Goal: Task Accomplishment & Management: Manage account settings

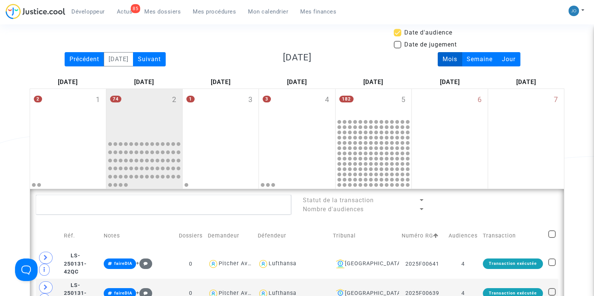
click at [157, 15] on link "Mes dossiers" at bounding box center [162, 11] width 48 height 11
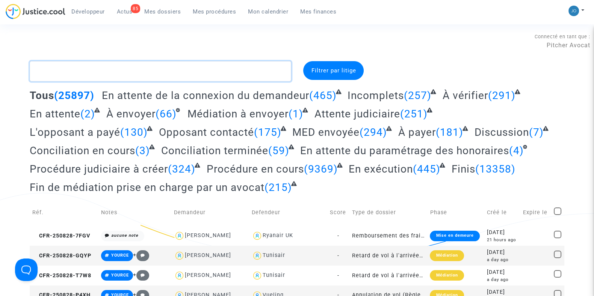
click at [178, 73] on textarea at bounding box center [160, 71] width 261 height 20
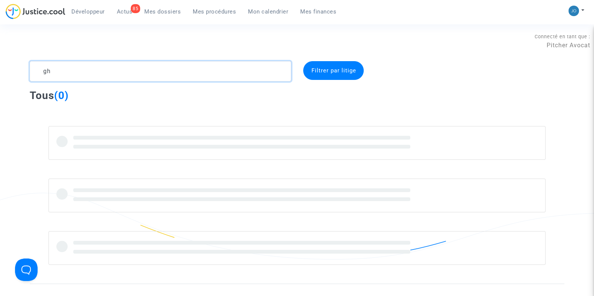
type textarea "g"
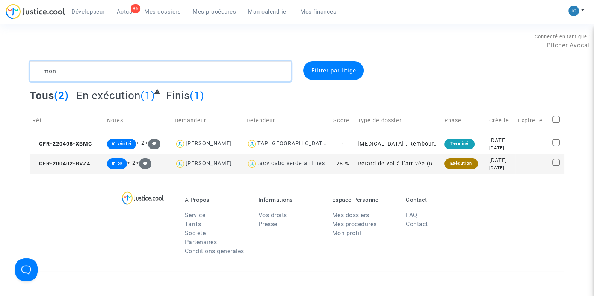
type textarea "monji"
click at [268, 11] on span "Mon calendrier" at bounding box center [268, 11] width 40 height 7
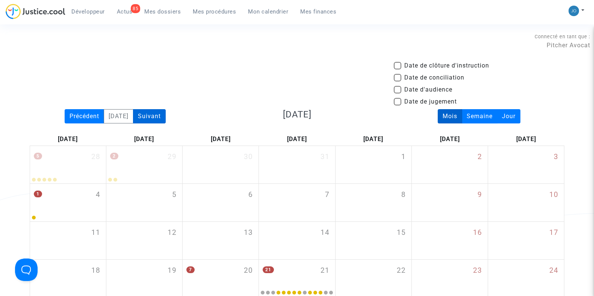
click at [152, 121] on div "Suivant" at bounding box center [149, 116] width 33 height 14
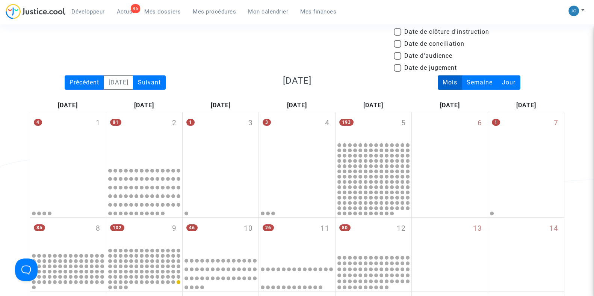
scroll to position [33, 0]
click at [397, 57] on span at bounding box center [398, 57] width 8 height 8
click at [397, 60] on input "Date d'audience" at bounding box center [397, 60] width 0 height 0
checkbox input "true"
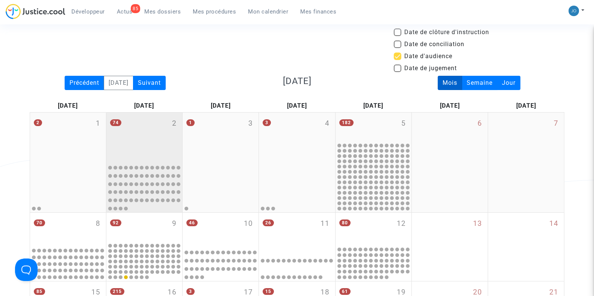
click at [150, 140] on div "74 2" at bounding box center [144, 137] width 76 height 49
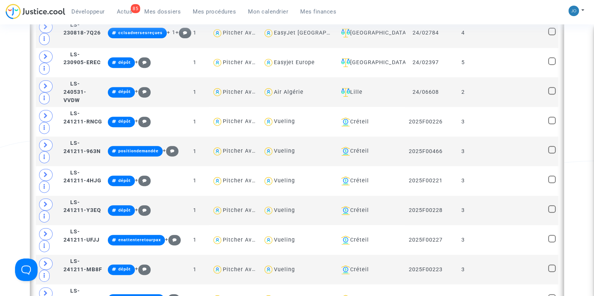
scroll to position [387, 0]
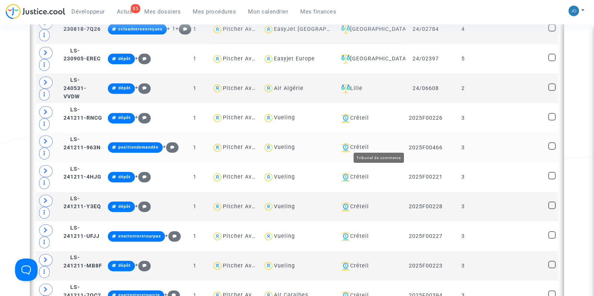
click at [387, 144] on div "Créteil" at bounding box center [370, 147] width 65 height 9
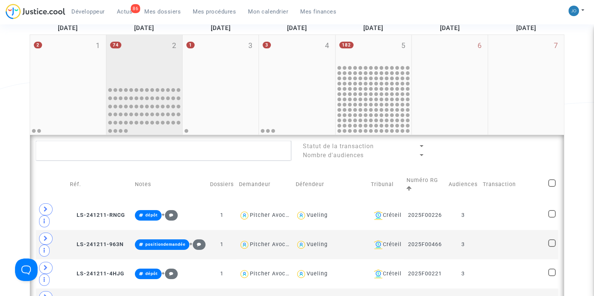
scroll to position [112, 0]
click at [169, 80] on div "74 2" at bounding box center [144, 59] width 76 height 49
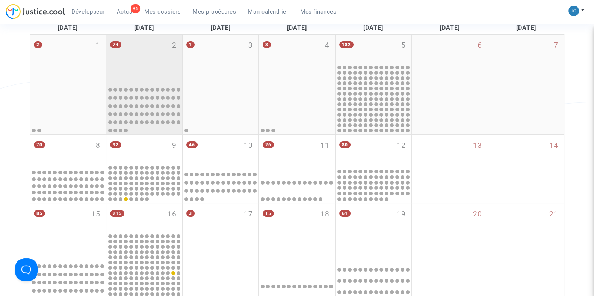
click at [169, 80] on div "74 2" at bounding box center [144, 59] width 76 height 49
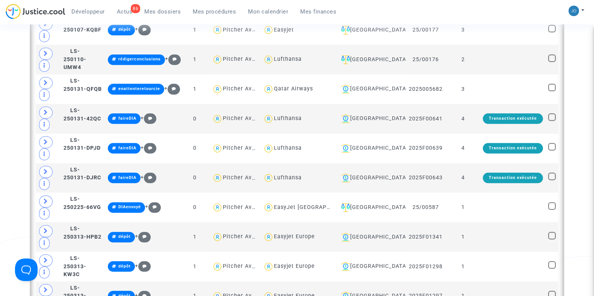
scroll to position [949, 0]
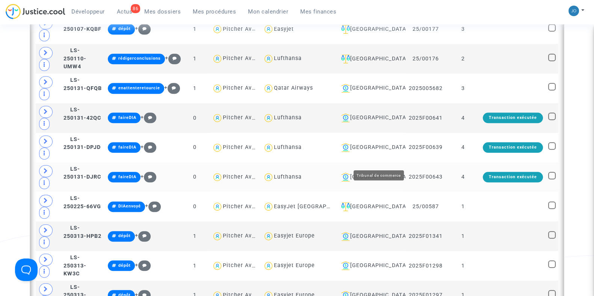
click at [391, 173] on div "Bordeaux" at bounding box center [370, 177] width 65 height 9
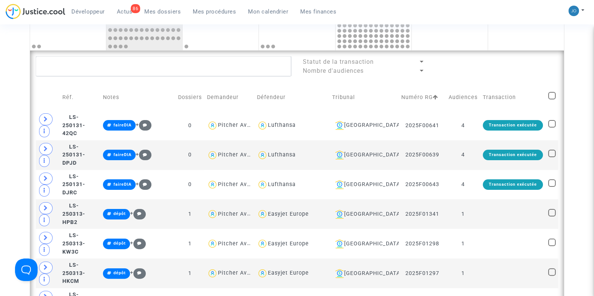
scroll to position [192, 0]
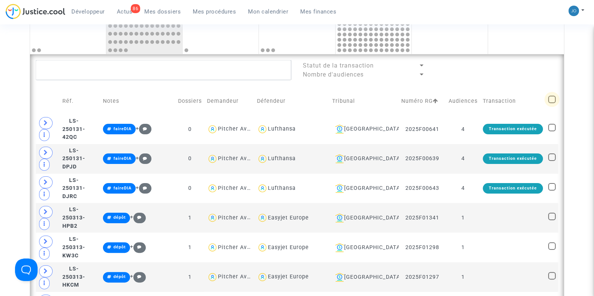
click at [553, 100] on span at bounding box center [552, 100] width 8 height 8
click at [552, 103] on input "checkbox" at bounding box center [551, 103] width 0 height 0
checkbox input "true"
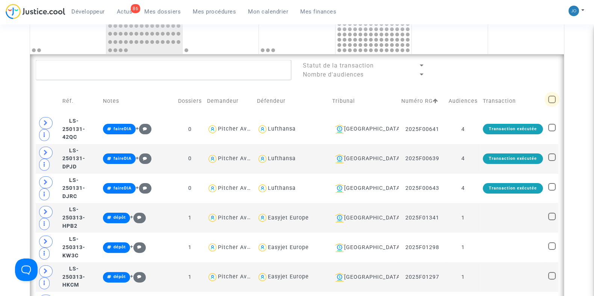
checkbox input "true"
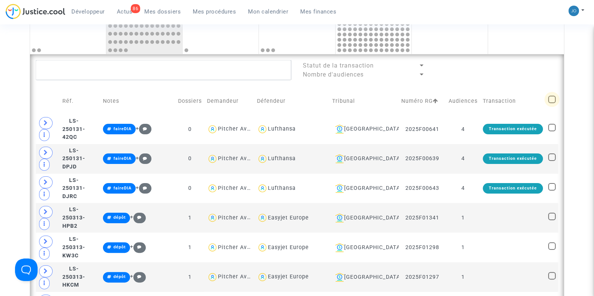
checkbox input "true"
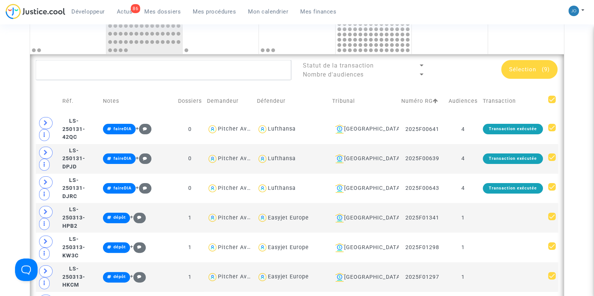
click at [530, 71] on span "Sélection" at bounding box center [522, 69] width 27 height 7
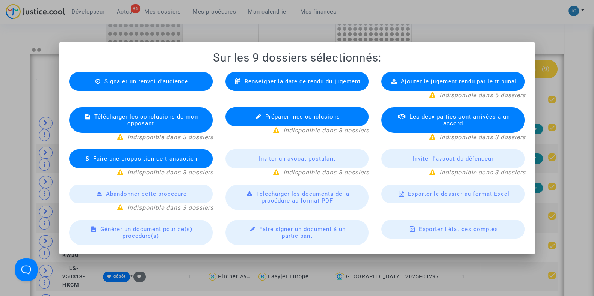
click at [432, 192] on span "Exporter le dossier au format Excel" at bounding box center [458, 194] width 101 height 7
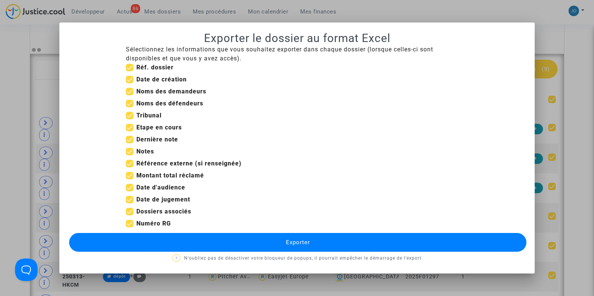
click at [296, 243] on span "Exporter" at bounding box center [298, 242] width 24 height 7
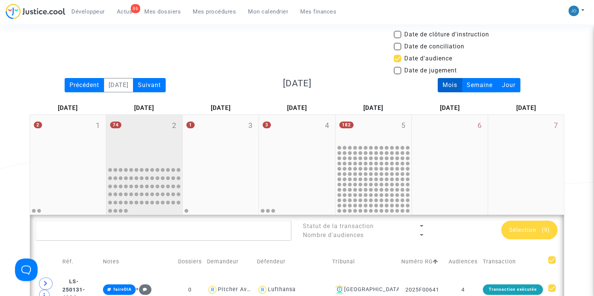
scroll to position [29, 0]
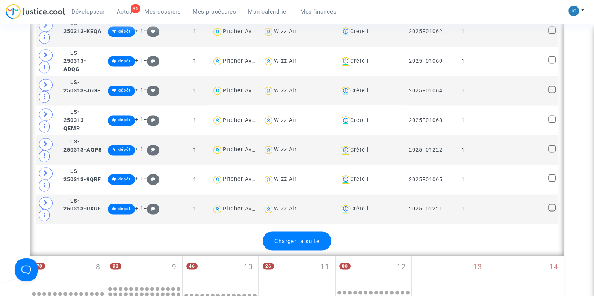
scroll to position [1562, 0]
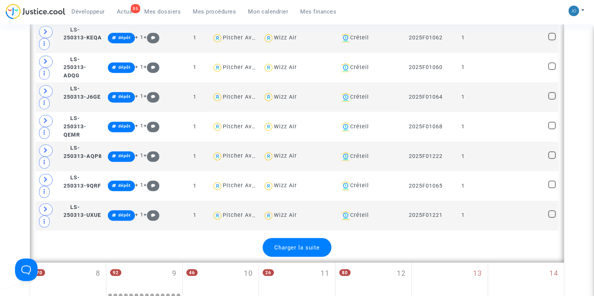
click at [312, 244] on span "Charger la suite" at bounding box center [296, 247] width 45 height 7
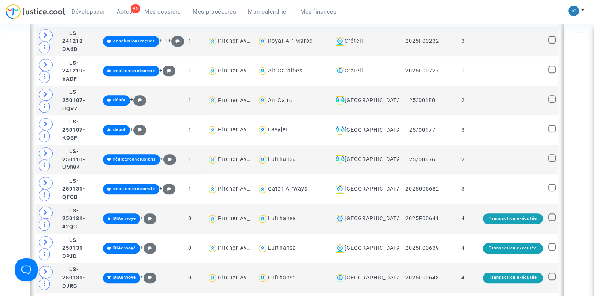
scroll to position [844, 0]
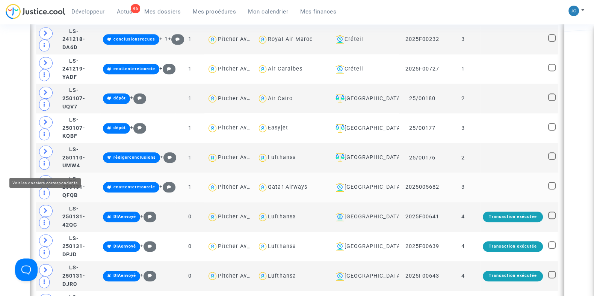
click at [49, 175] on span at bounding box center [46, 181] width 14 height 12
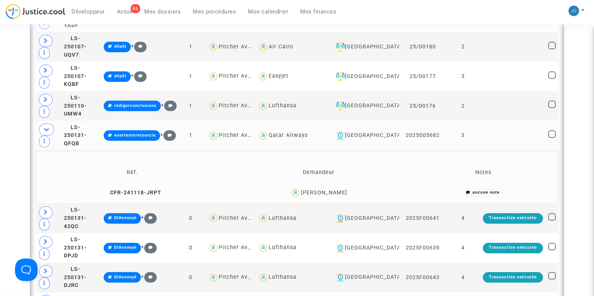
scroll to position [897, 0]
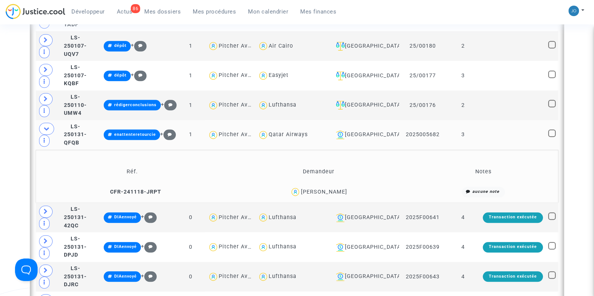
click at [343, 189] on div "[PERSON_NAME]" at bounding box center [324, 192] width 46 height 6
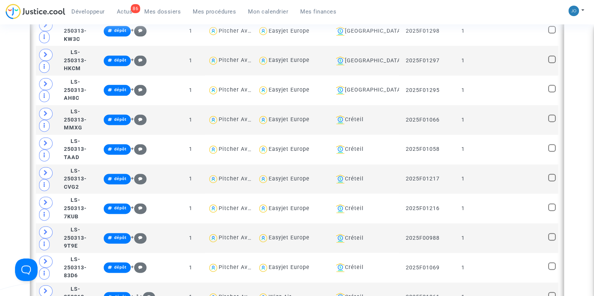
scroll to position [1232, 0]
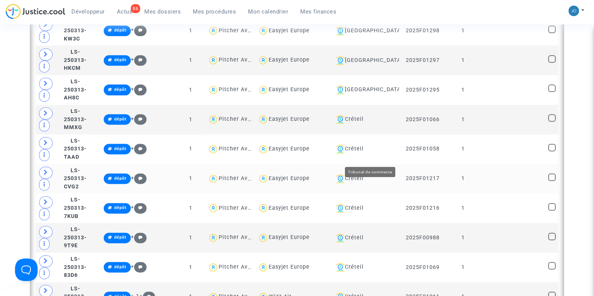
click at [370, 174] on div "Créteil" at bounding box center [364, 178] width 63 height 9
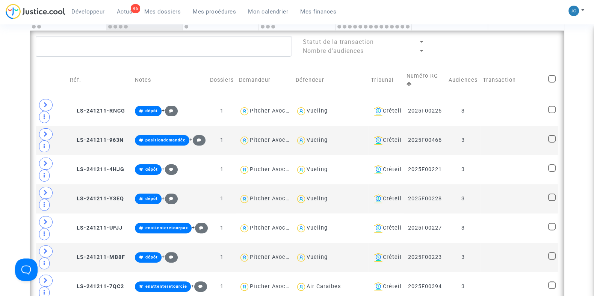
scroll to position [214, 0]
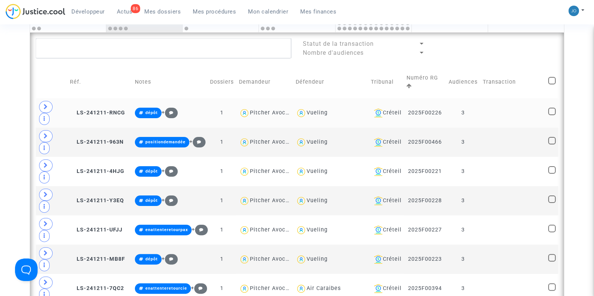
click at [306, 116] on div "Vueling" at bounding box center [331, 113] width 70 height 11
type textarea "@Vueling"
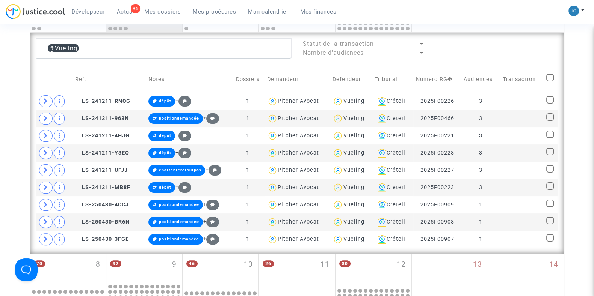
click at [550, 81] on span at bounding box center [550, 78] width 8 height 8
click at [550, 82] on input "checkbox" at bounding box center [550, 82] width 0 height 0
checkbox input "true"
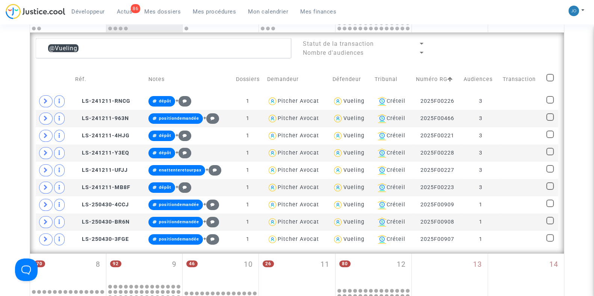
checkbox input "true"
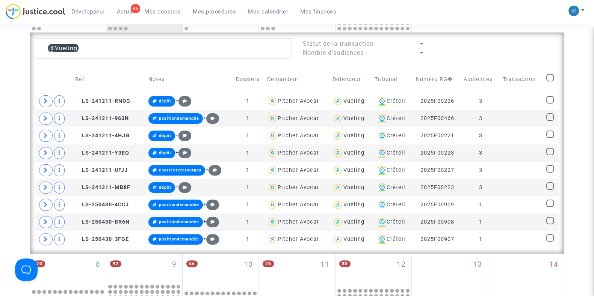
checkbox input "true"
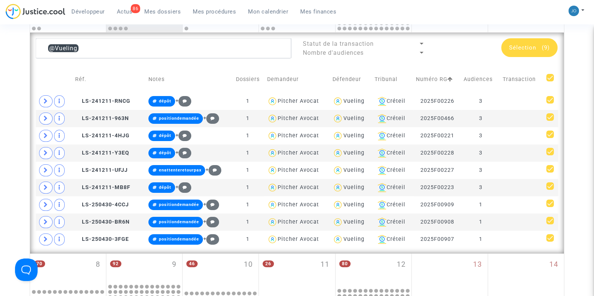
click at [524, 48] on span "Sélection" at bounding box center [522, 47] width 27 height 7
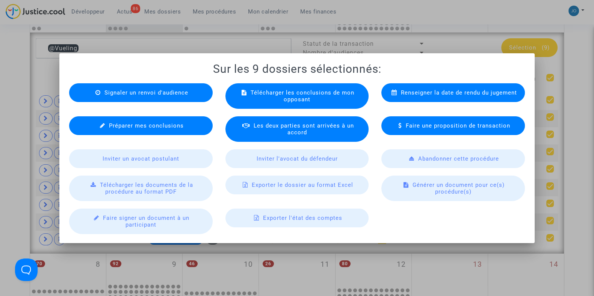
click at [276, 185] on span "Exporter le dossier au format Excel" at bounding box center [302, 185] width 101 height 7
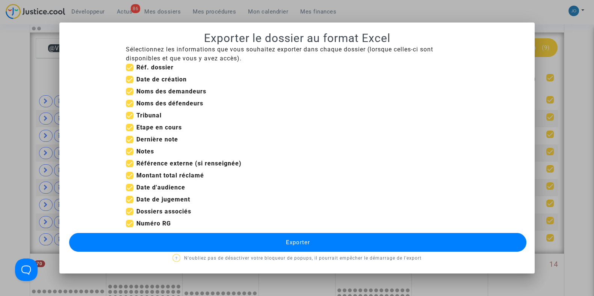
click at [276, 249] on button "Exporter" at bounding box center [297, 242] width 457 height 19
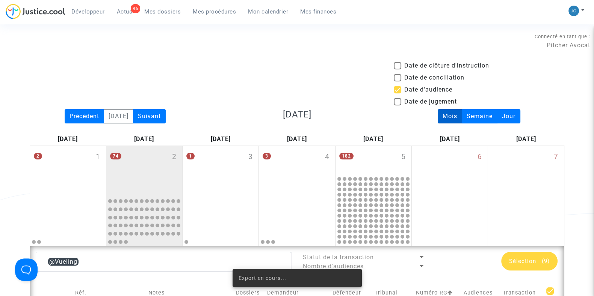
scroll to position [214, 0]
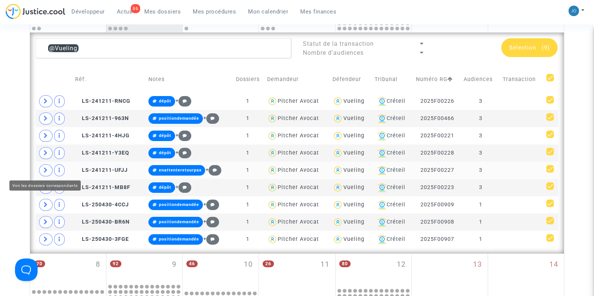
click at [46, 168] on icon at bounding box center [46, 171] width 5 height 6
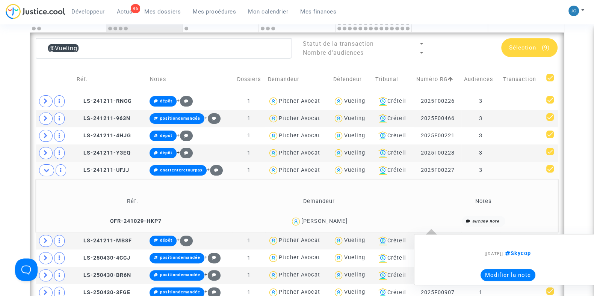
click at [509, 219] on note-summary "aucune note [29/10/2024] Skycop Modifier la note" at bounding box center [483, 221] width 139 height 11
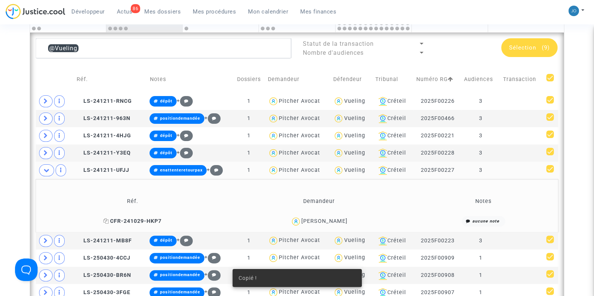
click at [157, 219] on span "CFR-241029-HKP7" at bounding box center [132, 221] width 58 height 6
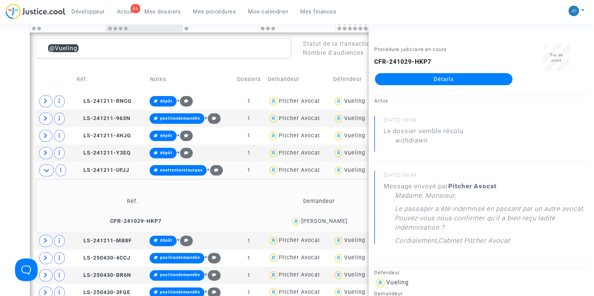
click at [11, 139] on div "Date de clôture d'instruction Date de conciliation Date d'audience Date de juge…" at bounding box center [297, 238] width 594 height 782
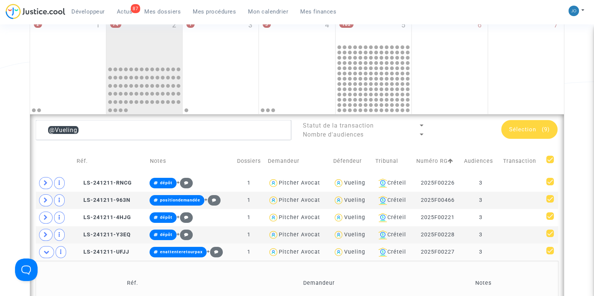
scroll to position [130, 0]
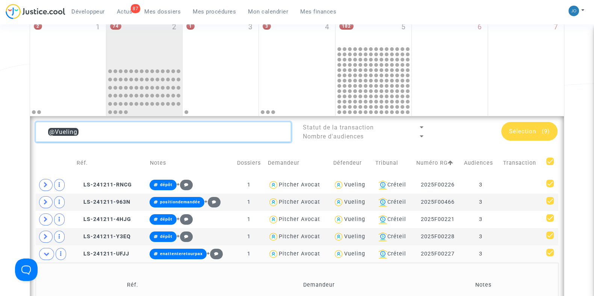
click at [190, 136] on textarea at bounding box center [163, 132] width 255 height 20
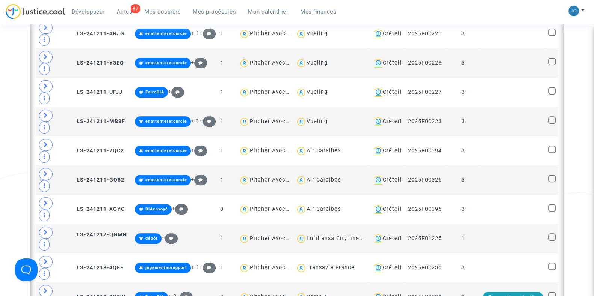
scroll to position [355, 0]
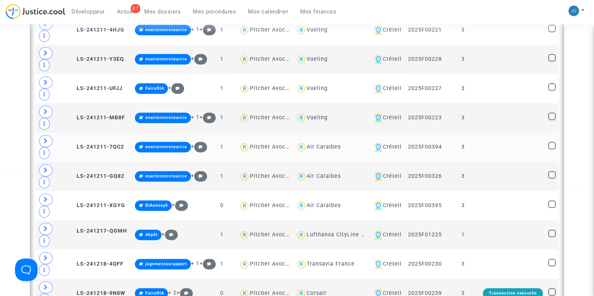
click at [319, 150] on div "Air Caraibes" at bounding box center [331, 147] width 70 height 11
type textarea "@"Air Caraibes""
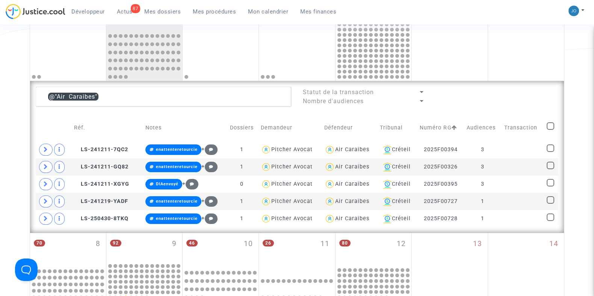
scroll to position [173, 0]
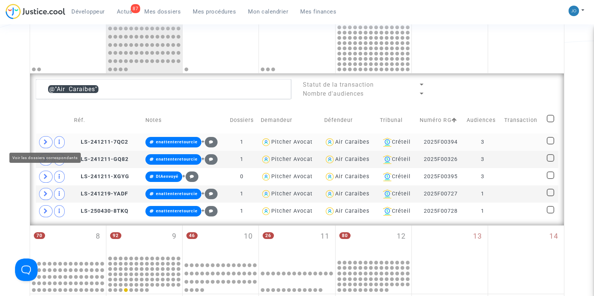
click at [44, 141] on icon at bounding box center [46, 142] width 5 height 6
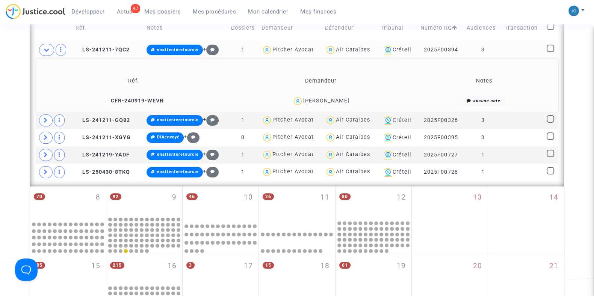
scroll to position [289, 0]
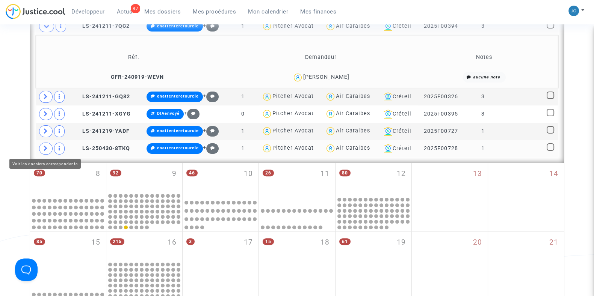
click at [44, 148] on icon at bounding box center [46, 149] width 5 height 6
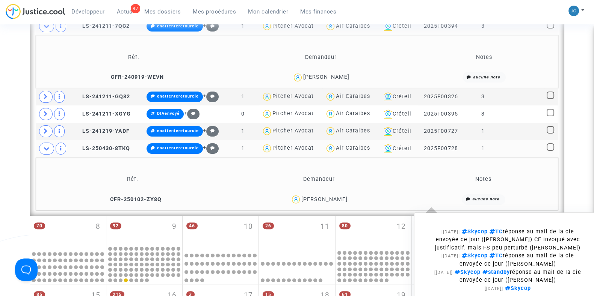
click at [444, 202] on note-summary "aucune note [14/04/2025] Skycop TC réponse au mail de la cie envoyée ce jour (H…" at bounding box center [483, 200] width 139 height 11
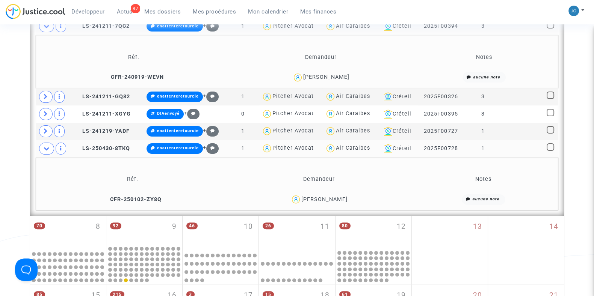
click at [372, 198] on div "Catherine Lambourdiere" at bounding box center [319, 199] width 180 height 11
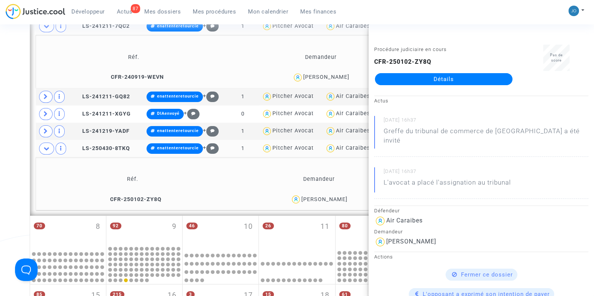
click at [0, 145] on div "Date de clôture d'instruction Date de conciliation Date d'audience Date de juge…" at bounding box center [297, 155] width 594 height 766
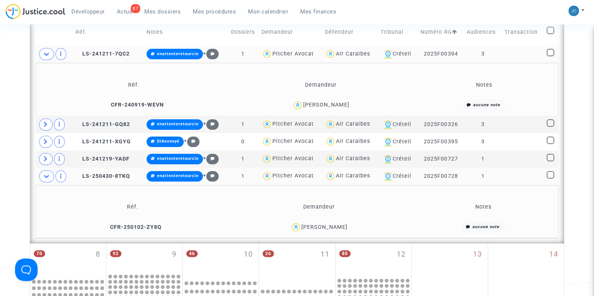
scroll to position [260, 0]
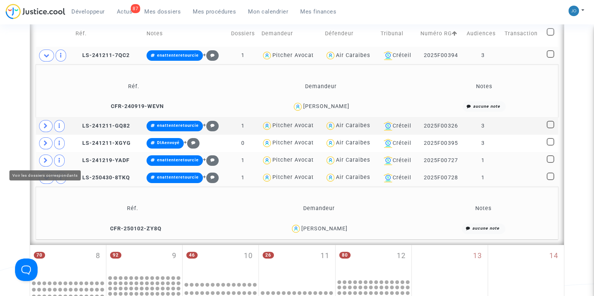
click at [47, 162] on span at bounding box center [46, 161] width 14 height 12
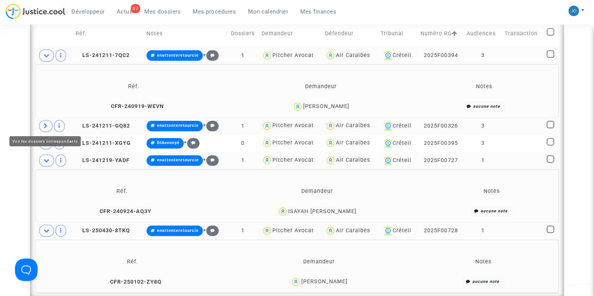
click at [47, 128] on span at bounding box center [46, 126] width 14 height 12
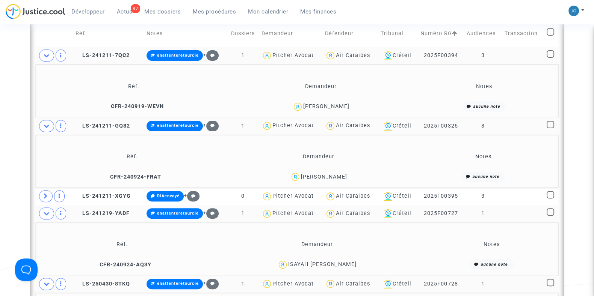
click at [346, 174] on div "Camille Landy" at bounding box center [318, 177] width 180 height 11
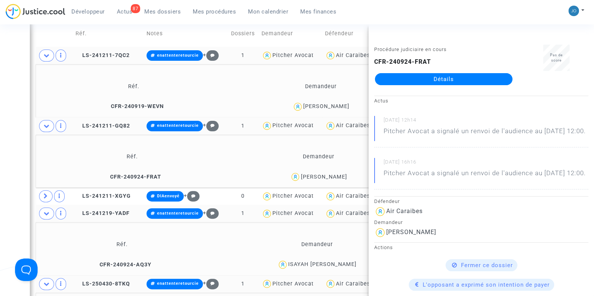
click at [20, 159] on div "Date de clôture d'instruction Date de conciliation Date d'audience Date de juge…" at bounding box center [297, 238] width 594 height 872
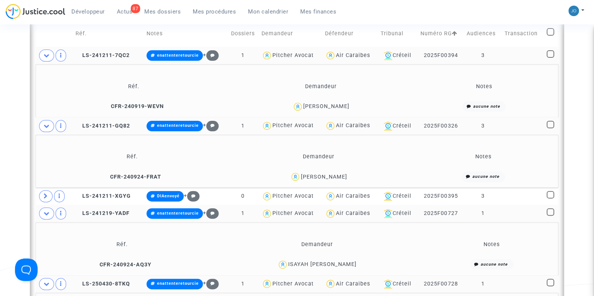
drag, startPoint x: 355, startPoint y: 198, endPoint x: 291, endPoint y: 240, distance: 76.8
click at [291, 240] on table "Réf. Notes Dossiers Demandeur Défendeur Tribunal Numéro RG Audiences Transactio…" at bounding box center [297, 183] width 523 height 326
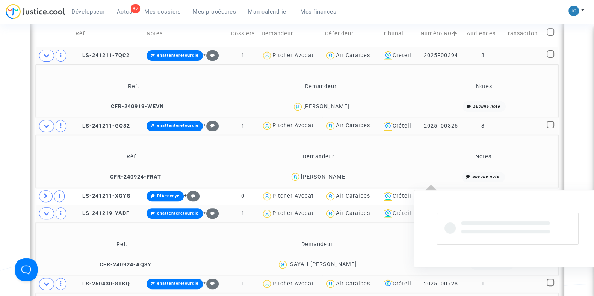
click at [447, 178] on note-summary "aucune note" at bounding box center [483, 177] width 139 height 11
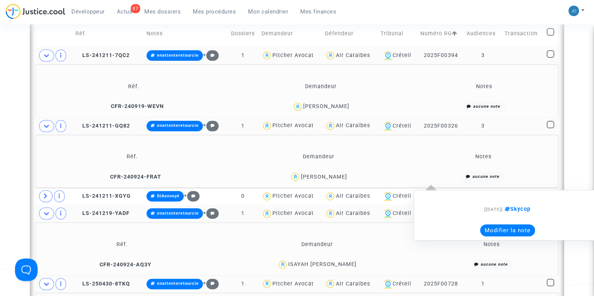
click at [414, 178] on note-summary "aucune note [24/09/2024] Skycop Modifier la note" at bounding box center [483, 177] width 139 height 11
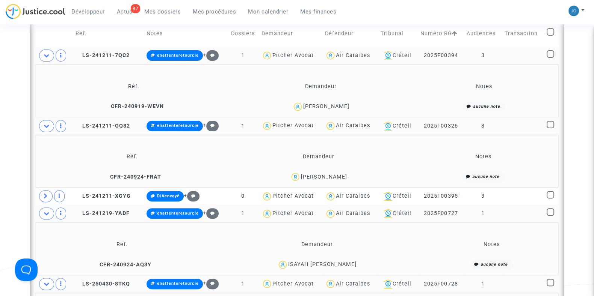
click at [331, 174] on div "Camille Landy" at bounding box center [324, 177] width 46 height 6
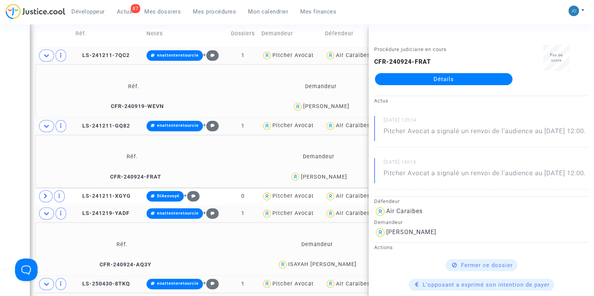
click at [1, 156] on div "Date de clôture d'instruction Date de conciliation Date d'audience Date de juge…" at bounding box center [297, 238] width 594 height 872
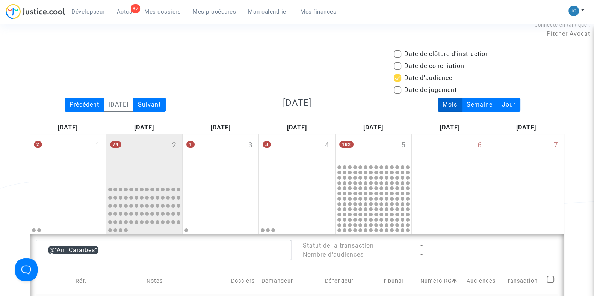
scroll to position [6, 0]
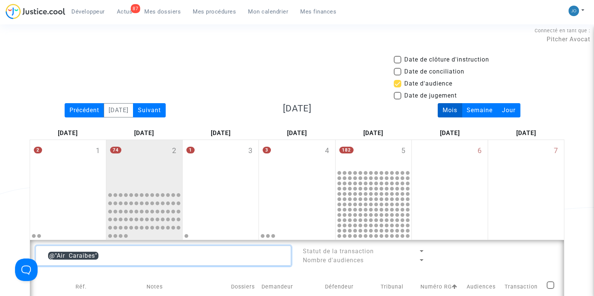
click at [133, 260] on textarea at bounding box center [163, 256] width 255 height 20
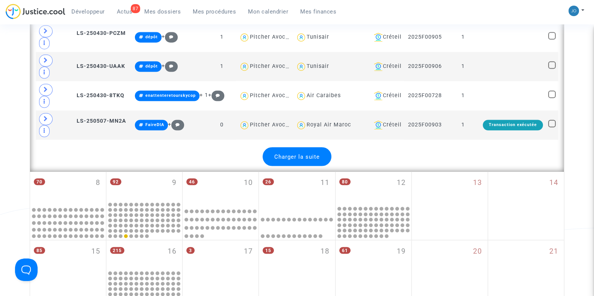
scroll to position [1638, 0]
click at [281, 153] on span "Charger la suite" at bounding box center [296, 156] width 45 height 7
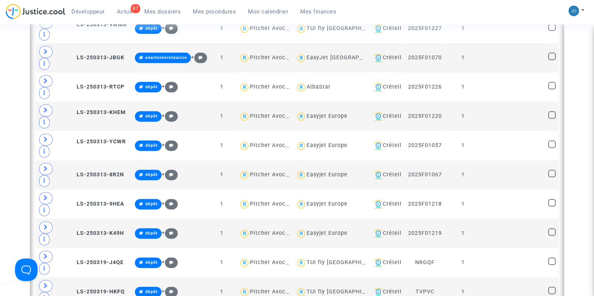
scroll to position [1234, 0]
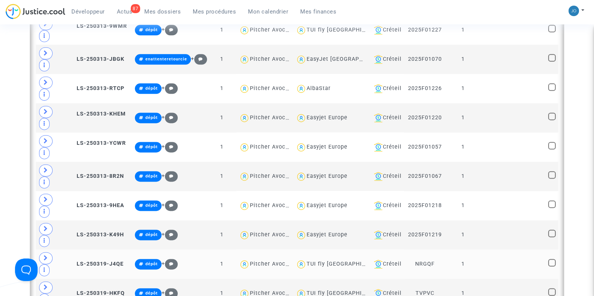
click at [307, 247] on span "TUI fly Belgium" at bounding box center [346, 243] width 78 height 50
type textarea "@"TUI fly Belgium""
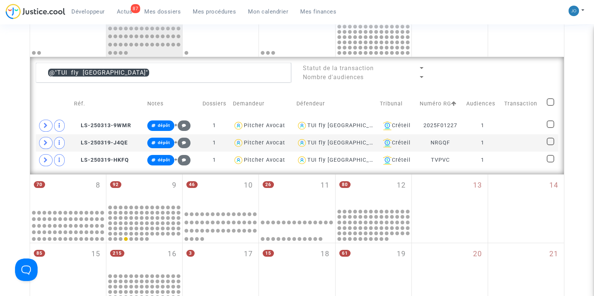
scroll to position [192, 0]
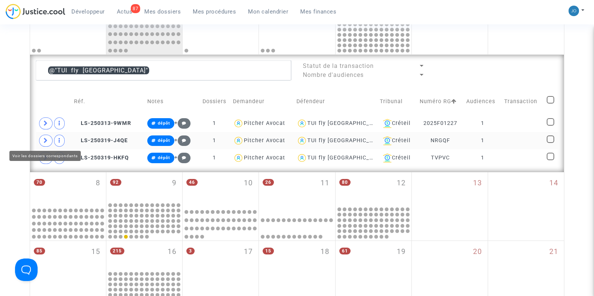
click at [44, 138] on icon at bounding box center [46, 141] width 5 height 6
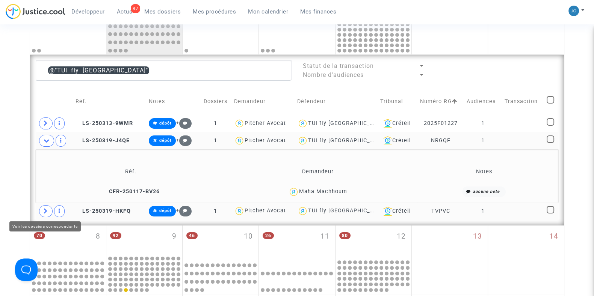
click at [49, 211] on span at bounding box center [46, 211] width 14 height 12
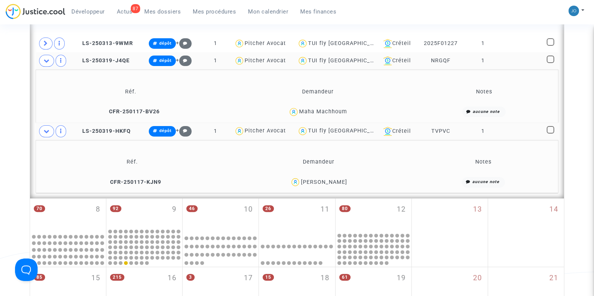
scroll to position [272, 0]
drag, startPoint x: 503, startPoint y: 129, endPoint x: 81, endPoint y: 134, distance: 422.3
click at [81, 134] on tr "LS-250319-HKFQ dépôt + 1 Pitcher Avocat TUI fly Belgium Créteil TVPVC 1" at bounding box center [297, 130] width 523 height 17
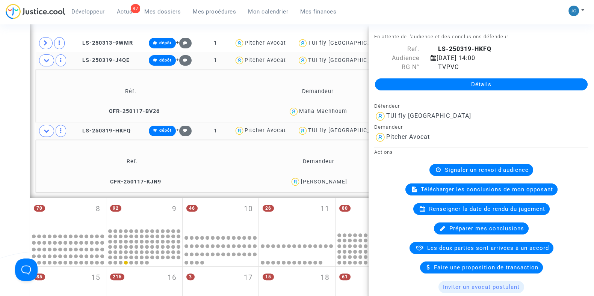
copy tr "LS-250319-HKFQ dépôt + 1 Pitcher Avocat TUI fly Belgium Créteil TVPVC 1"
click at [12, 130] on div "Date de clôture d'instruction Date de conciliation Date d'audience Date de juge…" at bounding box center [297, 154] width 594 height 731
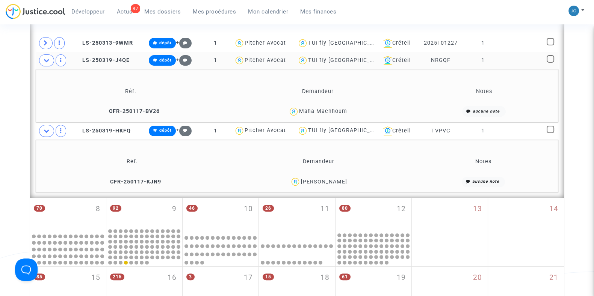
click at [12, 130] on div "Date de clôture d'instruction Date de conciliation Date d'audience Date de juge…" at bounding box center [297, 154] width 594 height 731
click at [21, 130] on div "Date de clôture d'instruction Date de conciliation Date d'audience Date de juge…" at bounding box center [297, 154] width 594 height 731
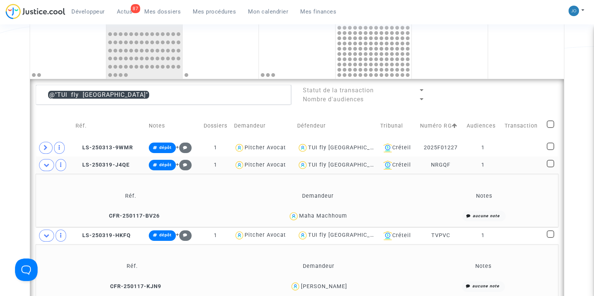
scroll to position [166, 0]
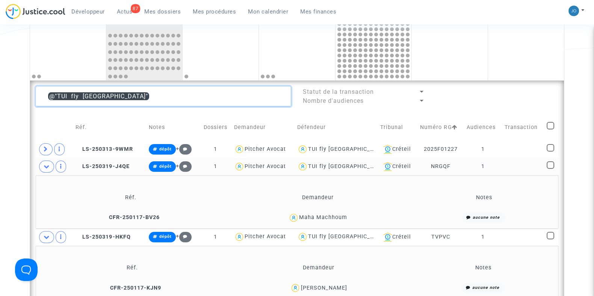
click at [127, 100] on textarea at bounding box center [163, 96] width 255 height 20
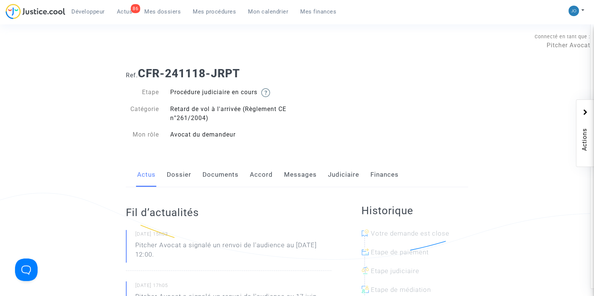
click at [177, 176] on link "Dossier" at bounding box center [179, 175] width 24 height 25
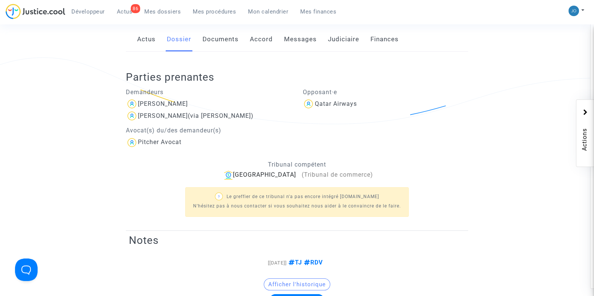
scroll to position [136, 0]
drag, startPoint x: 203, startPoint y: 104, endPoint x: 139, endPoint y: 107, distance: 63.6
click at [139, 107] on div "Marina Ranaivosoa" at bounding box center [209, 104] width 166 height 12
copy div "Marina Ranaivosoa"
drag, startPoint x: 222, startPoint y: 115, endPoint x: 140, endPoint y: 117, distance: 81.9
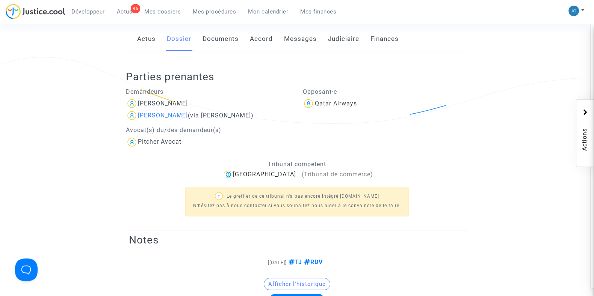
click at [140, 117] on span "Anja Rakotoson Andrianjafy (via Marina Ranaivosoa)" at bounding box center [196, 94] width 116 height 50
copy div "Anja Rakotoson Andrianjafy"
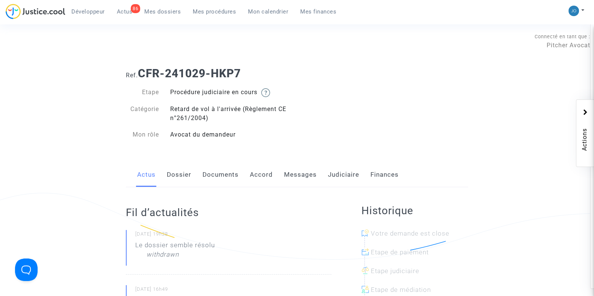
click at [316, 177] on div "Actus Dossier Documents Accord Messages Judiciaire Finances" at bounding box center [297, 175] width 342 height 25
click at [313, 178] on link "Messages" at bounding box center [300, 175] width 33 height 25
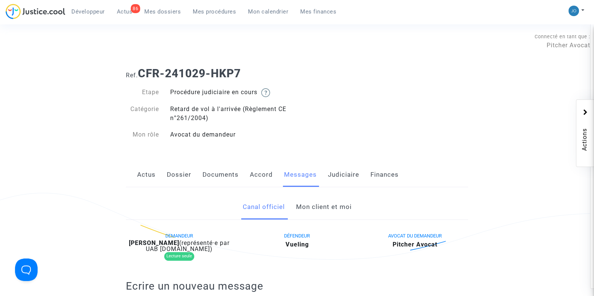
click at [316, 209] on link "Mon client et moi" at bounding box center [324, 207] width 56 height 25
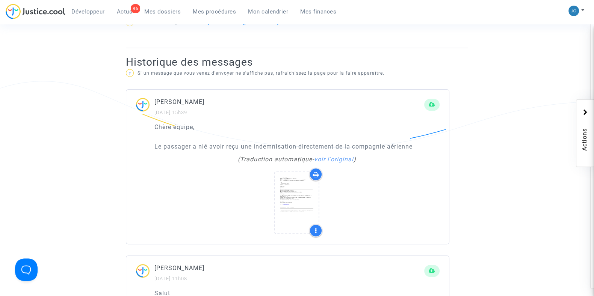
scroll to position [449, 0]
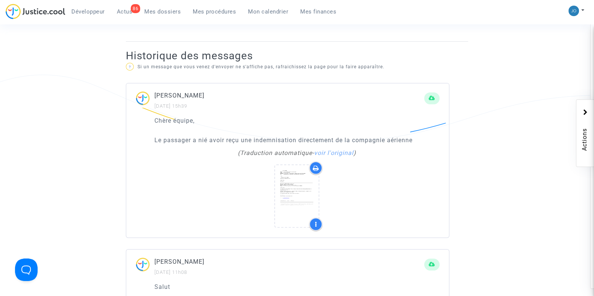
click at [200, 139] on p "Le passager a nié avoir reçu une indemnisation directement de la compagnie aéri…" at bounding box center [296, 140] width 285 height 9
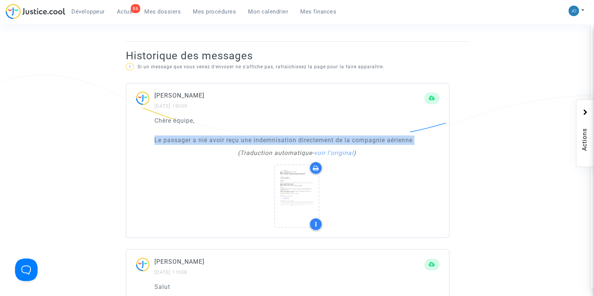
click at [200, 139] on p "Le passager a nié avoir reçu une indemnisation directement de la compagnie aéri…" at bounding box center [296, 140] width 285 height 9
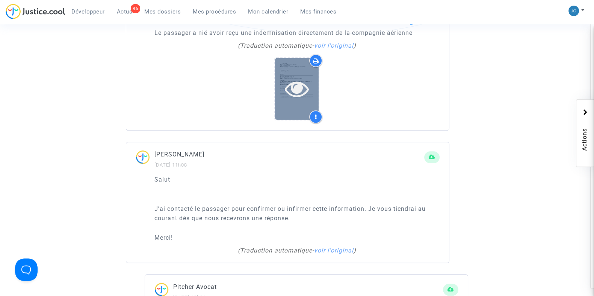
scroll to position [556, 0]
click at [288, 89] on icon at bounding box center [297, 88] width 24 height 24
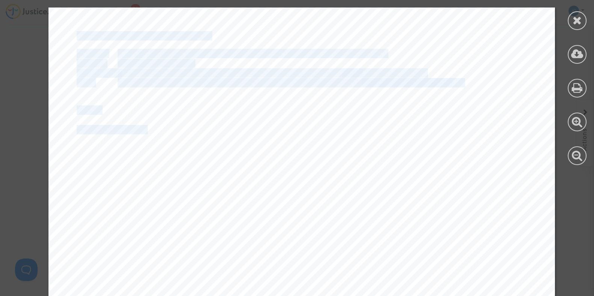
drag, startPoint x: 142, startPoint y: 133, endPoint x: 200, endPoint y: 150, distance: 61.1
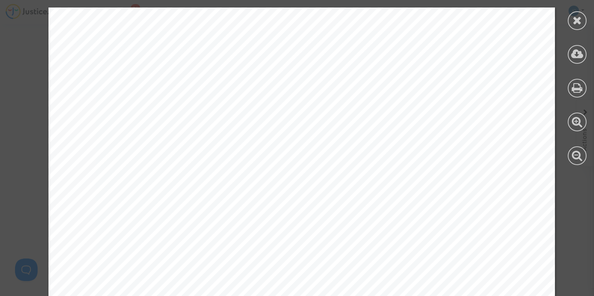
click at [202, 166] on span "Could you kindly confirm or deny this information a" at bounding box center [193, 166] width 233 height 8
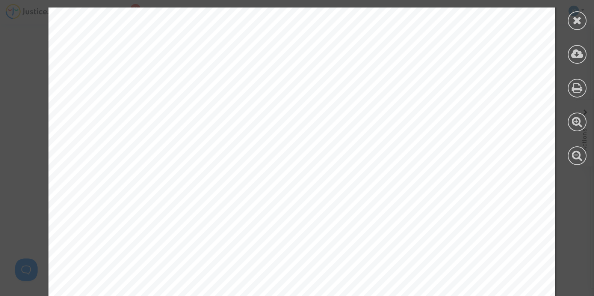
click at [245, 219] on div "From: Date: Subject: To: ---------- Sent message --------- Herpin Clarisse <cla…" at bounding box center [301, 213] width 506 height 717
click at [580, 54] on icon at bounding box center [577, 53] width 12 height 11
click at [575, 19] on icon at bounding box center [577, 20] width 9 height 11
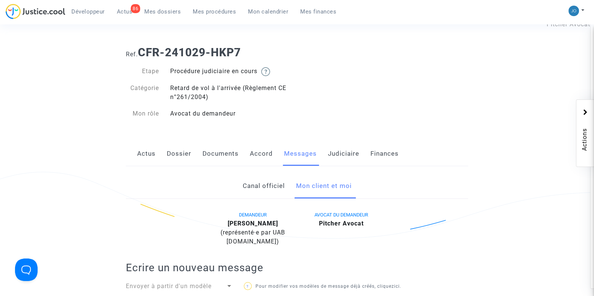
scroll to position [0, 0]
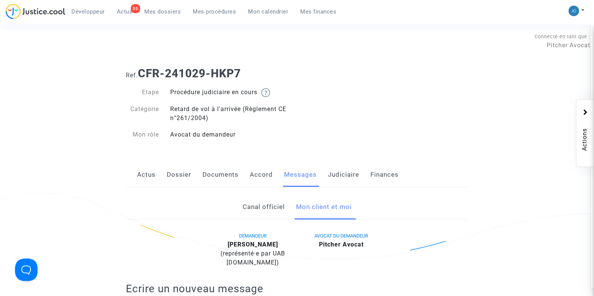
click at [145, 177] on link "Actus" at bounding box center [146, 175] width 18 height 25
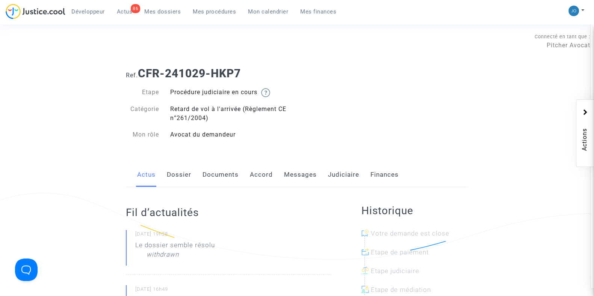
click at [156, 10] on span "Mes dossiers" at bounding box center [162, 11] width 36 height 7
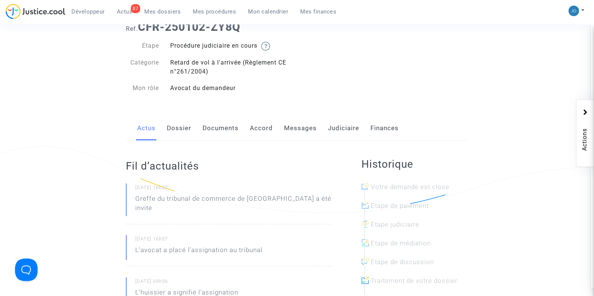
scroll to position [47, 0]
click at [173, 131] on link "Dossier" at bounding box center [179, 128] width 24 height 25
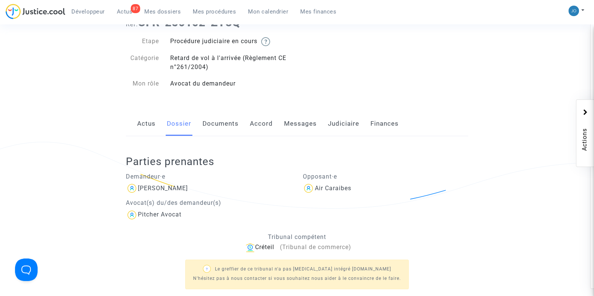
scroll to position [47, 0]
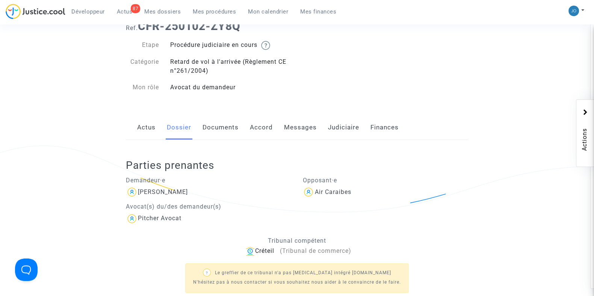
click at [208, 134] on link "Documents" at bounding box center [220, 127] width 36 height 25
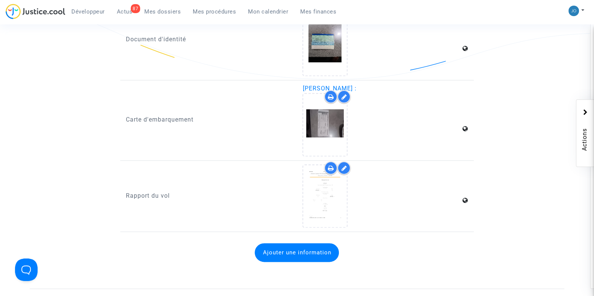
scroll to position [1172, 0]
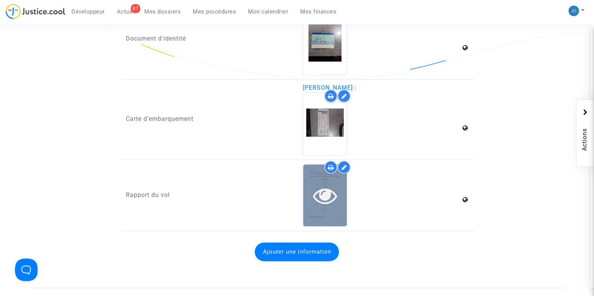
click at [316, 187] on icon at bounding box center [325, 196] width 24 height 24
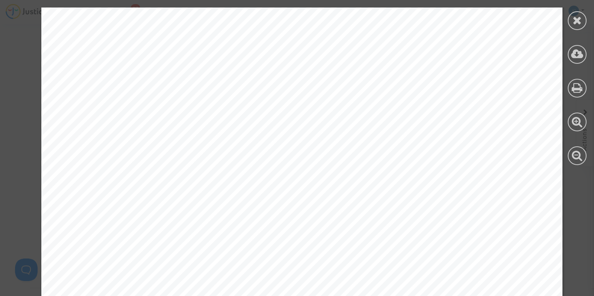
scroll to position [782, 0]
click at [333, 134] on div "Arrival ORY Paris Orly Airport, FR Flight Gate Times 12-Oct-2024 Scheduled 07:3…" at bounding box center [301, 241] width 521 height 674
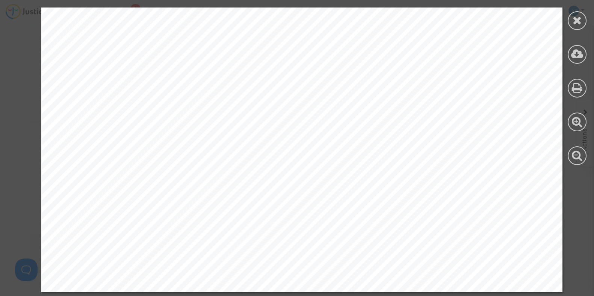
scroll to position [1437, 0]
click at [573, 20] on icon at bounding box center [577, 20] width 9 height 11
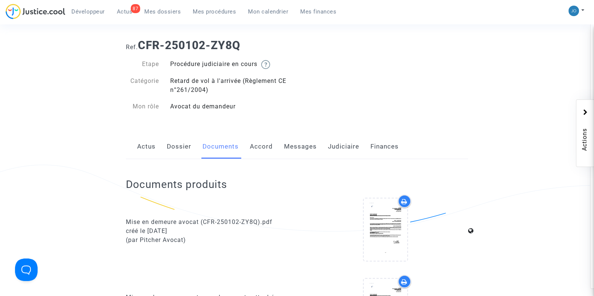
scroll to position [0, 0]
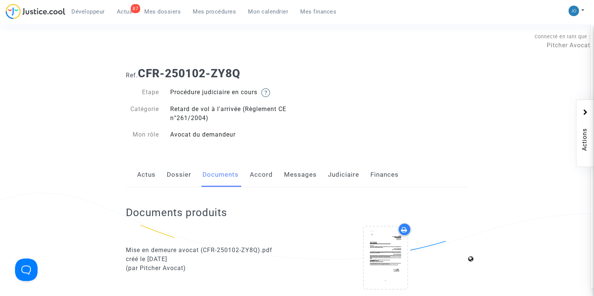
click at [342, 174] on link "Judiciaire" at bounding box center [343, 175] width 31 height 25
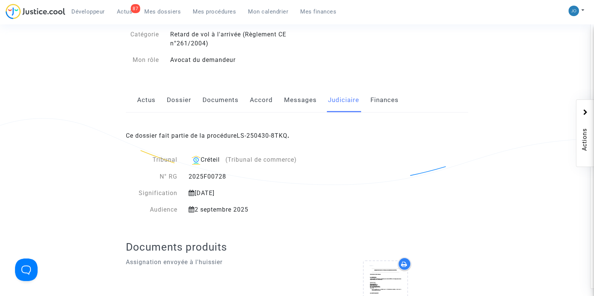
scroll to position [74, 0]
click at [287, 97] on link "Messages" at bounding box center [300, 101] width 33 height 25
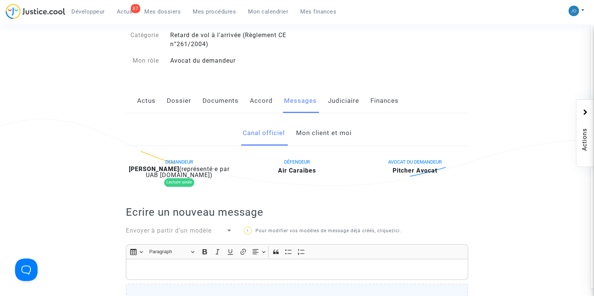
click at [315, 127] on link "Mon client et moi" at bounding box center [324, 133] width 56 height 25
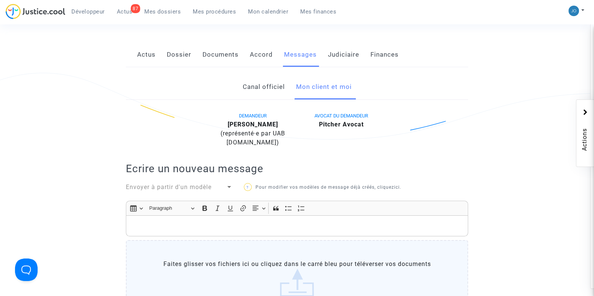
scroll to position [113, 0]
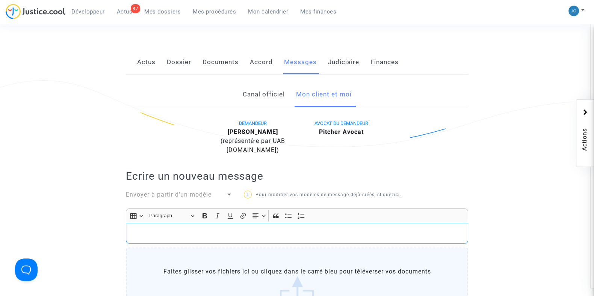
click at [265, 231] on p "Rich Text Editor, main" at bounding box center [297, 233] width 334 height 9
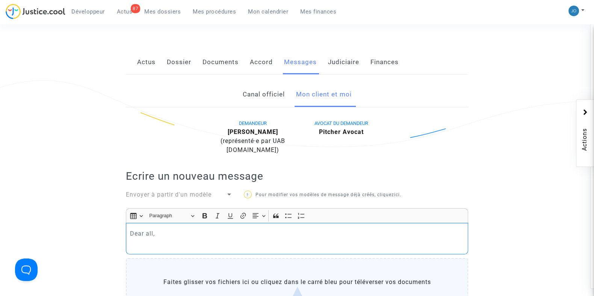
scroll to position [173, 0]
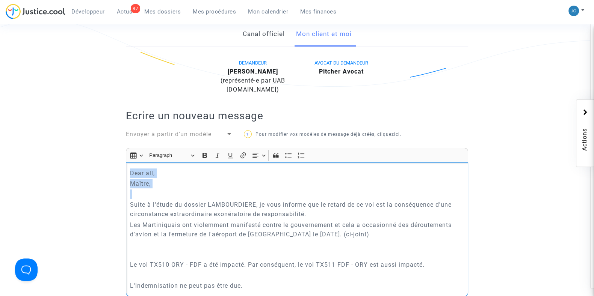
drag, startPoint x: 130, startPoint y: 173, endPoint x: 164, endPoint y: 188, distance: 37.3
click at [164, 188] on div "Dear all, Maître, Suite à l'étude du dossier LAMBOURDIERE, je vous informe que …" at bounding box center [297, 230] width 342 height 134
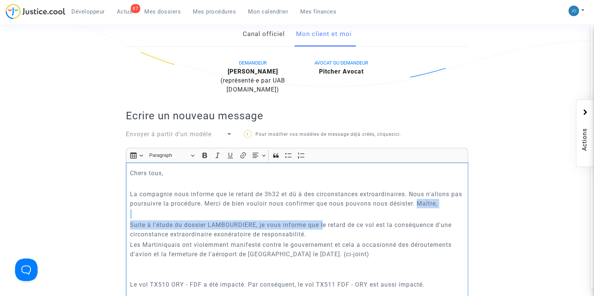
drag, startPoint x: 421, startPoint y: 201, endPoint x: 322, endPoint y: 221, distance: 100.3
click at [322, 221] on div "Chers tous, La compagnie nous informe que le retard de 3h32 et dû à des circons…" at bounding box center [297, 240] width 342 height 154
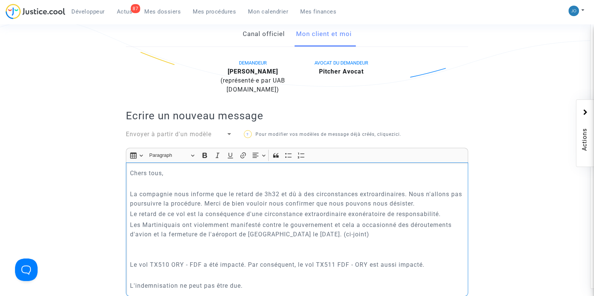
click at [185, 218] on p "Le retard de ce vol est la conséquence d'une circonstance extraordinaire exonér…" at bounding box center [297, 214] width 334 height 9
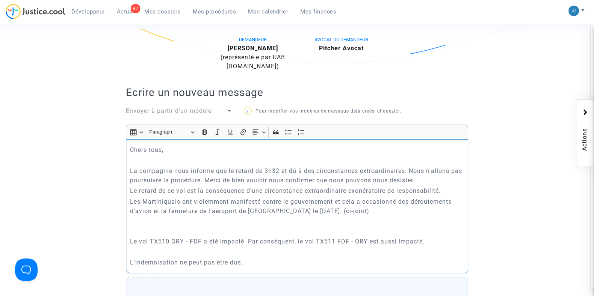
scroll to position [200, 0]
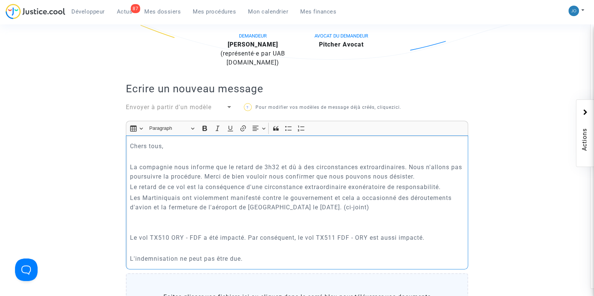
click at [254, 234] on p "Le vol TX510 ORY - FDF a été impacté. Par conséquent, le vol TX511 FDF - ORY es…" at bounding box center [297, 237] width 334 height 9
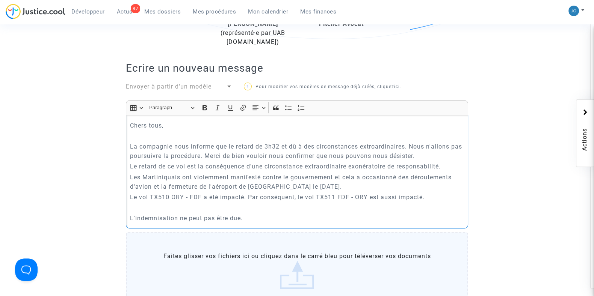
scroll to position [222, 0]
click at [239, 211] on div "Chers tous, La compagnie nous informe que le retard de 3h32 et dû à des circons…" at bounding box center [297, 171] width 342 height 114
click at [226, 213] on p "L'indemnisation ne peut pas être due." at bounding box center [297, 217] width 334 height 9
click at [130, 215] on p "L'indemnisation ne peut pas être due." at bounding box center [297, 217] width 334 height 9
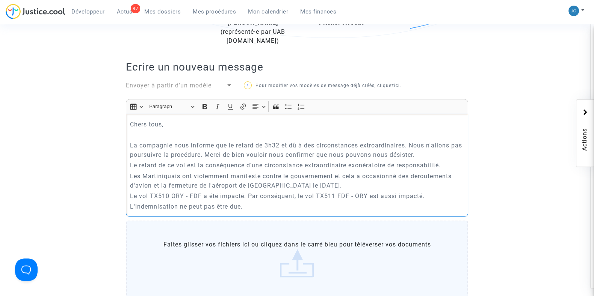
click at [240, 207] on p "L'indemnisation ne peut pas être due." at bounding box center [297, 206] width 334 height 9
click at [130, 165] on p "Le retard de ce vol est la conséquence d'une circonstance extraordinaire exonér…" at bounding box center [297, 165] width 334 height 9
click at [269, 207] on p "L'indemnisation ne peut pas être due"." at bounding box center [297, 206] width 334 height 9
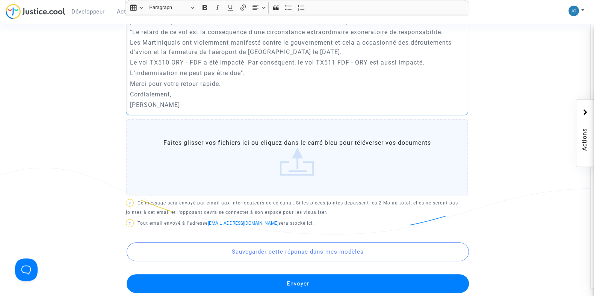
scroll to position [357, 0]
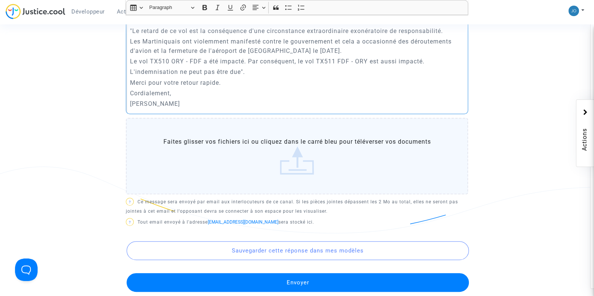
click at [306, 277] on button "Envoyer" at bounding box center [298, 282] width 342 height 19
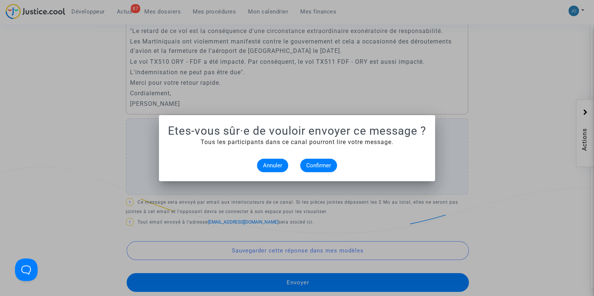
scroll to position [0, 0]
click at [308, 170] on button "Confirmer" at bounding box center [318, 166] width 37 height 14
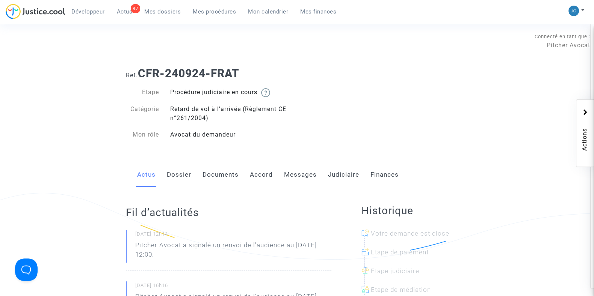
click at [180, 174] on link "Dossier" at bounding box center [179, 175] width 24 height 25
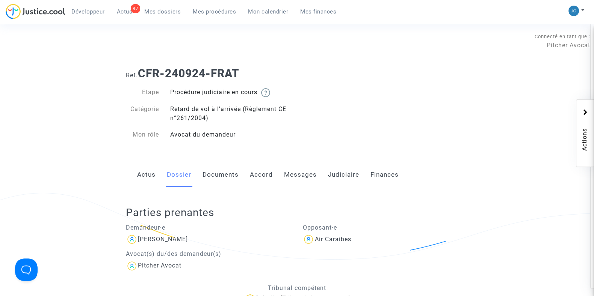
click at [205, 175] on link "Documents" at bounding box center [220, 175] width 36 height 25
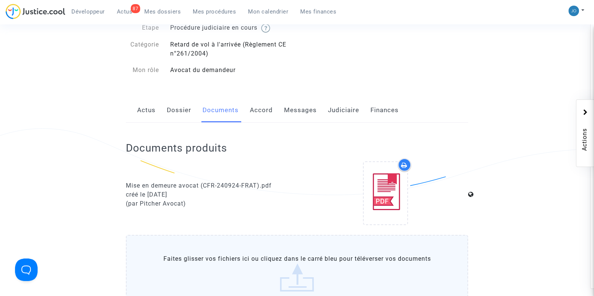
scroll to position [63, 0]
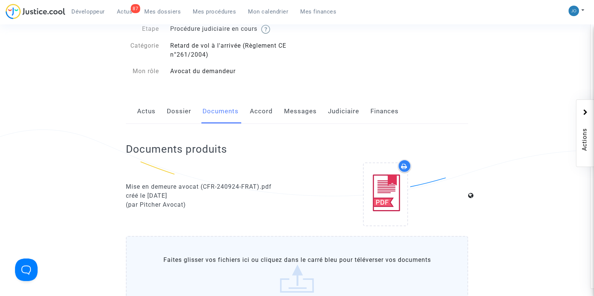
click at [180, 106] on link "Dossier" at bounding box center [179, 111] width 24 height 25
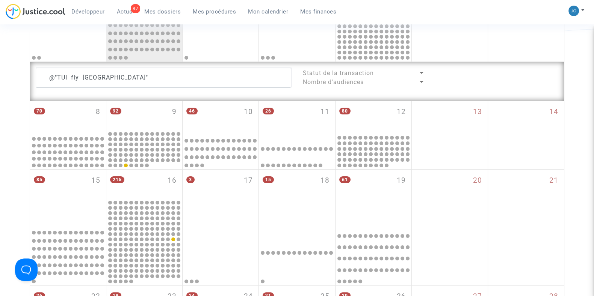
scroll to position [166, 0]
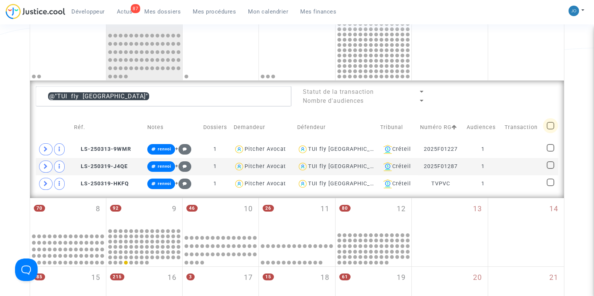
click at [551, 127] on span at bounding box center [551, 126] width 8 height 8
click at [550, 130] on input "checkbox" at bounding box center [550, 130] width 0 height 0
checkbox input "true"
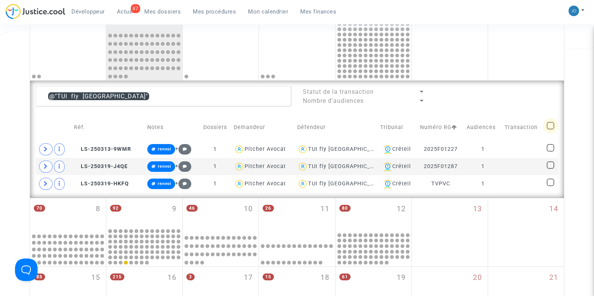
checkbox input "true"
click at [529, 97] on span "Sélection" at bounding box center [522, 95] width 27 height 7
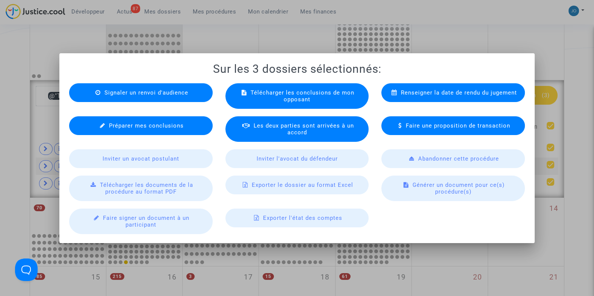
click at [319, 192] on div "Exporter le dossier au format Excel" at bounding box center [297, 185] width 144 height 19
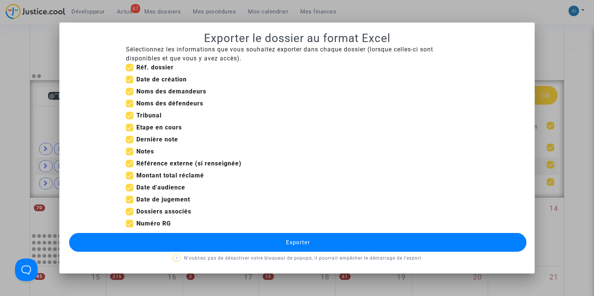
click at [305, 237] on button "Exporter" at bounding box center [297, 242] width 457 height 19
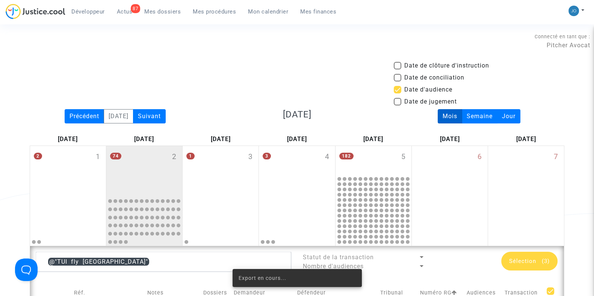
scroll to position [166, 0]
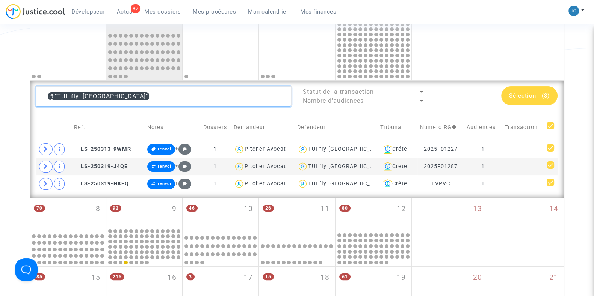
click at [207, 98] on textarea at bounding box center [163, 96] width 255 height 20
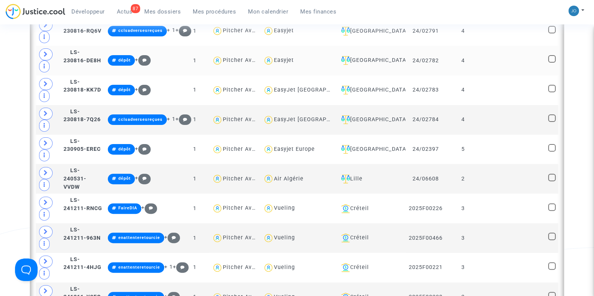
scroll to position [295, 0]
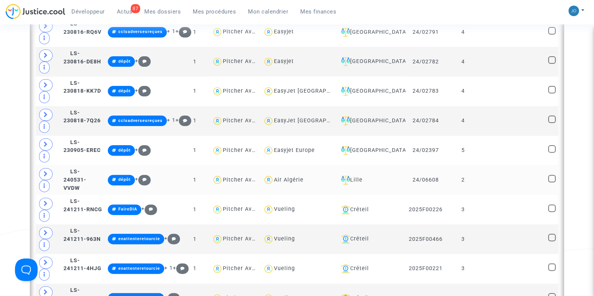
click at [299, 177] on div "Air Algérie" at bounding box center [289, 180] width 30 height 6
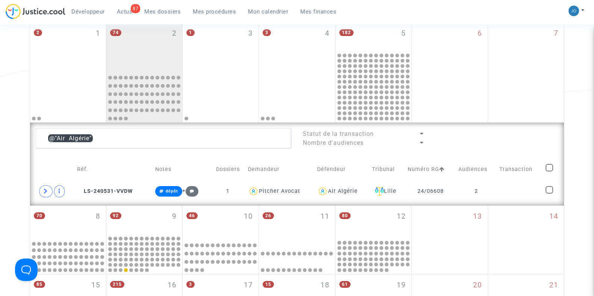
scroll to position [123, 0]
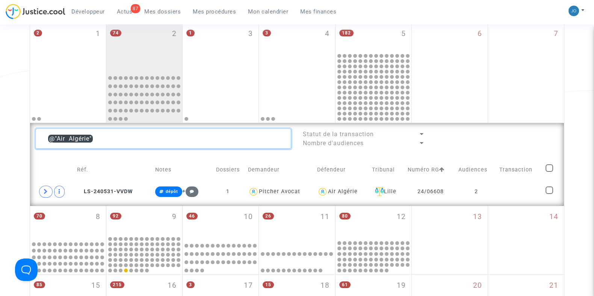
click at [225, 132] on textarea at bounding box center [163, 139] width 255 height 20
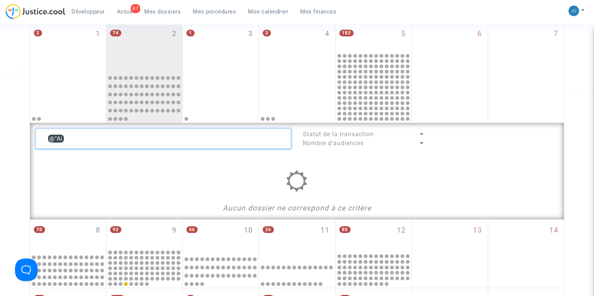
type textarea "@"
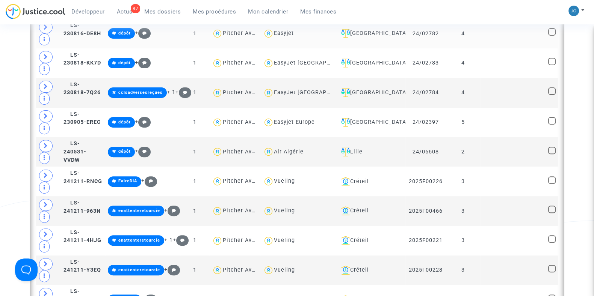
scroll to position [324, 0]
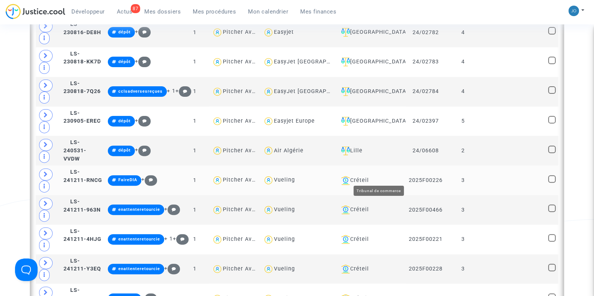
click at [385, 180] on div "Créteil" at bounding box center [370, 180] width 65 height 9
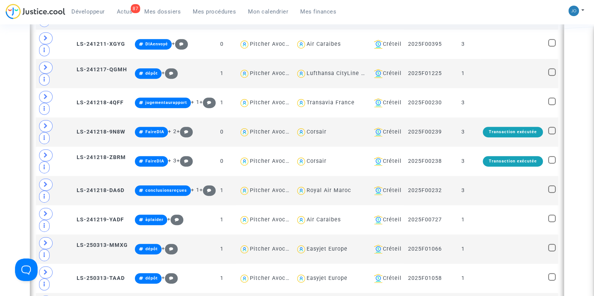
scroll to position [518, 0]
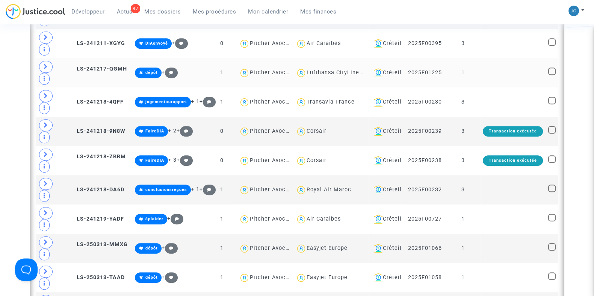
click at [318, 69] on div "Lufthansa CityLine GmbH" at bounding box center [342, 72] width 71 height 6
type textarea "@"Lufthansa CityLine GmbH""
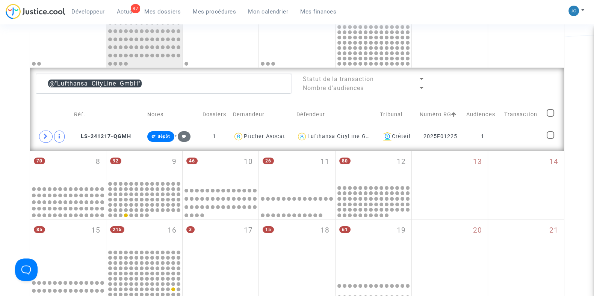
scroll to position [179, 0]
click at [44, 134] on icon at bounding box center [46, 136] width 5 height 6
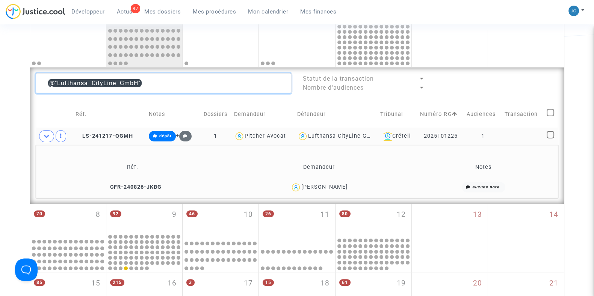
click at [176, 77] on textarea at bounding box center [163, 83] width 255 height 20
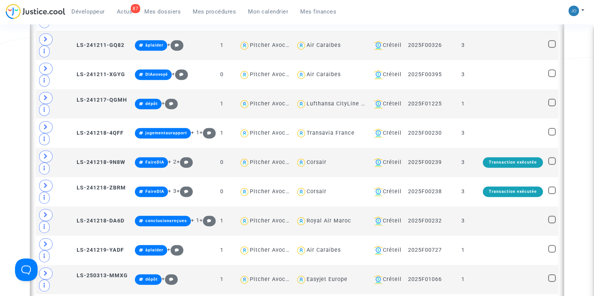
scroll to position [492, 0]
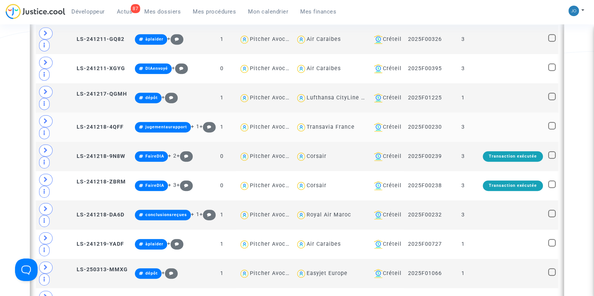
click at [320, 128] on div "Transavia France" at bounding box center [331, 127] width 70 height 11
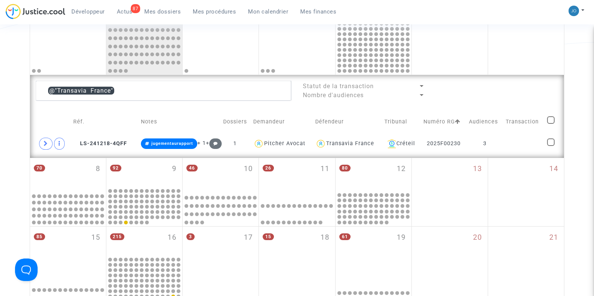
scroll to position [164, 0]
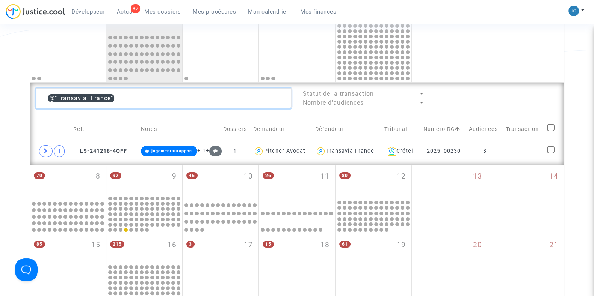
click at [178, 100] on textarea at bounding box center [163, 98] width 255 height 20
type textarea "@"
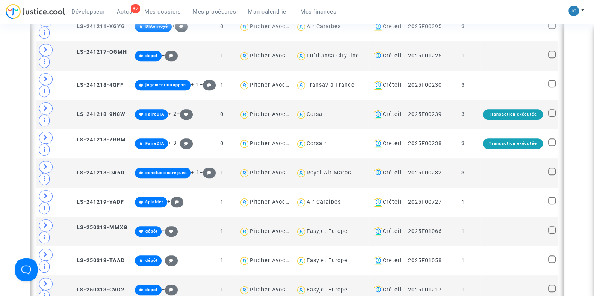
scroll to position [535, 0]
click at [317, 105] on span "Corsair" at bounding box center [317, 93] width 20 height 50
type textarea "@Corsair"
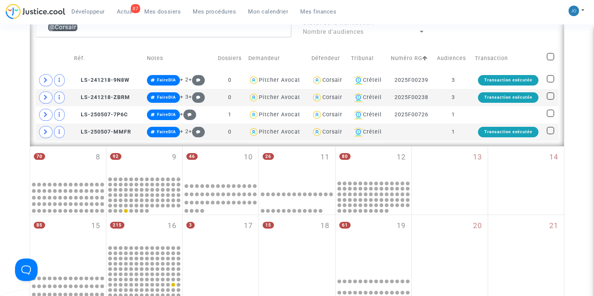
scroll to position [234, 0]
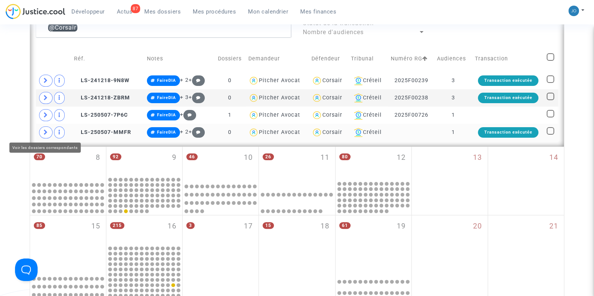
click at [47, 131] on icon at bounding box center [46, 133] width 5 height 6
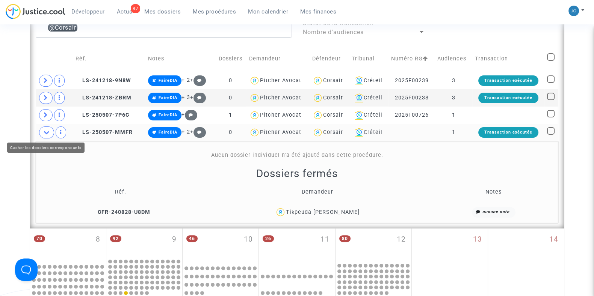
click at [49, 133] on icon at bounding box center [47, 133] width 6 height 6
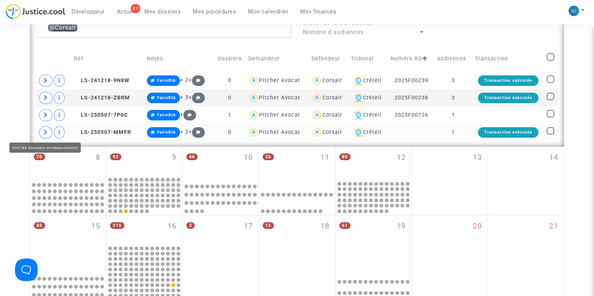
click at [49, 133] on span at bounding box center [46, 133] width 14 height 12
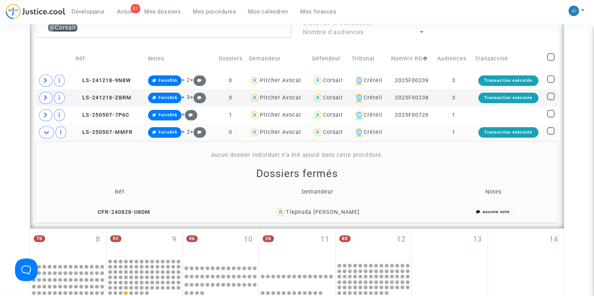
click at [472, 135] on td "1" at bounding box center [454, 132] width 38 height 17
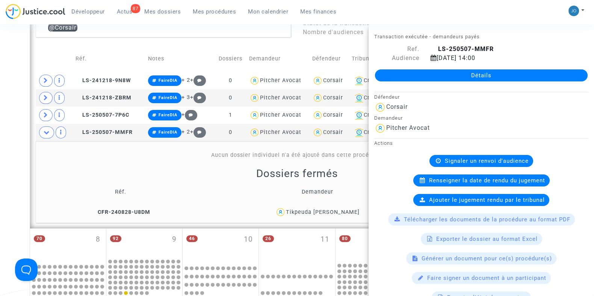
click at [0, 157] on div "Date de clôture d'instruction Date de conciliation Date d'audience Date de juge…" at bounding box center [297, 189] width 594 height 724
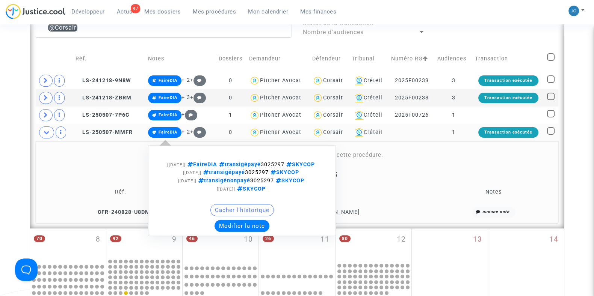
click at [239, 232] on button "Modifier la note" at bounding box center [242, 226] width 55 height 12
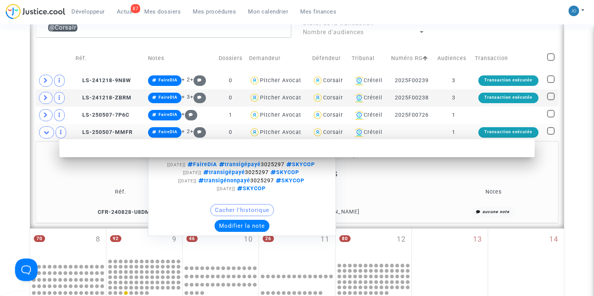
scroll to position [0, 0]
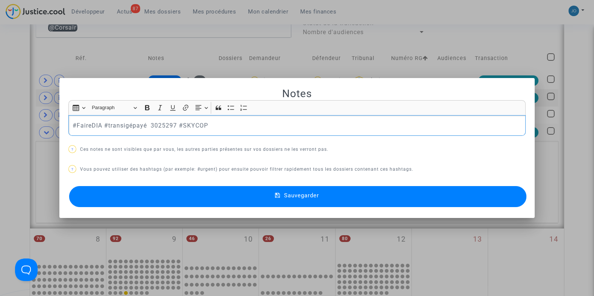
click at [209, 127] on p "#FaireDIA #transigépayé 3025297 #SKYCOP" at bounding box center [297, 125] width 449 height 9
click at [309, 192] on span "Sauvegarder" at bounding box center [301, 195] width 35 height 7
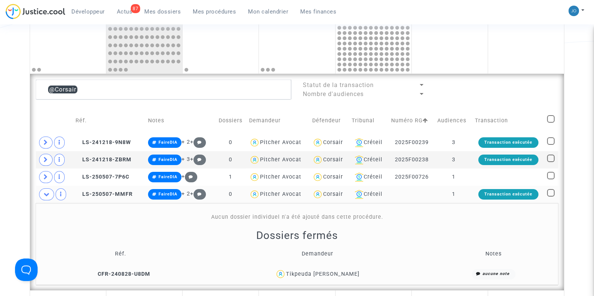
scroll to position [174, 0]
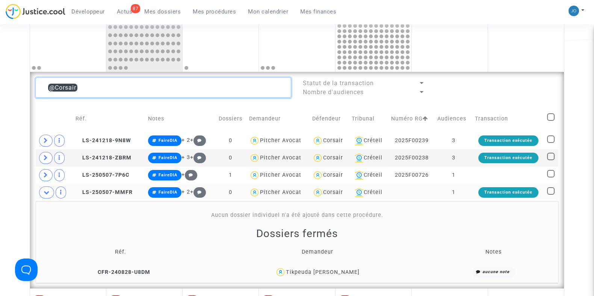
click at [150, 86] on textarea at bounding box center [163, 88] width 255 height 20
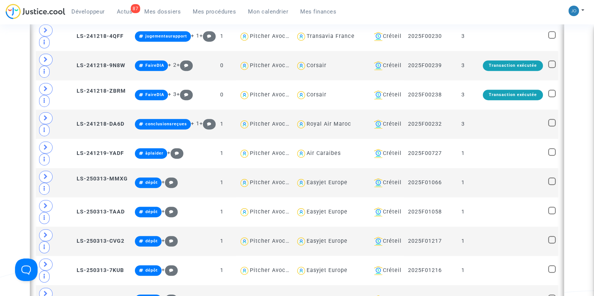
scroll to position [584, 0]
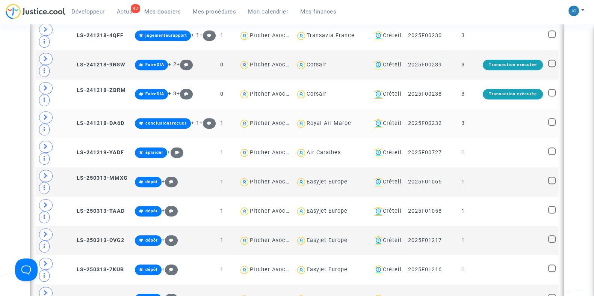
click at [319, 127] on td "Royal Air Maroc" at bounding box center [330, 123] width 75 height 29
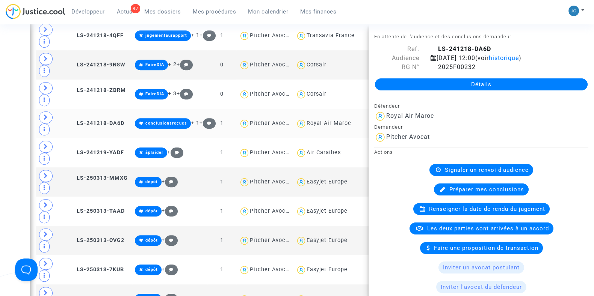
click at [318, 121] on div "Royal Air Maroc" at bounding box center [329, 123] width 45 height 6
type textarea "@"Royal Air Maroc""
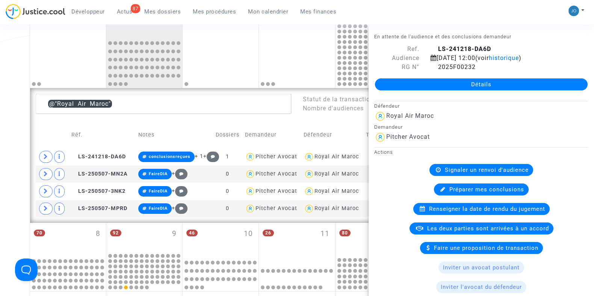
scroll to position [158, 0]
click at [0, 175] on div "Date de clôture d'instruction Date de conciliation Date d'audience Date de juge…" at bounding box center [297, 224] width 594 height 642
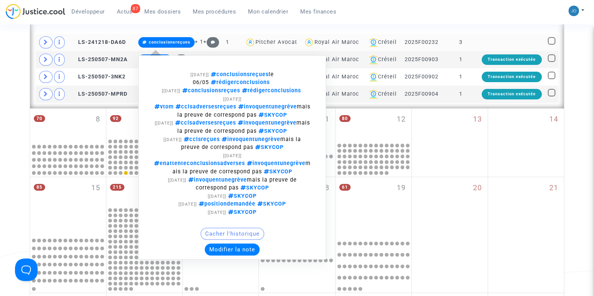
scroll to position [276, 0]
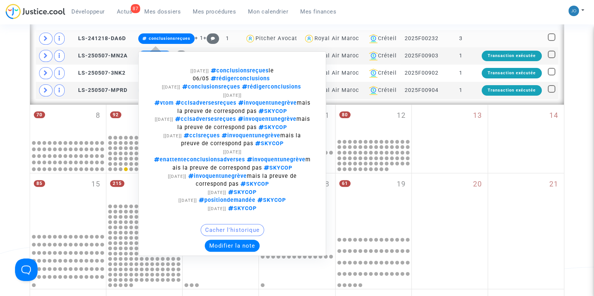
click at [210, 246] on button "Modifier la note" at bounding box center [232, 246] width 55 height 12
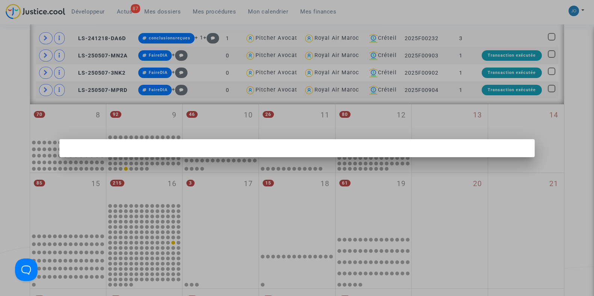
scroll to position [0, 0]
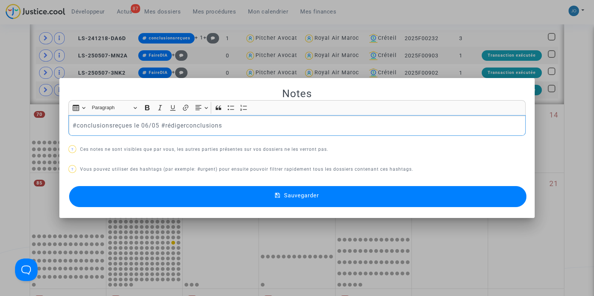
drag, startPoint x: 227, startPoint y: 127, endPoint x: 46, endPoint y: 132, distance: 181.2
click at [46, 132] on div "Notes Rich Text Editor Insert table Insert table Heading Paragraph Paragraph He…" at bounding box center [297, 148] width 594 height 296
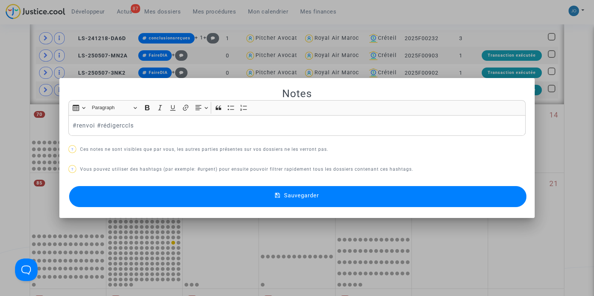
click at [292, 202] on button "Sauvegarder" at bounding box center [297, 196] width 457 height 21
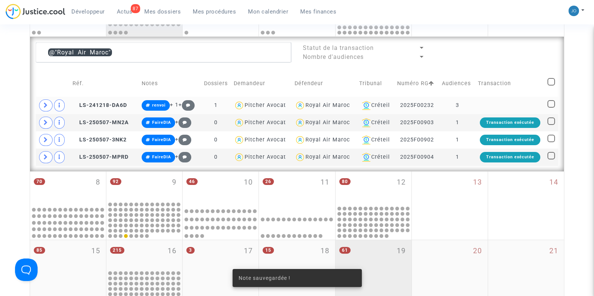
scroll to position [208, 0]
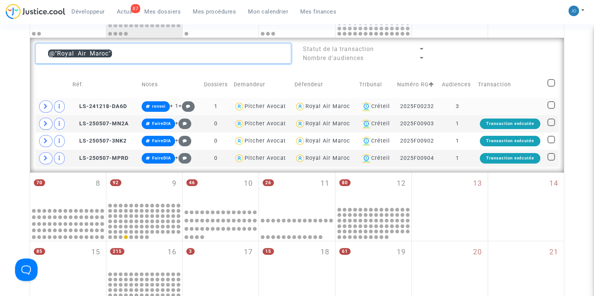
click at [171, 57] on textarea at bounding box center [163, 54] width 255 height 20
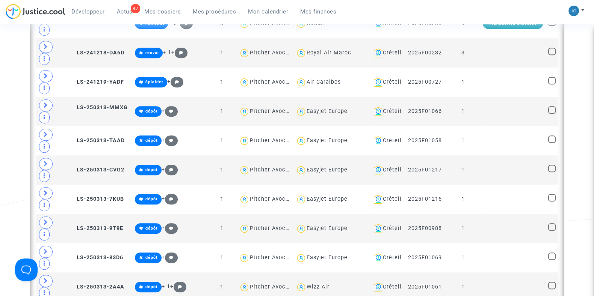
scroll to position [655, 0]
click at [331, 108] on div "Easyjet Europe" at bounding box center [327, 111] width 41 height 6
type textarea "@"Easyjet Europe""
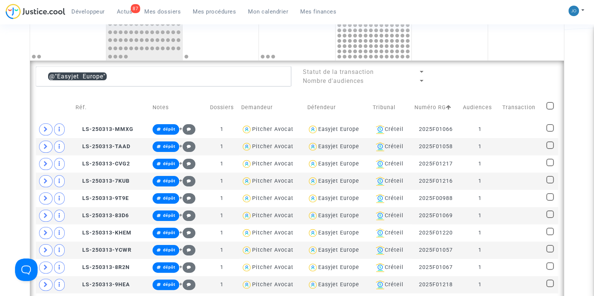
scroll to position [185, 0]
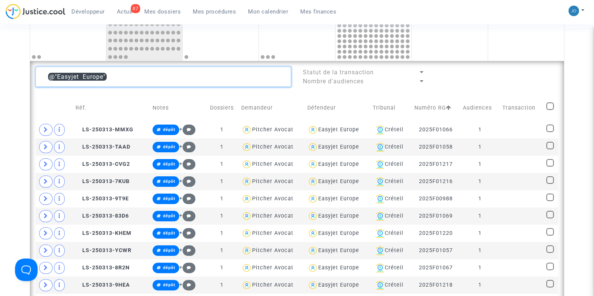
click at [221, 76] on textarea at bounding box center [163, 77] width 255 height 20
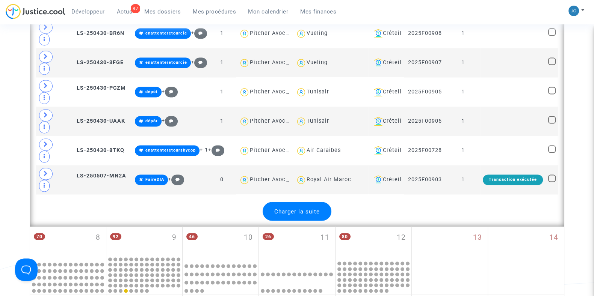
scroll to position [1581, 0]
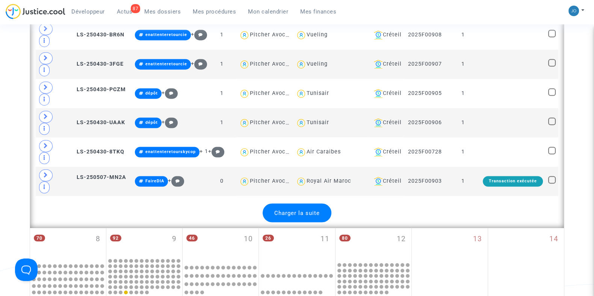
click at [298, 210] on span "Charger la suite" at bounding box center [296, 213] width 45 height 7
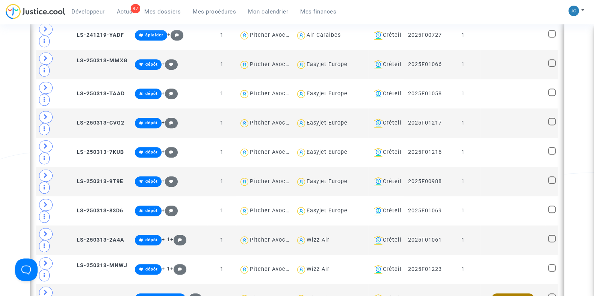
scroll to position [721, 0]
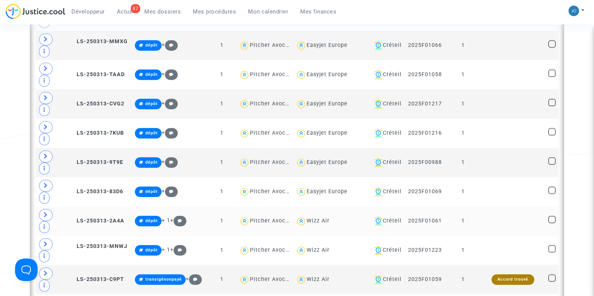
click at [307, 218] on div "Wizz Air" at bounding box center [318, 221] width 23 height 6
type textarea "@"Wizz Air""
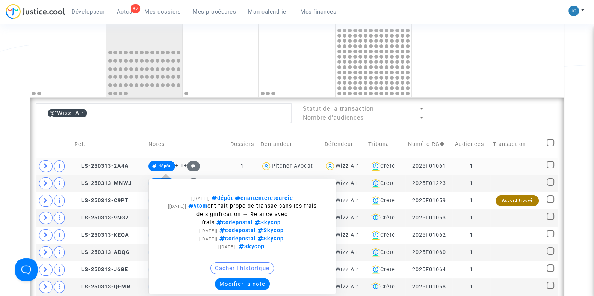
scroll to position [148, 0]
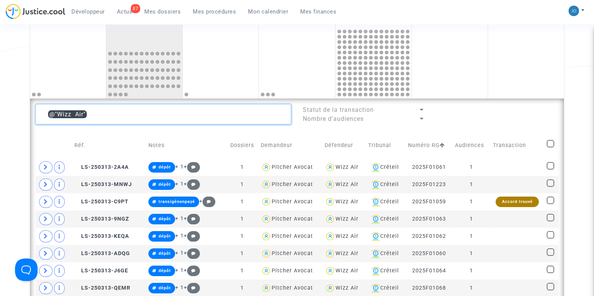
click at [118, 114] on textarea at bounding box center [163, 114] width 255 height 20
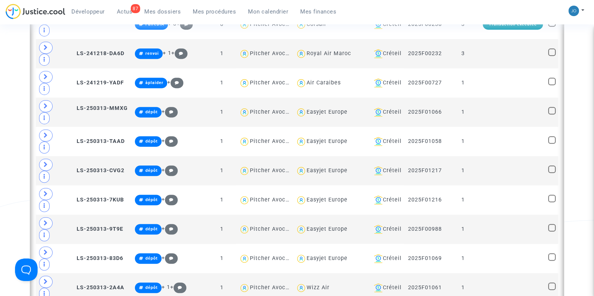
scroll to position [656, 0]
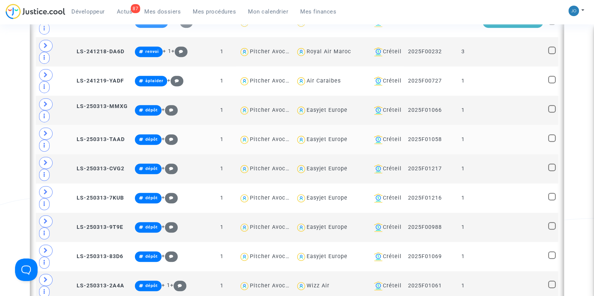
click at [319, 136] on div "Easyjet Europe" at bounding box center [327, 139] width 41 height 6
type textarea "@"Easyjet Europe""
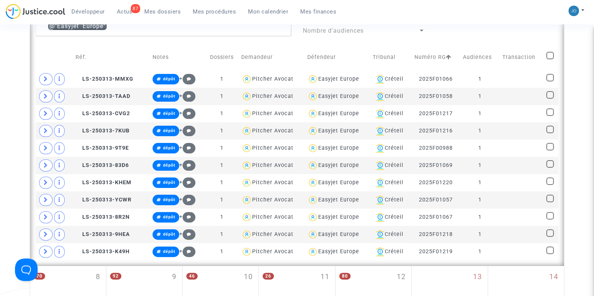
scroll to position [233, 0]
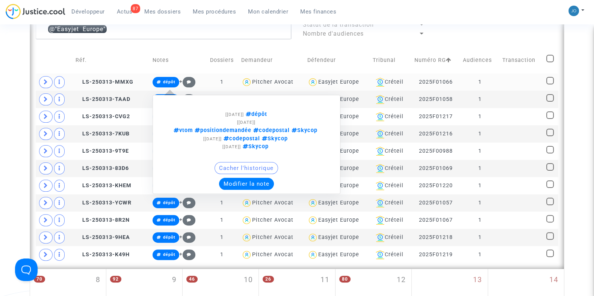
click at [252, 185] on button "Modifier la note" at bounding box center [246, 184] width 55 height 12
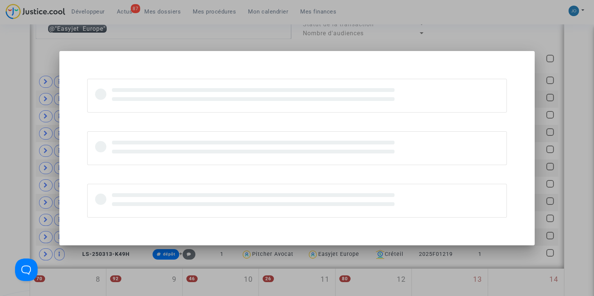
scroll to position [0, 0]
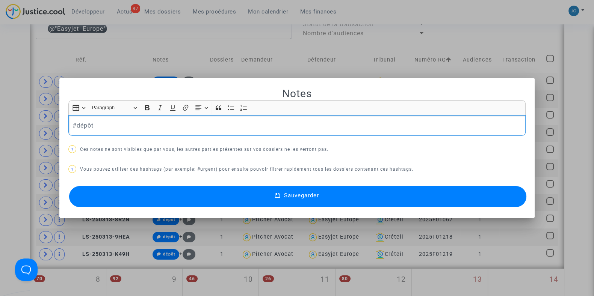
click at [113, 131] on div "#dépôt" at bounding box center [296, 125] width 457 height 21
click at [294, 190] on button "Sauvegarder" at bounding box center [297, 196] width 457 height 21
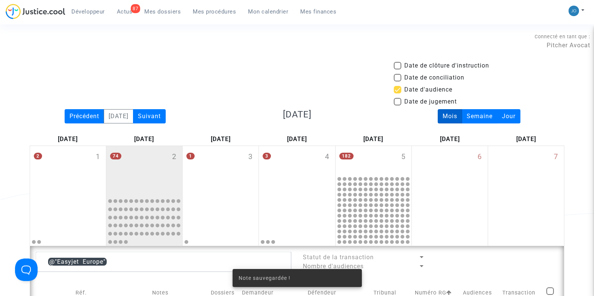
scroll to position [233, 0]
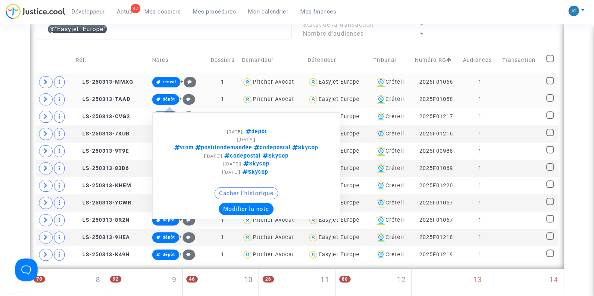
click at [241, 212] on button "Modifier la note" at bounding box center [246, 209] width 55 height 12
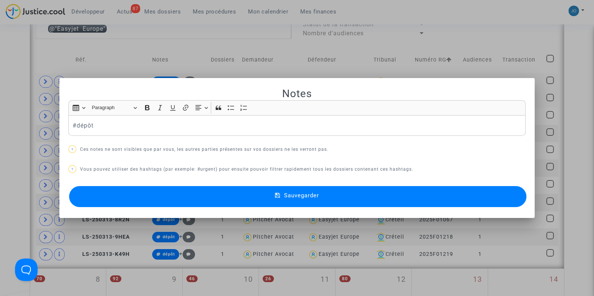
scroll to position [0, 0]
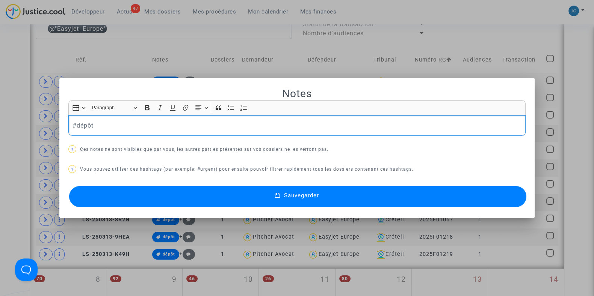
click at [110, 125] on p "#dépôt" at bounding box center [297, 125] width 449 height 9
drag, startPoint x: 131, startPoint y: 127, endPoint x: 44, endPoint y: 123, distance: 88.0
click at [44, 123] on div "Notes Rich Text Editor Insert table Insert table Heading Paragraph Paragraph He…" at bounding box center [297, 148] width 594 height 296
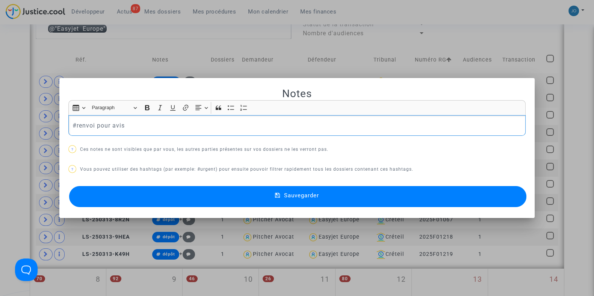
copy p "#renvoi pour avis"
click at [301, 196] on span "Sauvegarder" at bounding box center [301, 195] width 35 height 7
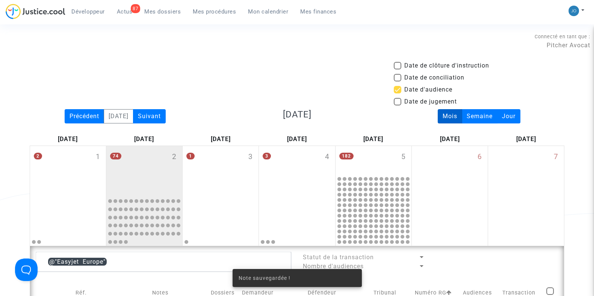
scroll to position [233, 0]
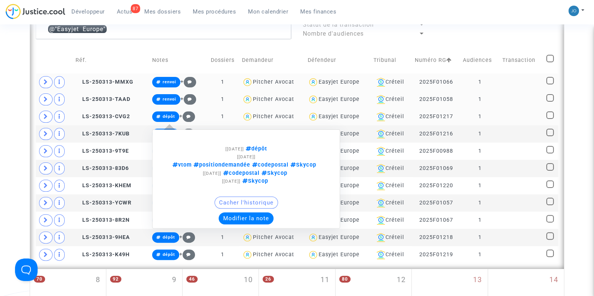
click at [237, 221] on button "Modifier la note" at bounding box center [246, 219] width 55 height 12
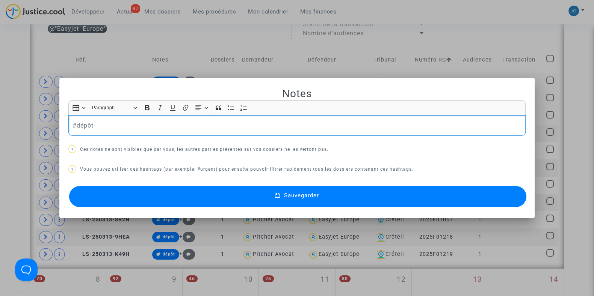
click at [159, 128] on p "#dépôt" at bounding box center [297, 125] width 449 height 9
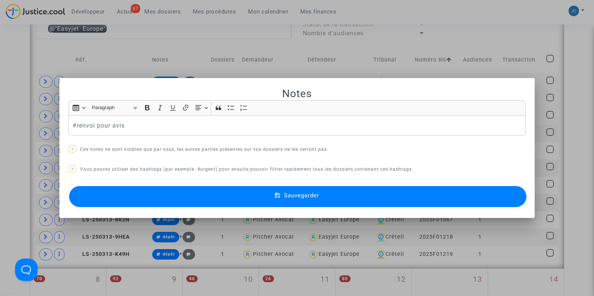
click at [261, 201] on button "Sauvegarder" at bounding box center [297, 196] width 457 height 21
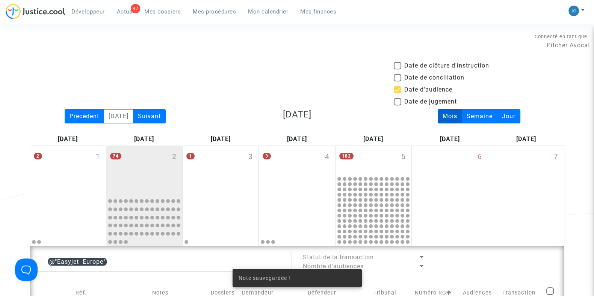
scroll to position [233, 0]
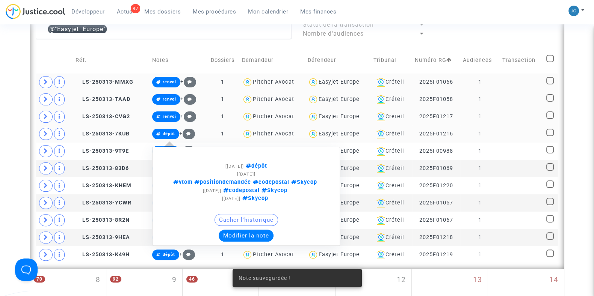
click at [248, 235] on button "Modifier la note" at bounding box center [246, 236] width 55 height 12
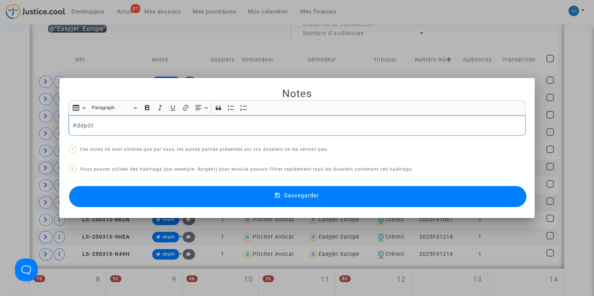
click at [127, 123] on p "#dépôt" at bounding box center [297, 125] width 449 height 9
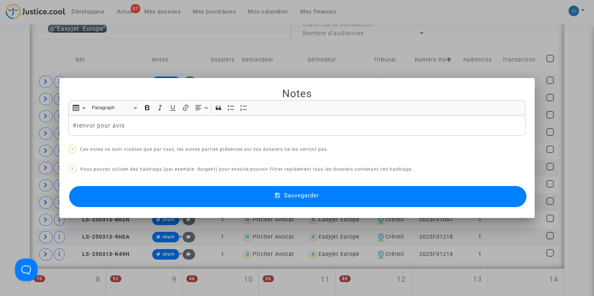
click at [210, 201] on button "Sauvegarder" at bounding box center [297, 196] width 457 height 21
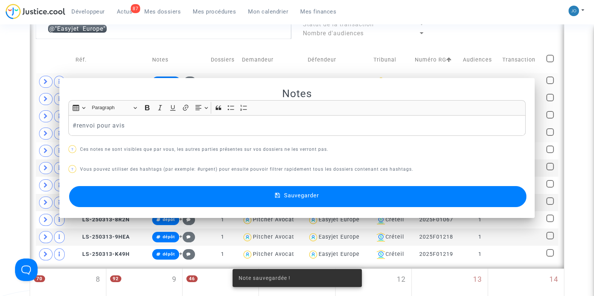
scroll to position [233, 0]
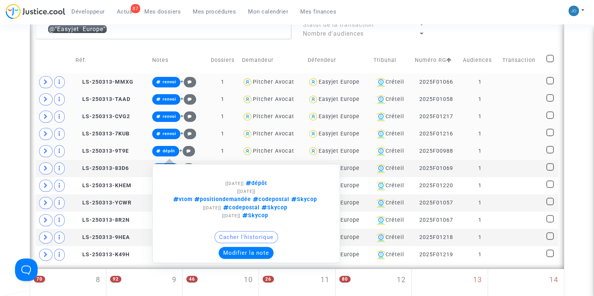
click at [225, 247] on button "Modifier la note" at bounding box center [246, 253] width 55 height 12
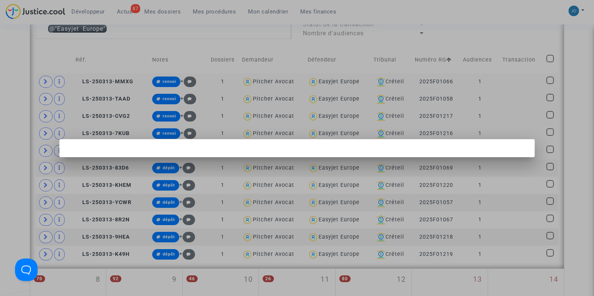
scroll to position [0, 0]
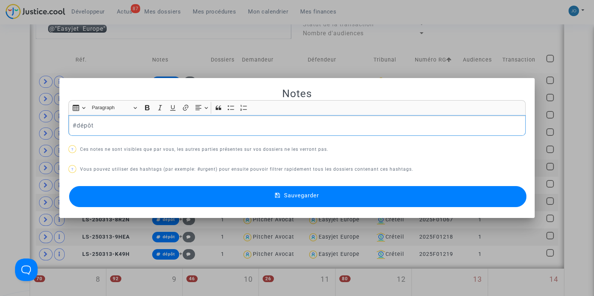
click at [144, 127] on p "#dépôt" at bounding box center [297, 125] width 449 height 9
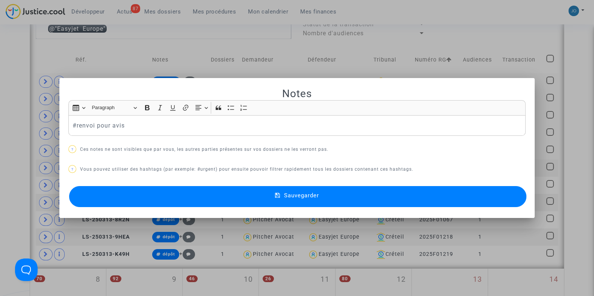
click at [224, 204] on button "Sauvegarder" at bounding box center [297, 196] width 457 height 21
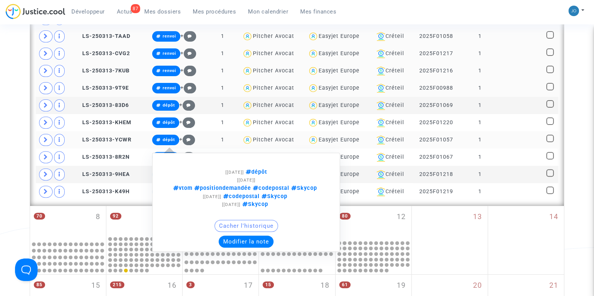
scroll to position [298, 0]
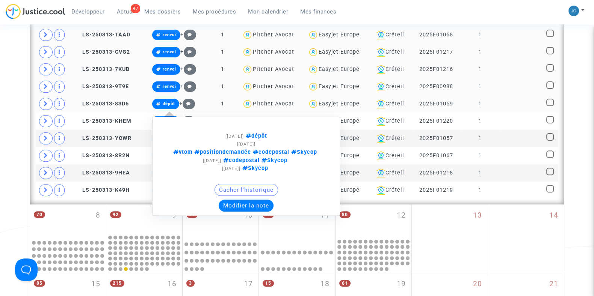
click at [225, 201] on button "Modifier la note" at bounding box center [246, 206] width 55 height 12
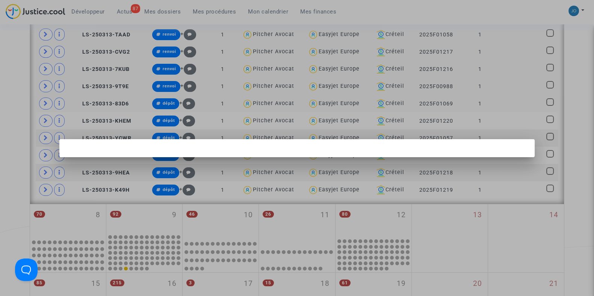
scroll to position [0, 0]
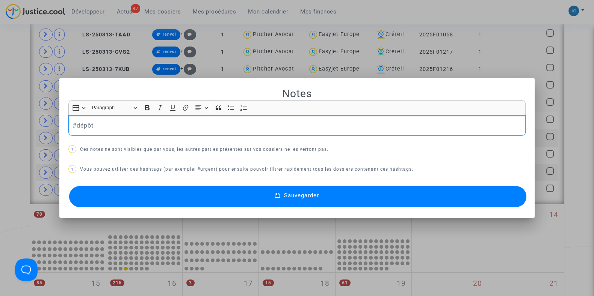
click at [137, 126] on p "#dépôt" at bounding box center [297, 125] width 449 height 9
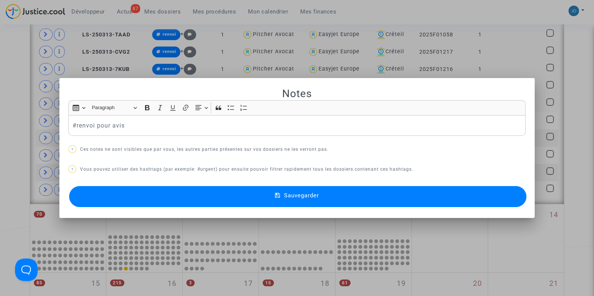
click at [237, 204] on button "Sauvegarder" at bounding box center [297, 196] width 457 height 21
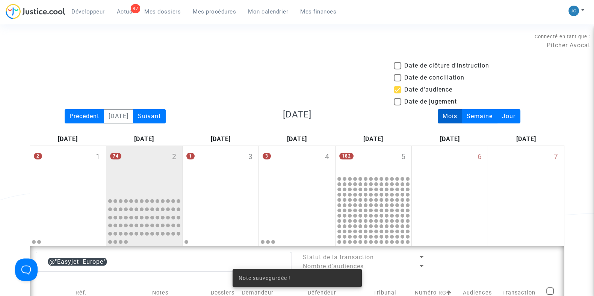
scroll to position [298, 0]
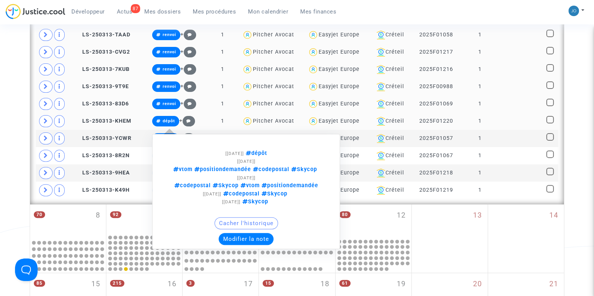
click at [225, 237] on button "Modifier la note" at bounding box center [246, 239] width 55 height 12
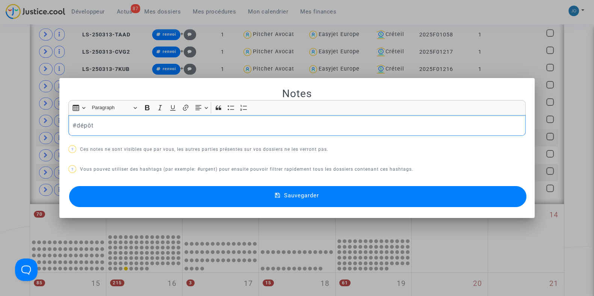
click at [162, 122] on p "#dépôt" at bounding box center [297, 125] width 449 height 9
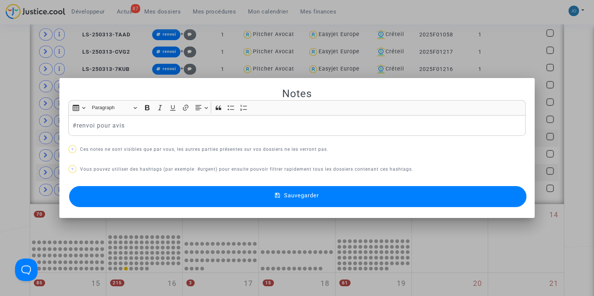
click at [272, 198] on button "Sauvegarder" at bounding box center [297, 196] width 457 height 21
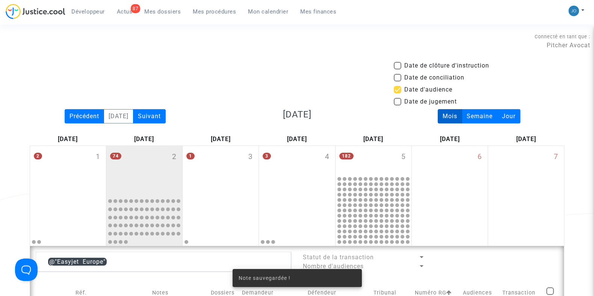
scroll to position [298, 0]
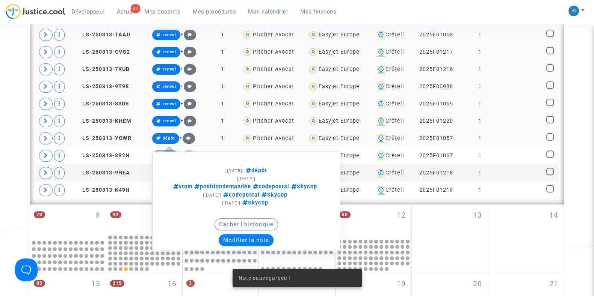
click at [233, 241] on button "Modifier la note" at bounding box center [246, 240] width 55 height 12
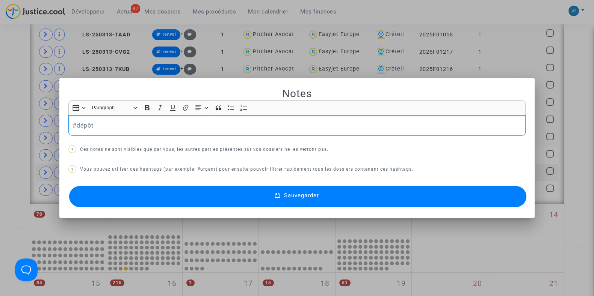
scroll to position [0, 0]
click at [153, 123] on p "#dépôt" at bounding box center [297, 125] width 449 height 9
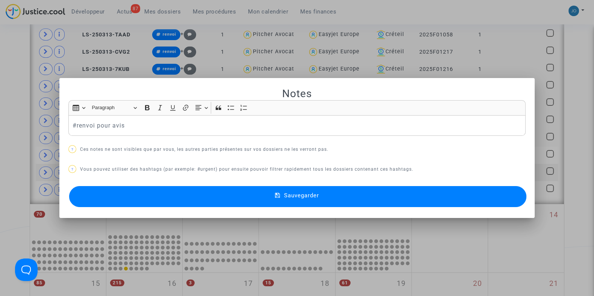
click at [272, 196] on button "Sauvegarder" at bounding box center [297, 196] width 457 height 21
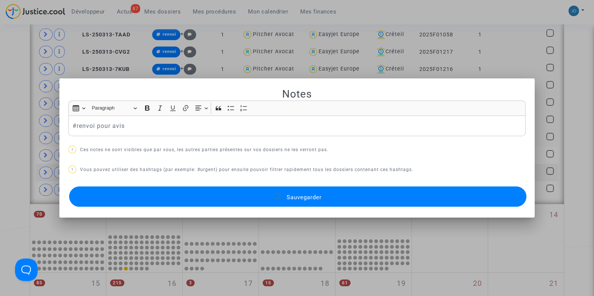
scroll to position [298, 0]
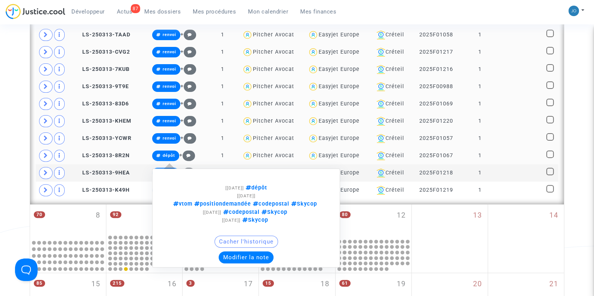
click at [238, 258] on button "Modifier la note" at bounding box center [246, 258] width 55 height 12
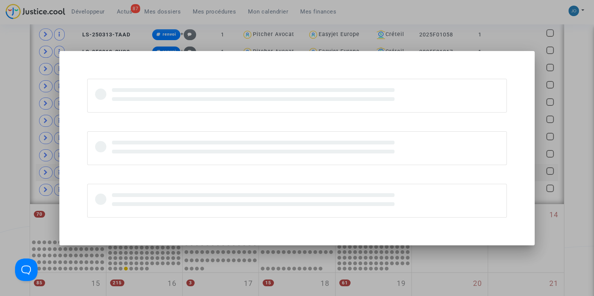
scroll to position [0, 0]
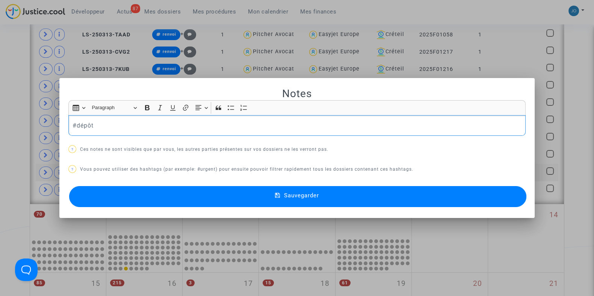
click at [165, 123] on p "#dépôt" at bounding box center [297, 125] width 449 height 9
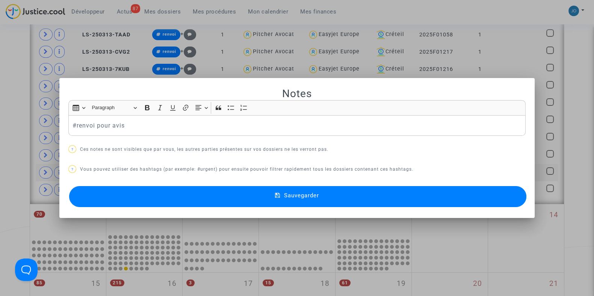
click at [278, 198] on icon at bounding box center [277, 196] width 5 height 7
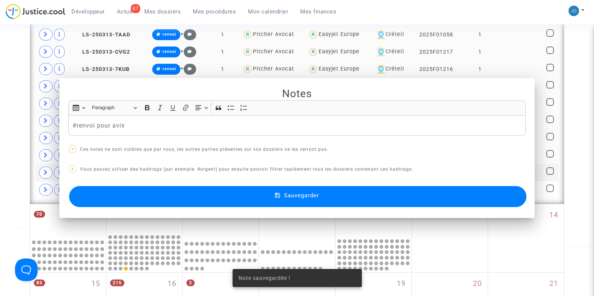
scroll to position [298, 0]
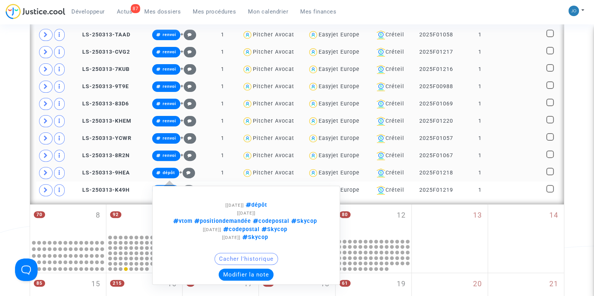
click at [228, 269] on button "Modifier la note" at bounding box center [246, 275] width 55 height 12
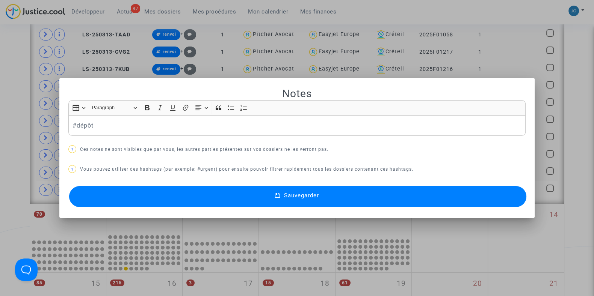
scroll to position [0, 0]
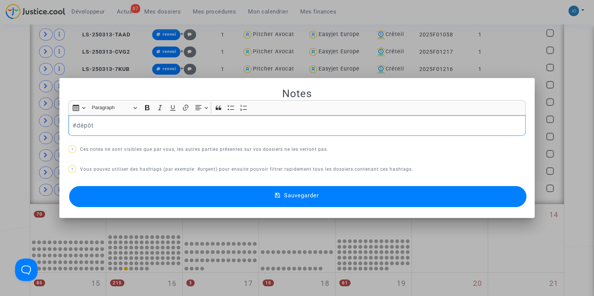
click at [139, 130] on p "#dépôt" at bounding box center [297, 125] width 449 height 9
click at [239, 195] on button "Sauvegarder" at bounding box center [297, 196] width 457 height 21
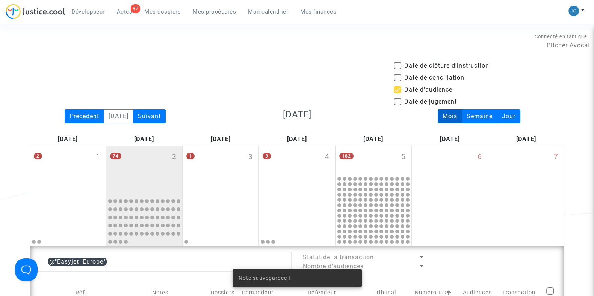
scroll to position [298, 0]
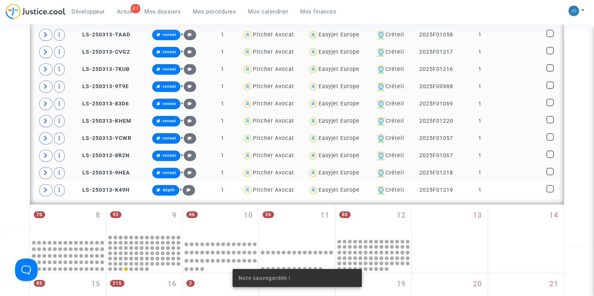
click at [224, 289] on div "Note sauvegardée !" at bounding box center [297, 278] width 147 height 36
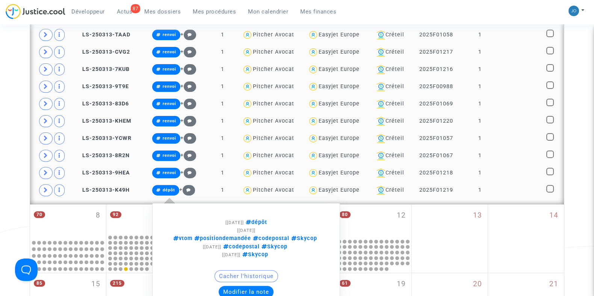
click at [225, 287] on button "Modifier la note" at bounding box center [246, 292] width 55 height 12
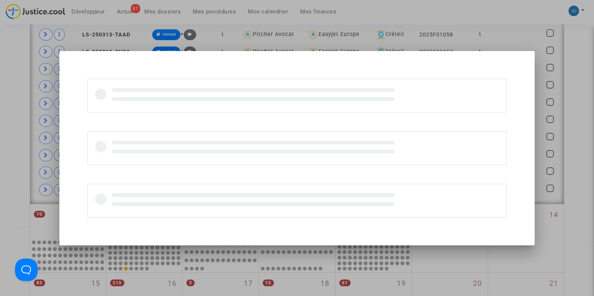
scroll to position [0, 0]
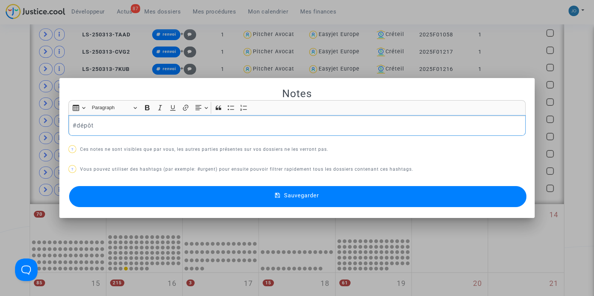
click at [169, 125] on p "#dépôt" at bounding box center [297, 125] width 449 height 9
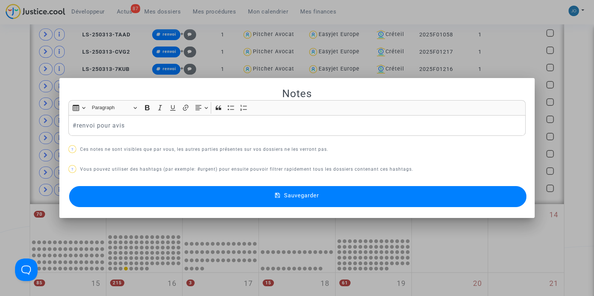
click at [320, 200] on button "Sauvegarder" at bounding box center [297, 196] width 457 height 21
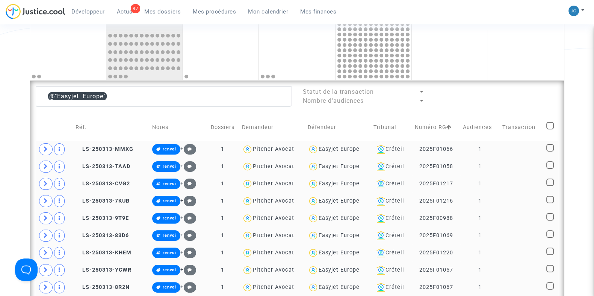
scroll to position [165, 0]
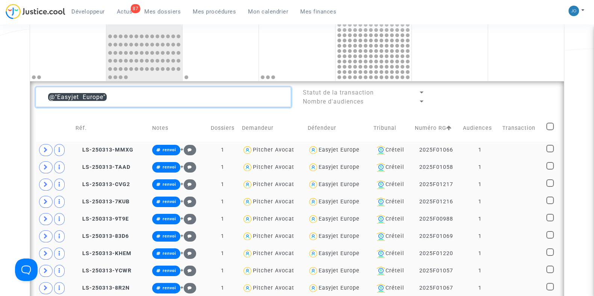
click at [157, 97] on textarea at bounding box center [163, 97] width 255 height 20
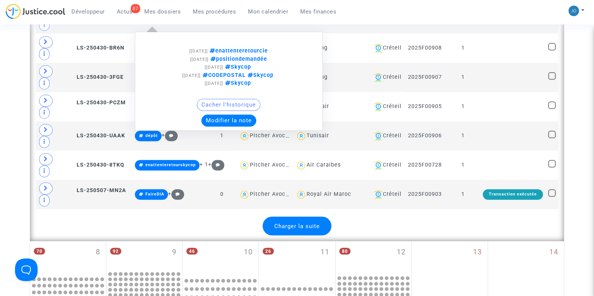
scroll to position [1568, 0]
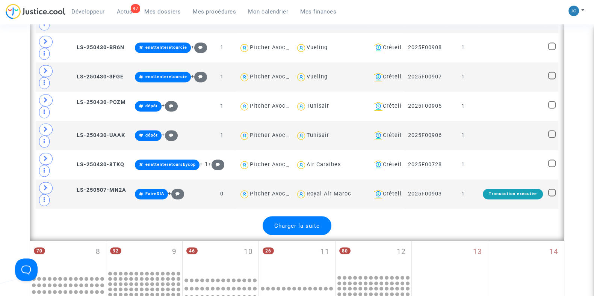
click at [279, 222] on span "Charger la suite" at bounding box center [296, 225] width 45 height 7
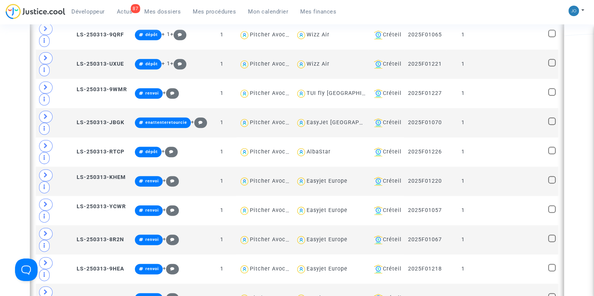
scroll to position [1171, 0]
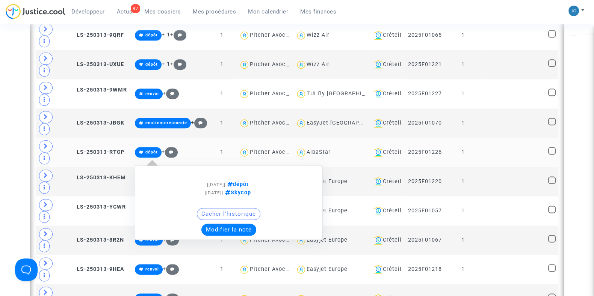
click at [214, 224] on button "Modifier la note" at bounding box center [228, 230] width 55 height 12
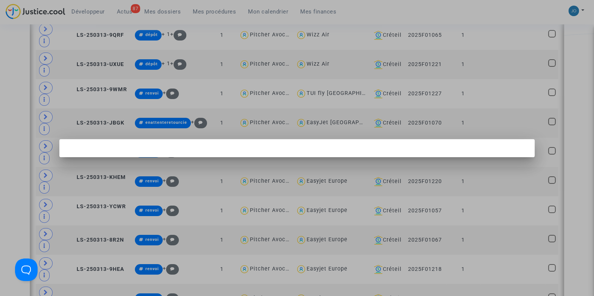
scroll to position [0, 0]
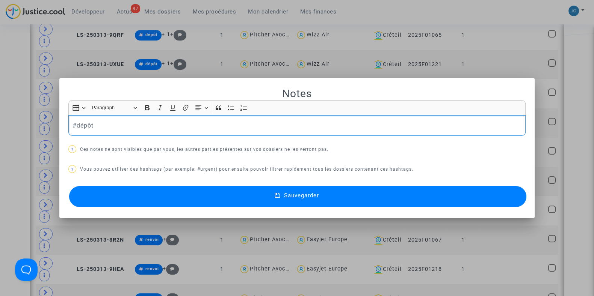
click at [125, 123] on p "#dépôt" at bounding box center [297, 125] width 449 height 9
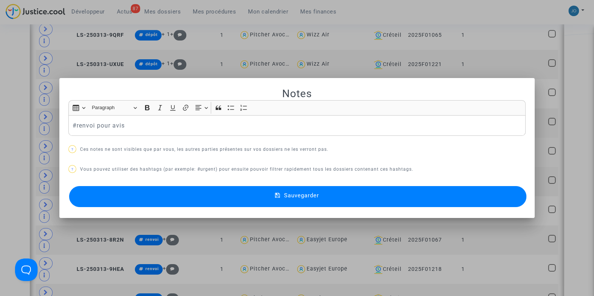
click at [239, 192] on button "Sauvegarder" at bounding box center [297, 196] width 457 height 21
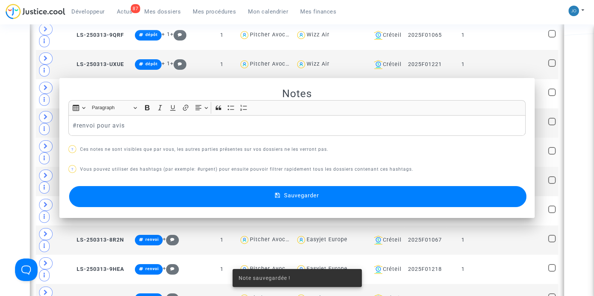
scroll to position [1171, 0]
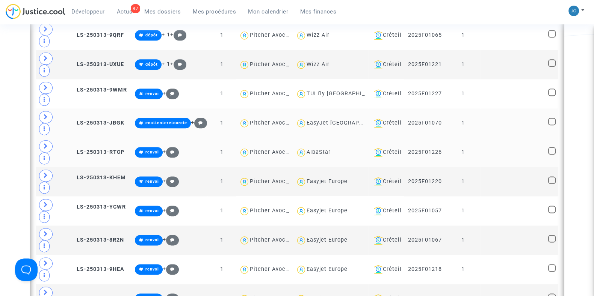
click at [324, 109] on td "EasyJet Switzerland" at bounding box center [330, 123] width 75 height 29
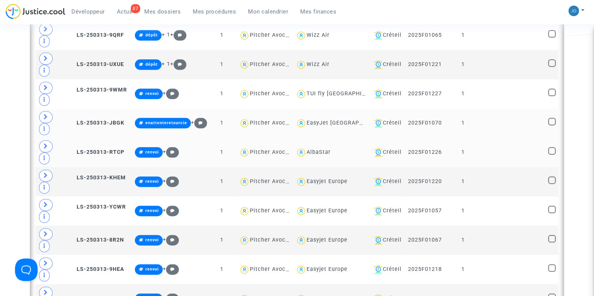
click at [298, 118] on img at bounding box center [301, 123] width 11 height 11
type textarea "@"EasyJet Switzerland""
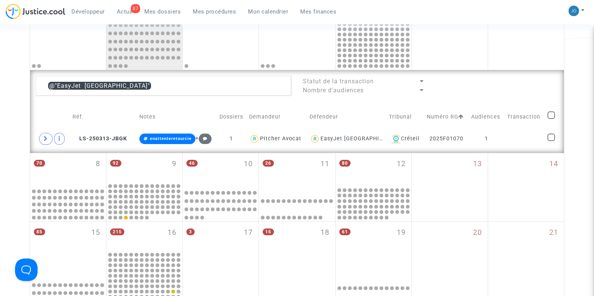
scroll to position [175, 0]
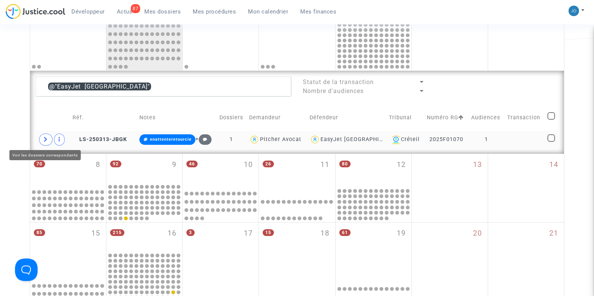
click at [42, 135] on span at bounding box center [46, 140] width 14 height 12
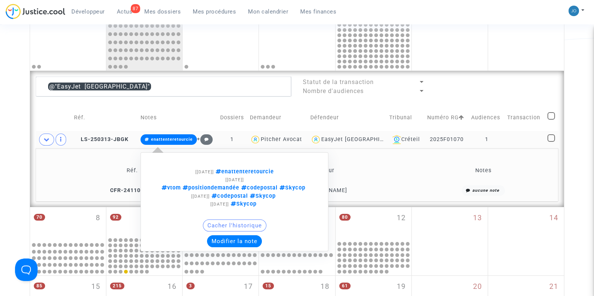
click at [229, 241] on button "Modifier la note" at bounding box center [234, 242] width 55 height 12
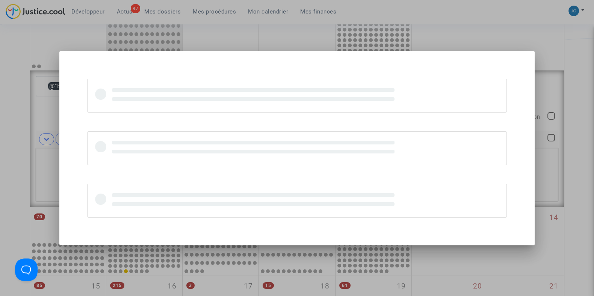
scroll to position [0, 0]
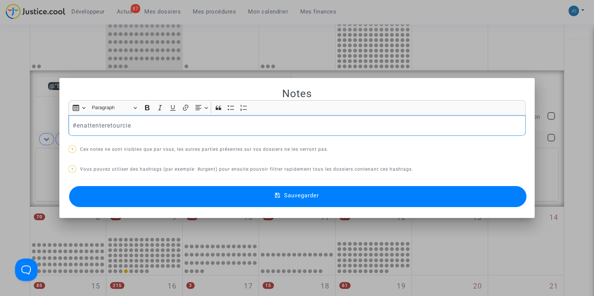
click at [139, 127] on p "#enattenteretourcie" at bounding box center [297, 125] width 449 height 9
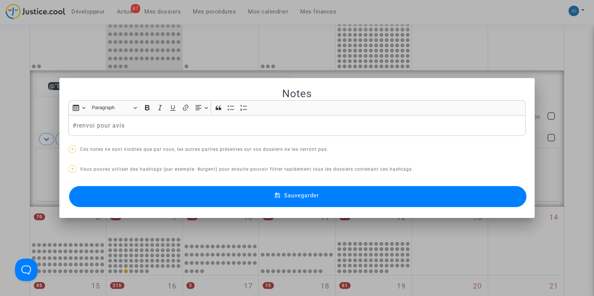
click at [282, 189] on button "Sauvegarder" at bounding box center [297, 196] width 457 height 21
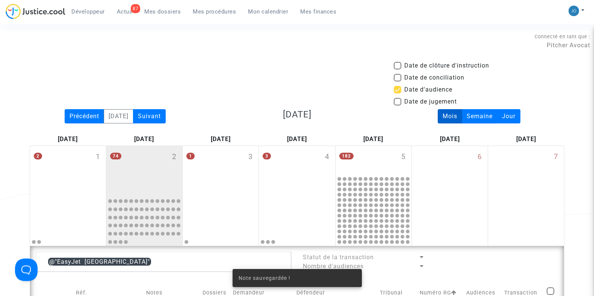
scroll to position [175, 0]
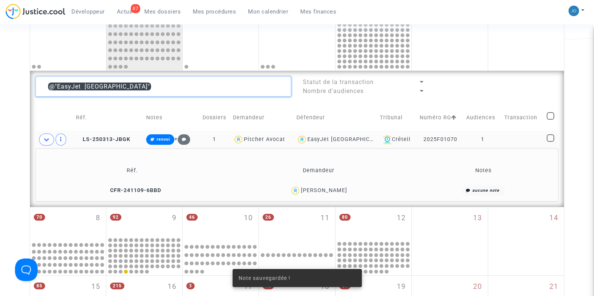
click at [128, 89] on textarea at bounding box center [163, 87] width 255 height 20
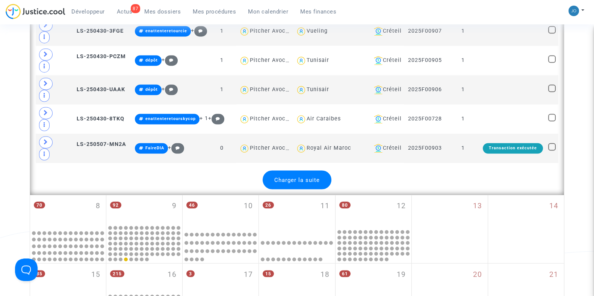
scroll to position [1616, 0]
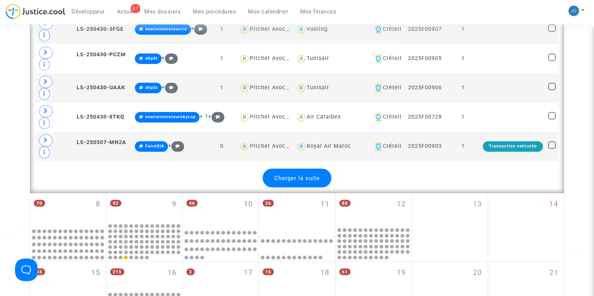
click at [298, 175] on span "Charger la suite" at bounding box center [296, 178] width 45 height 7
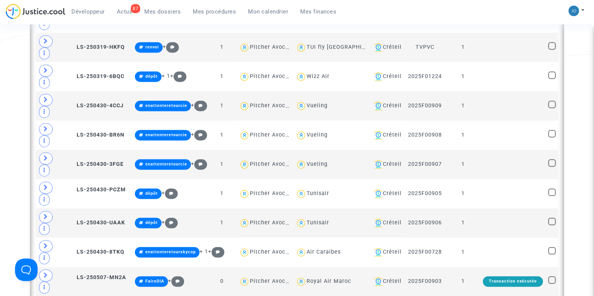
scroll to position [1483, 0]
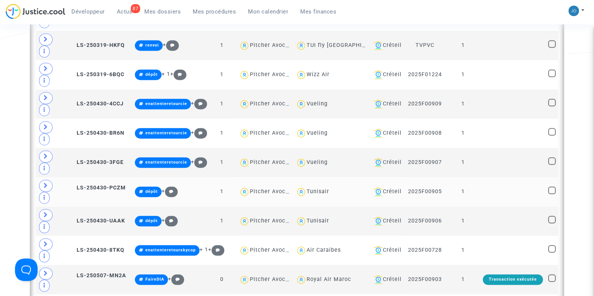
click at [305, 177] on td "Tunisair" at bounding box center [330, 191] width 75 height 29
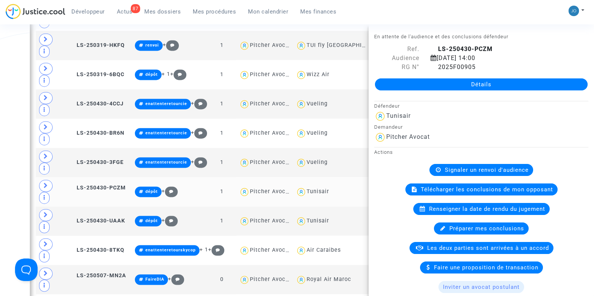
click at [308, 189] on div "Tunisair" at bounding box center [318, 192] width 23 height 6
type textarea "@Tunisair"
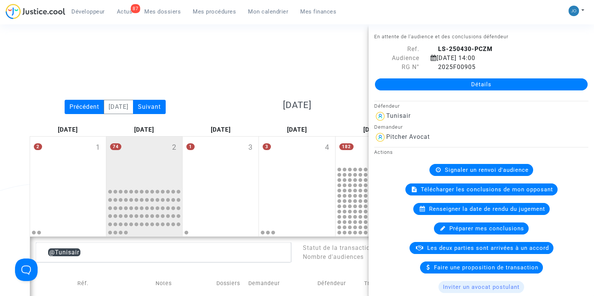
scroll to position [9, 0]
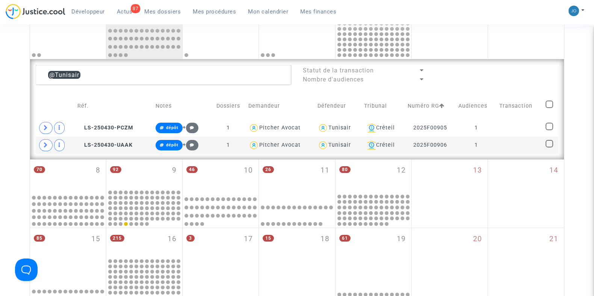
scroll to position [187, 0]
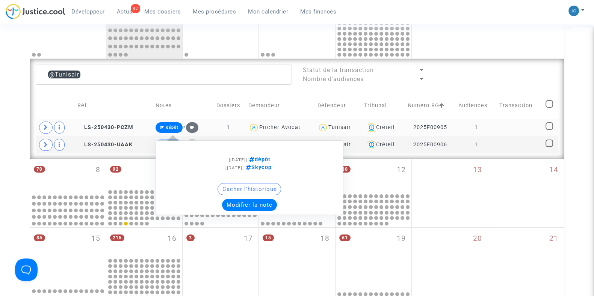
click at [234, 204] on button "Modifier la note" at bounding box center [249, 205] width 55 height 12
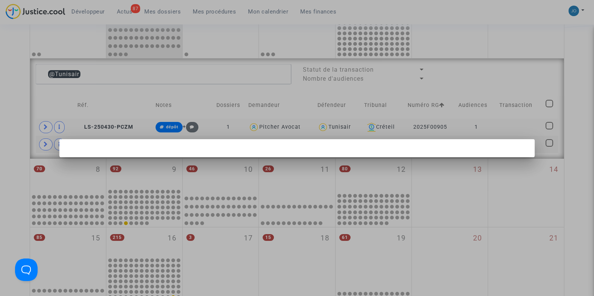
scroll to position [0, 0]
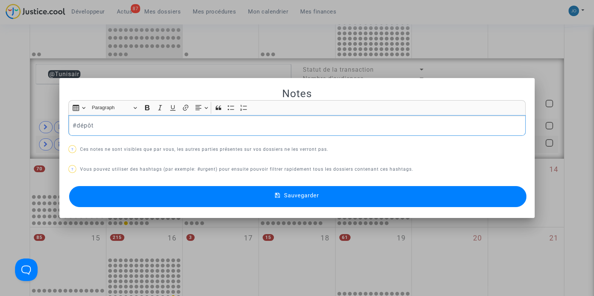
click at [121, 121] on p "#dépôt" at bounding box center [297, 125] width 449 height 9
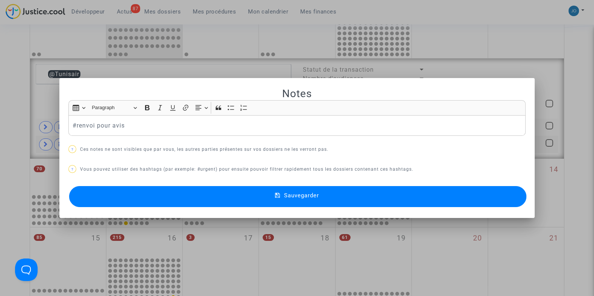
click at [286, 196] on span "Sauvegarder" at bounding box center [301, 195] width 35 height 7
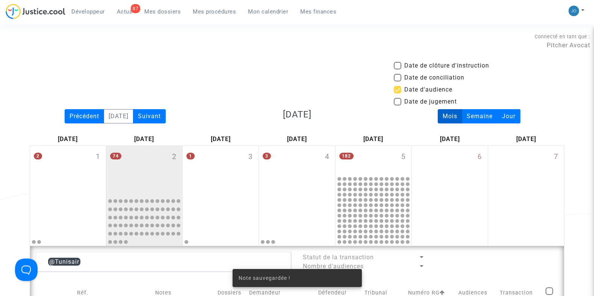
scroll to position [187, 0]
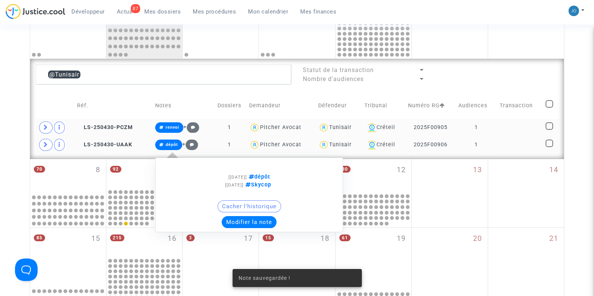
click at [239, 222] on button "Modifier la note" at bounding box center [249, 222] width 55 height 12
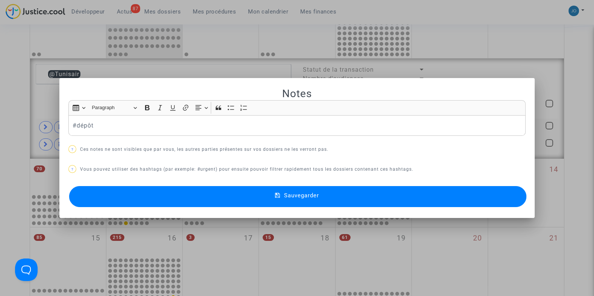
scroll to position [0, 0]
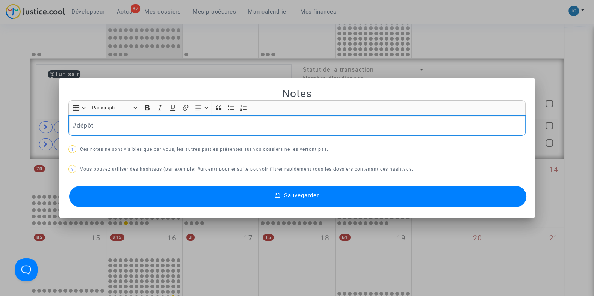
click at [124, 121] on p "#dépôt" at bounding box center [297, 125] width 449 height 9
click at [130, 125] on p "#dépôt" at bounding box center [297, 125] width 449 height 9
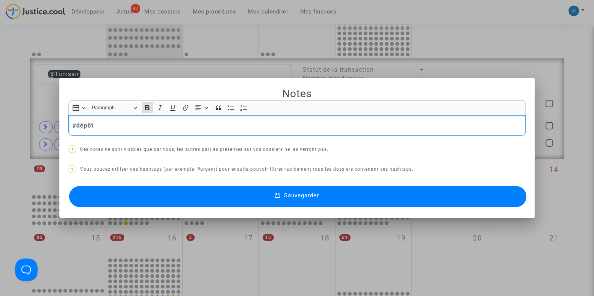
click at [130, 125] on p "#dépôt" at bounding box center [297, 125] width 449 height 9
click at [144, 112] on button "Bold (CTRL+B) Bold" at bounding box center [147, 107] width 11 height 11
drag, startPoint x: 124, startPoint y: 126, endPoint x: 45, endPoint y: 130, distance: 79.0
click at [45, 130] on div "Notes Rich Text Editor Insert table Insert table Heading Paragraph Paragraph He…" at bounding box center [297, 148] width 594 height 296
click at [124, 124] on p "#renvoi pour avis" at bounding box center [297, 125] width 449 height 9
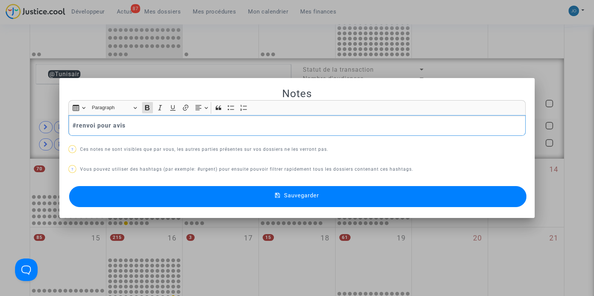
click at [124, 124] on p "#renvoi pour avis" at bounding box center [297, 125] width 449 height 9
click at [145, 108] on icon "Editor toolbar" at bounding box center [147, 107] width 5 height 5
click at [280, 194] on mat-icon at bounding box center [279, 196] width 9 height 9
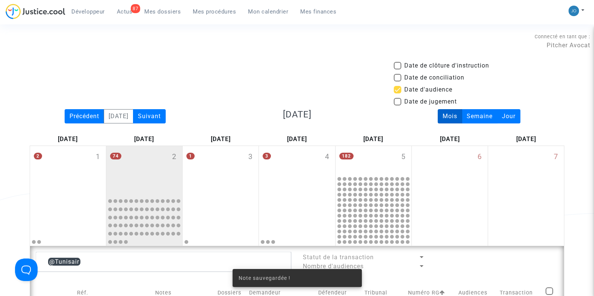
scroll to position [187, 0]
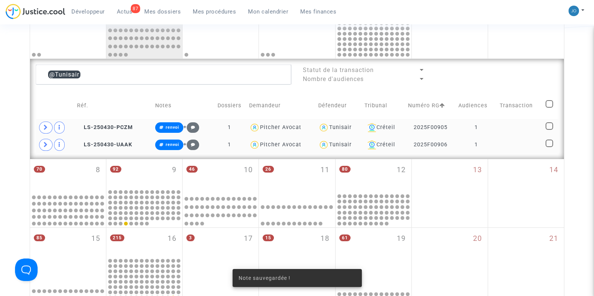
click at [9, 151] on div "Date de clôture d'instruction Date de conciliation Date d'audience Date de juge…" at bounding box center [297, 178] width 594 height 608
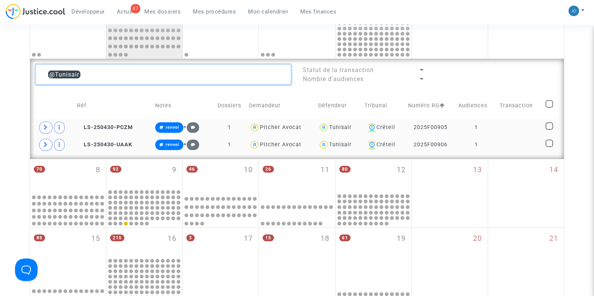
click at [105, 74] on textarea at bounding box center [163, 75] width 255 height 20
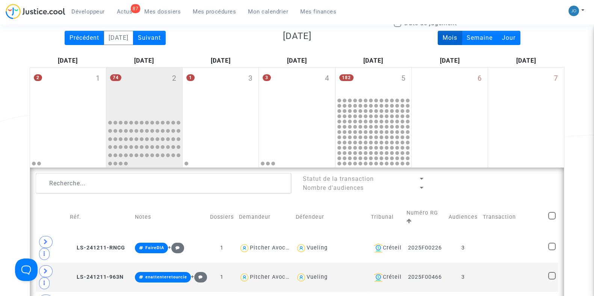
scroll to position [86, 0]
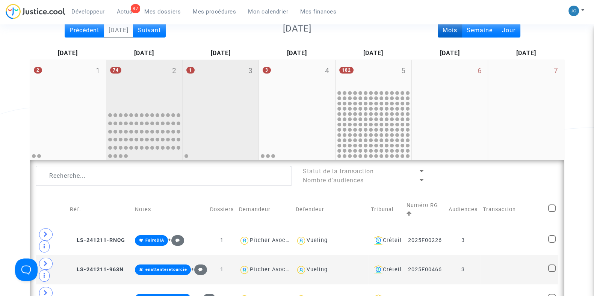
click at [222, 132] on div at bounding box center [221, 134] width 74 height 49
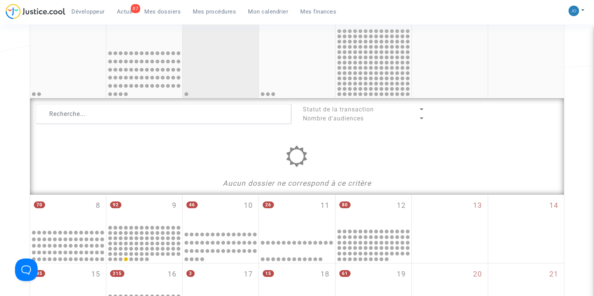
scroll to position [149, 0]
click at [216, 83] on div at bounding box center [221, 71] width 74 height 49
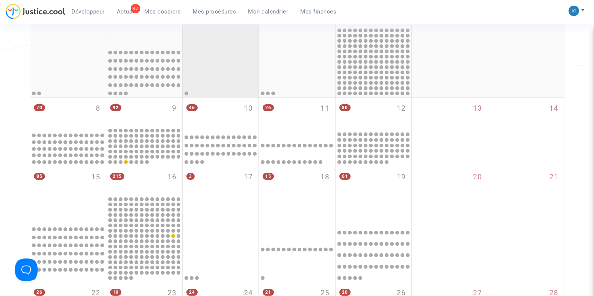
click at [216, 83] on div at bounding box center [221, 71] width 74 height 49
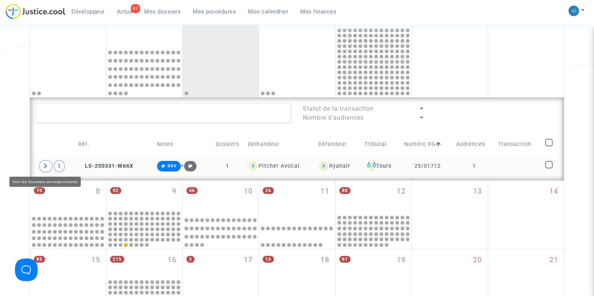
click at [47, 164] on icon at bounding box center [46, 166] width 5 height 6
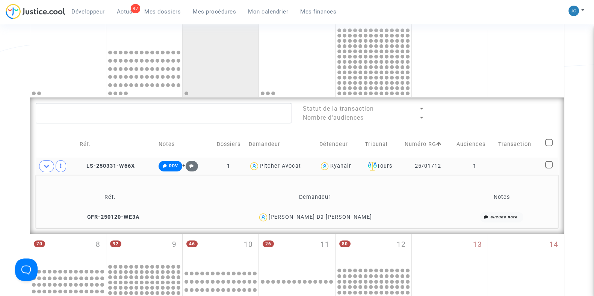
drag, startPoint x: 368, startPoint y: 219, endPoint x: 284, endPoint y: 215, distance: 84.6
click at [284, 215] on div "Maria Da Conceiçao Cardoso" at bounding box center [314, 217] width 260 height 11
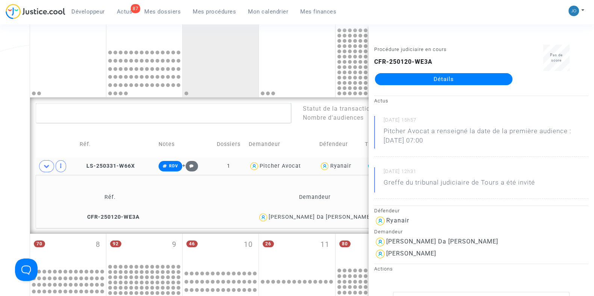
copy div "Maria Da Conceiçao Cardoso"
click at [2, 169] on div "Date de clôture d'instruction Date de conciliation Date d'audience Date de juge…" at bounding box center [297, 234] width 594 height 644
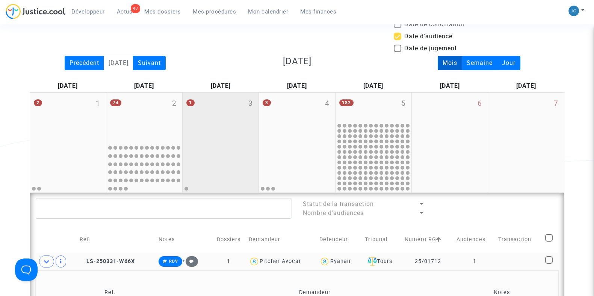
scroll to position [54, 0]
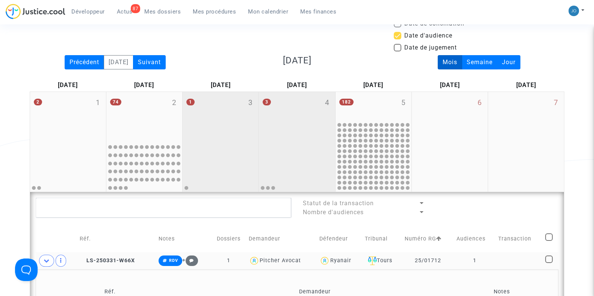
click at [289, 123] on div "3 4" at bounding box center [297, 116] width 76 height 49
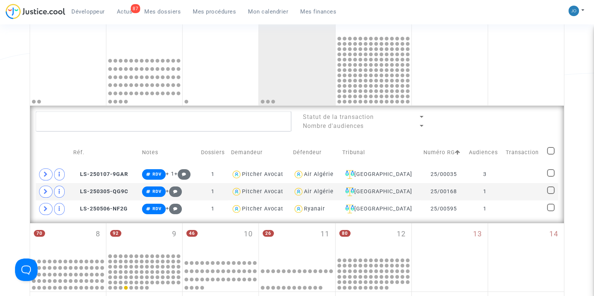
scroll to position [143, 0]
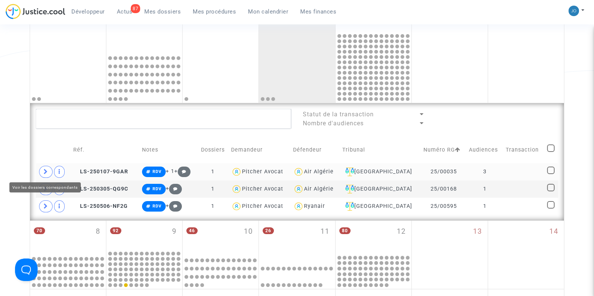
click at [44, 172] on icon at bounding box center [46, 172] width 5 height 6
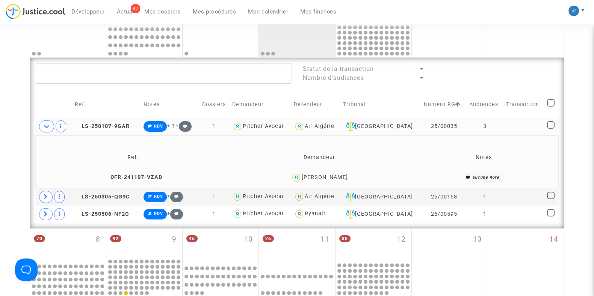
scroll to position [193, 0]
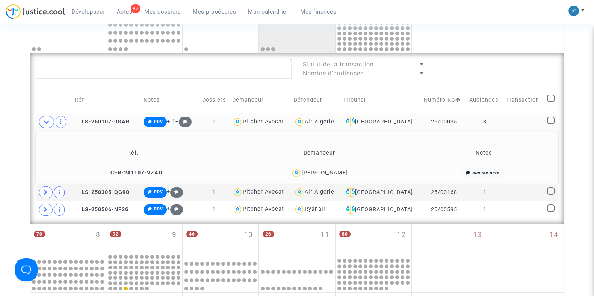
click at [586, 175] on div "Date de clôture d'instruction Date de conciliation Date d'audience Date de juge…" at bounding box center [297, 207] width 594 height 678
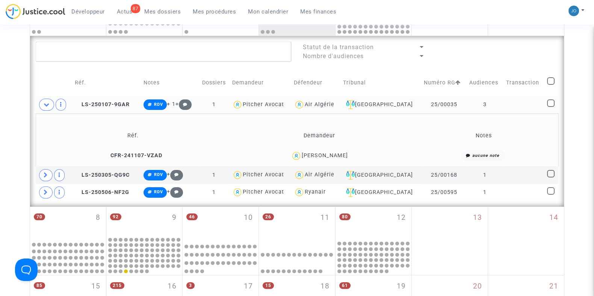
scroll to position [210, 0]
click at [44, 108] on span at bounding box center [46, 105] width 15 height 12
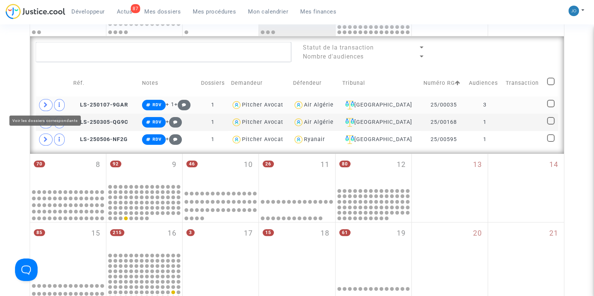
click at [44, 108] on span at bounding box center [46, 105] width 14 height 12
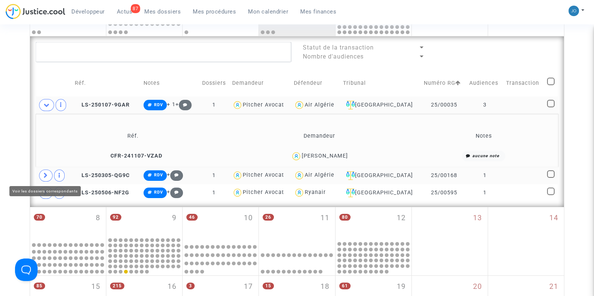
click at [48, 174] on span at bounding box center [46, 176] width 14 height 12
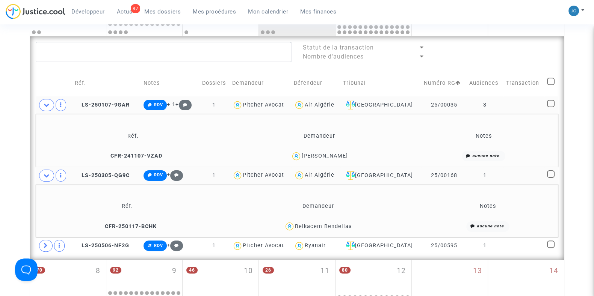
click at [26, 189] on div "Date de clôture d'instruction Date de conciliation Date d'audience Date de juge…" at bounding box center [297, 216] width 594 height 731
click at [47, 175] on icon at bounding box center [47, 176] width 6 height 6
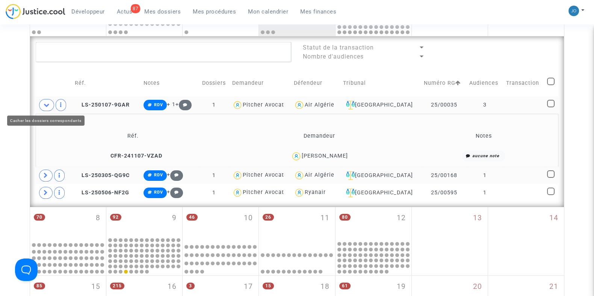
click at [45, 105] on icon at bounding box center [47, 105] width 6 height 6
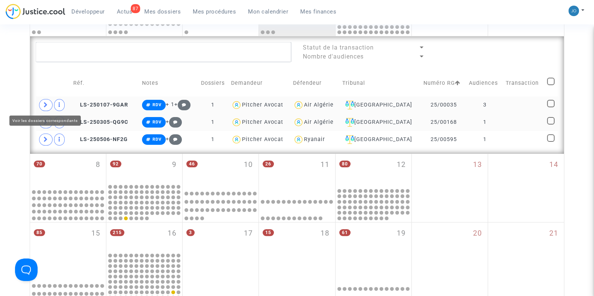
click at [43, 99] on span at bounding box center [46, 105] width 14 height 12
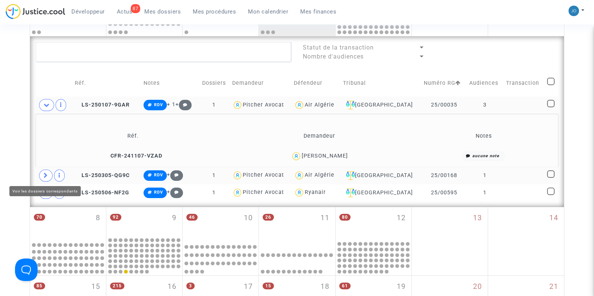
click at [47, 179] on span at bounding box center [46, 176] width 14 height 12
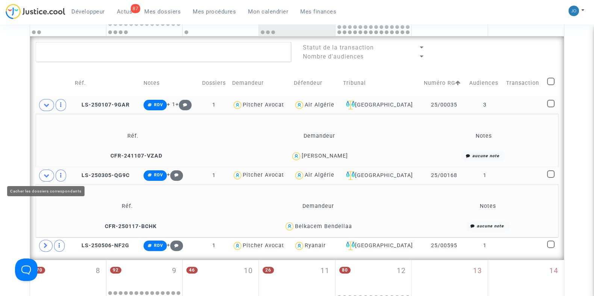
click at [47, 179] on span at bounding box center [46, 176] width 15 height 12
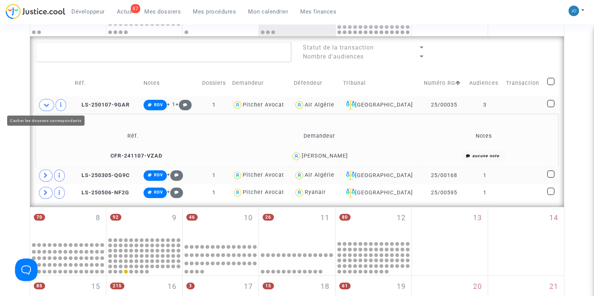
click at [45, 104] on icon at bounding box center [47, 105] width 6 height 6
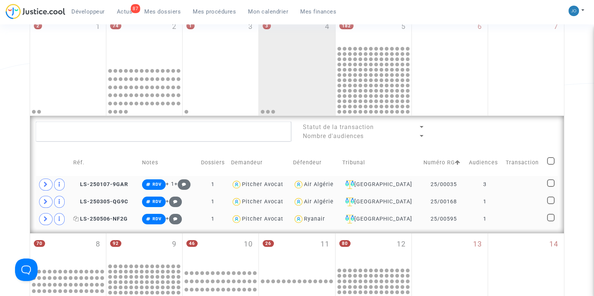
scroll to position [130, 0]
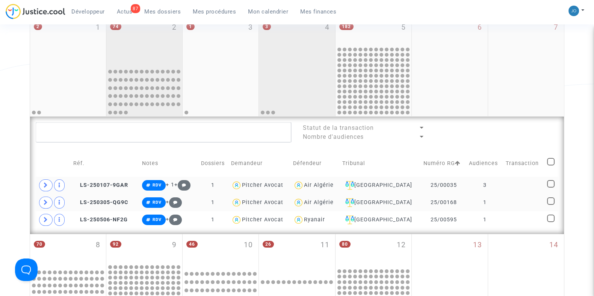
click at [138, 57] on div "74 2" at bounding box center [144, 41] width 76 height 49
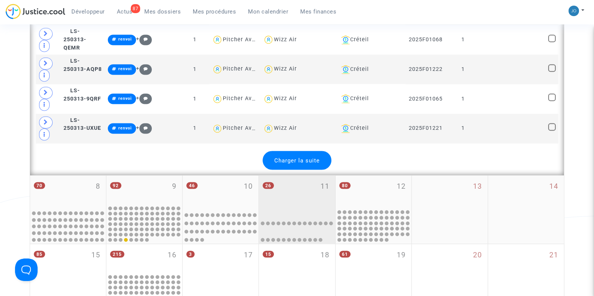
scroll to position [1664, 0]
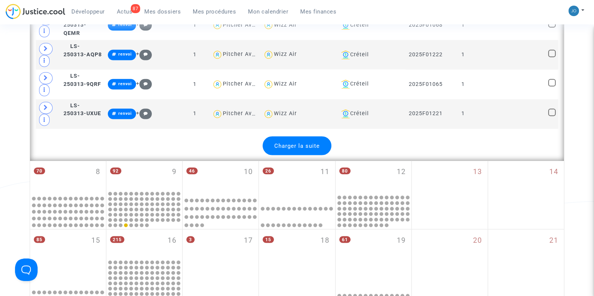
click at [306, 142] on span "Charger la suite" at bounding box center [296, 145] width 45 height 7
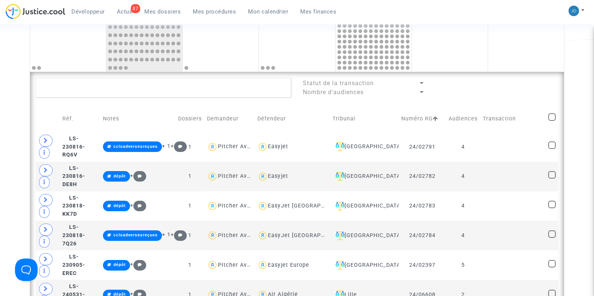
scroll to position [159, 0]
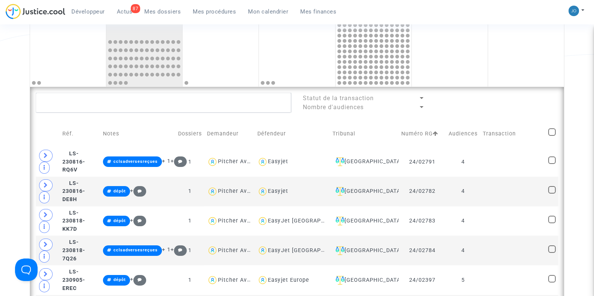
click at [550, 132] on span at bounding box center [552, 132] width 8 height 8
click at [551, 136] on input "checkbox" at bounding box center [551, 136] width 0 height 0
checkbox input "true"
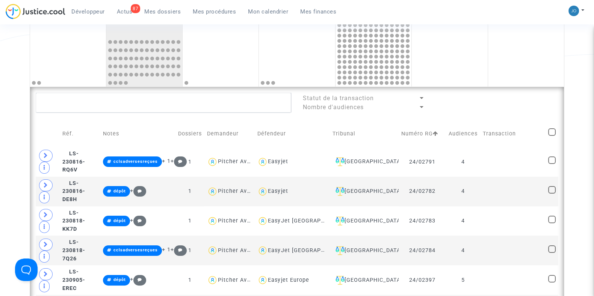
checkbox input "true"
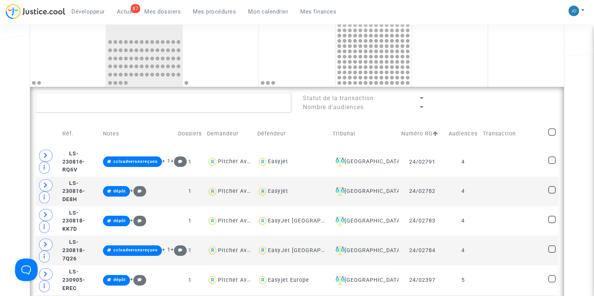
checkbox input "true"
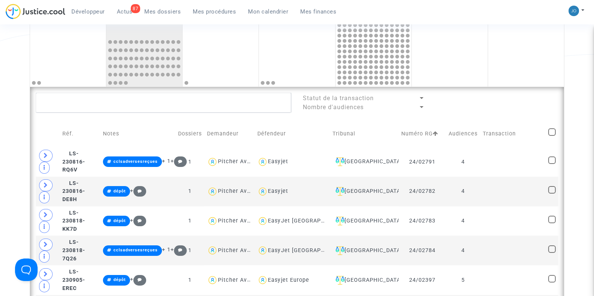
checkbox input "true"
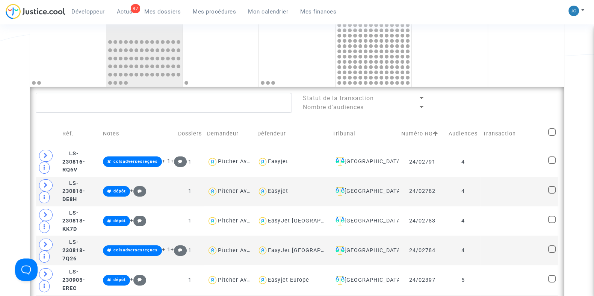
checkbox input "true"
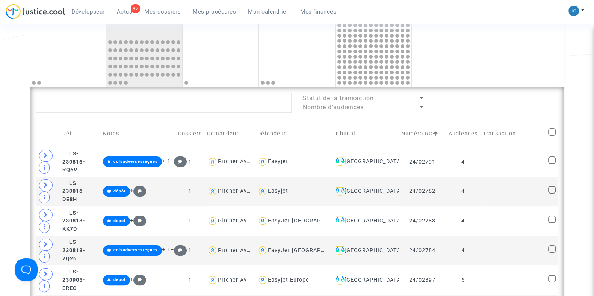
checkbox input "true"
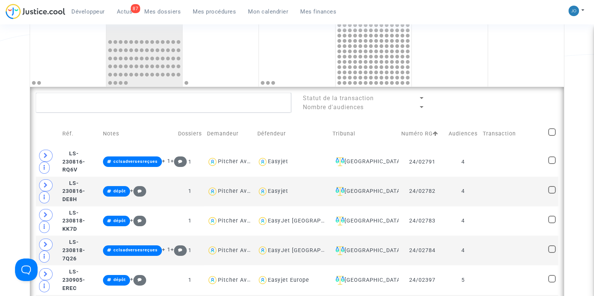
checkbox input "true"
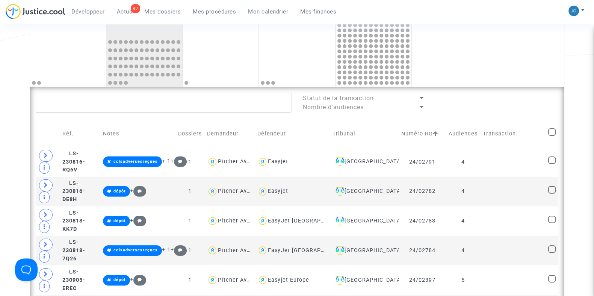
checkbox input "true"
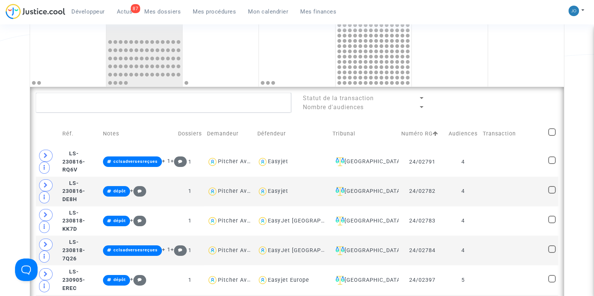
checkbox input "true"
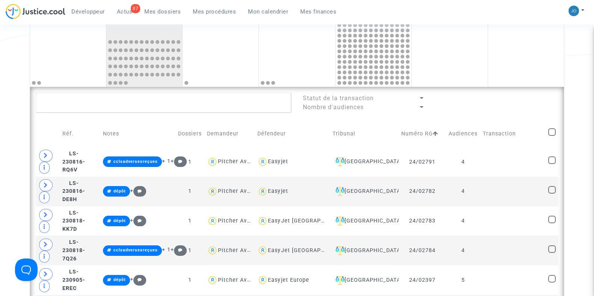
checkbox input "true"
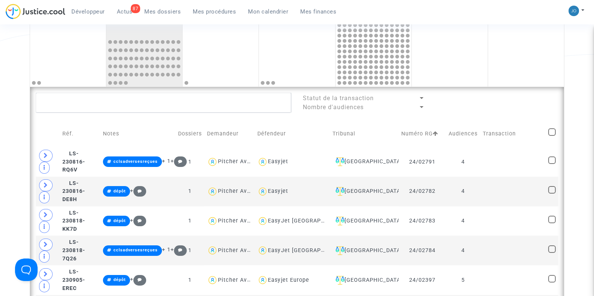
checkbox input "true"
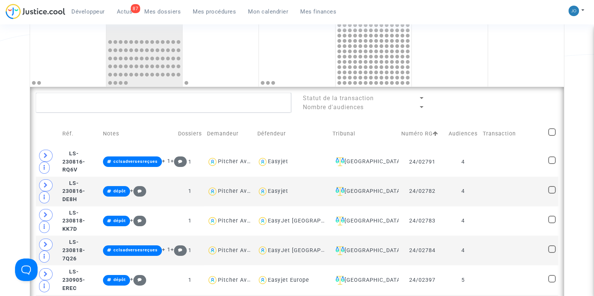
checkbox input "true"
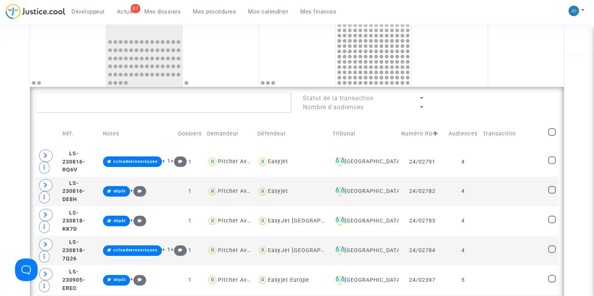
checkbox input "true"
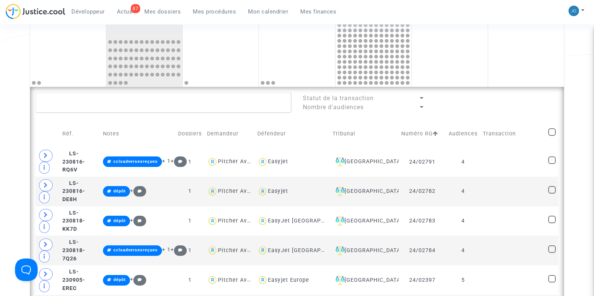
checkbox input "true"
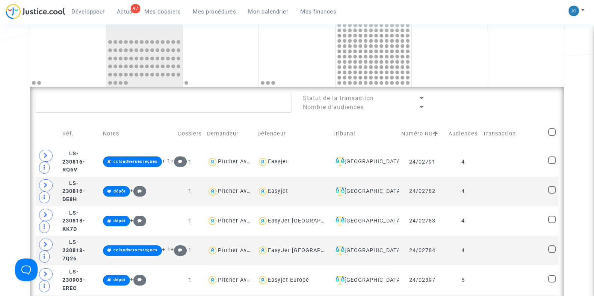
checkbox input "true"
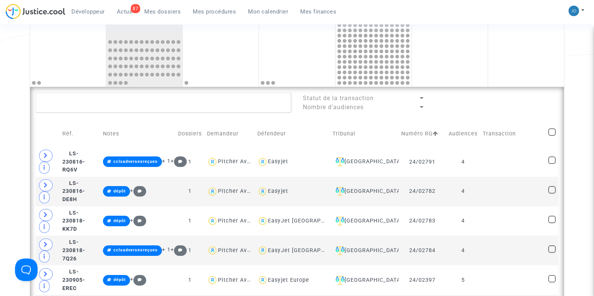
checkbox input "true"
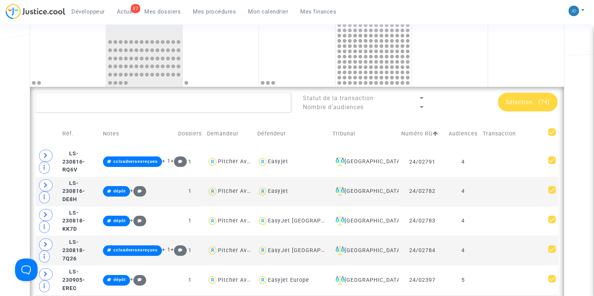
click at [521, 109] on div "Sélection (74)" at bounding box center [528, 102] width 60 height 19
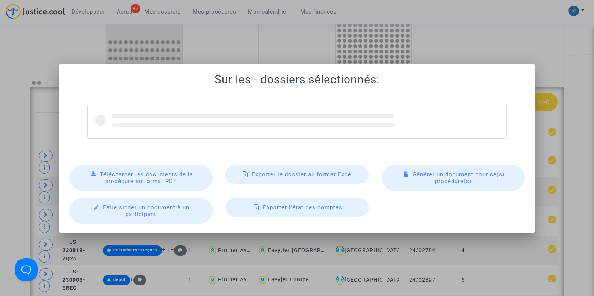
scroll to position [0, 0]
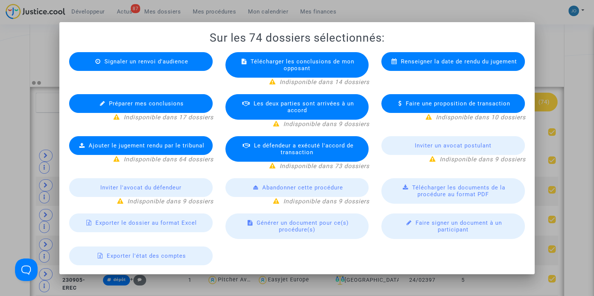
click at [154, 223] on span "Exporter le dossier au format Excel" at bounding box center [145, 223] width 101 height 7
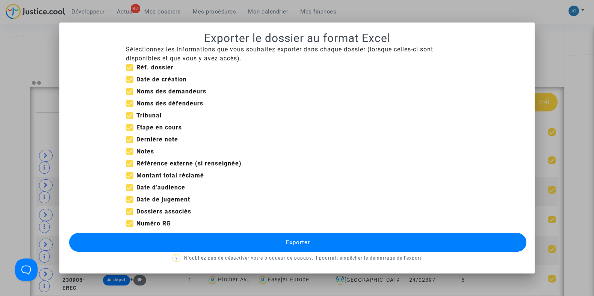
click at [258, 239] on button "Exporter" at bounding box center [297, 242] width 457 height 19
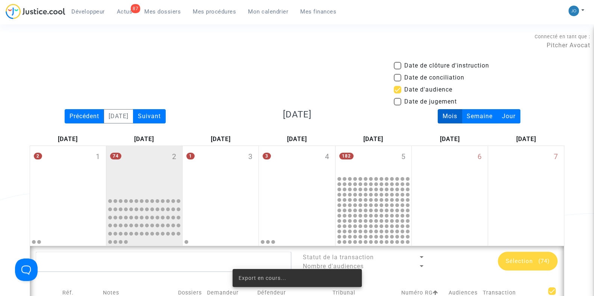
scroll to position [159, 0]
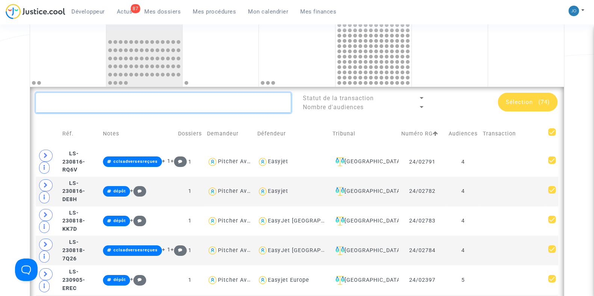
click at [161, 100] on textarea at bounding box center [163, 103] width 255 height 20
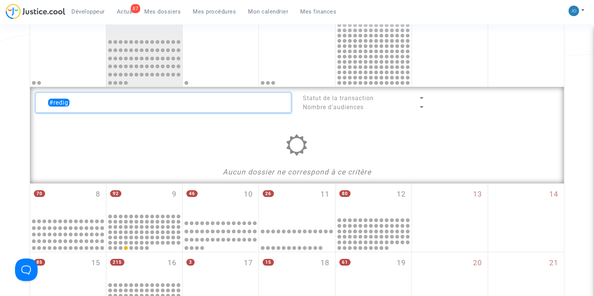
type textarea "#"
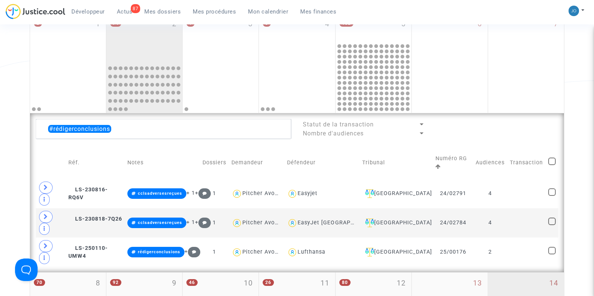
scroll to position [134, 0]
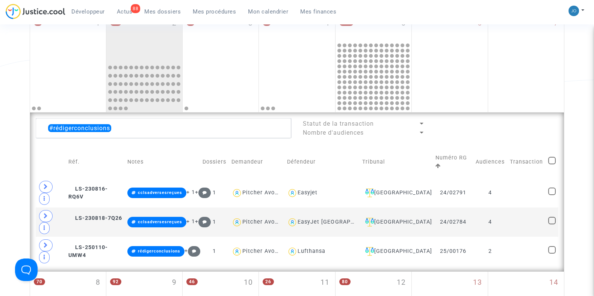
click at [5, 128] on div "Date de clôture d'instruction Date de conciliation Date d'audience Date de juge…" at bounding box center [297, 260] width 594 height 667
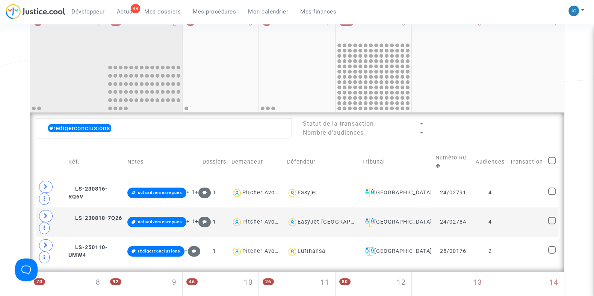
click at [53, 91] on div at bounding box center [68, 86] width 74 height 49
type textarea "#rédigerconclusions"
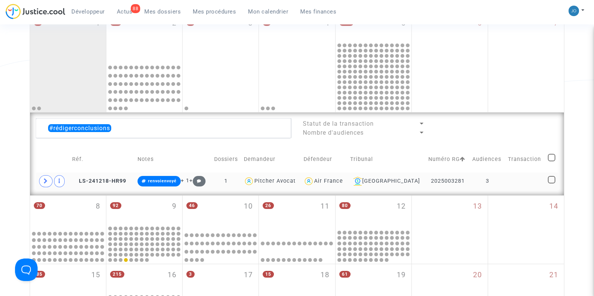
click at [451, 185] on td "2025003281" at bounding box center [448, 181] width 44 height 17
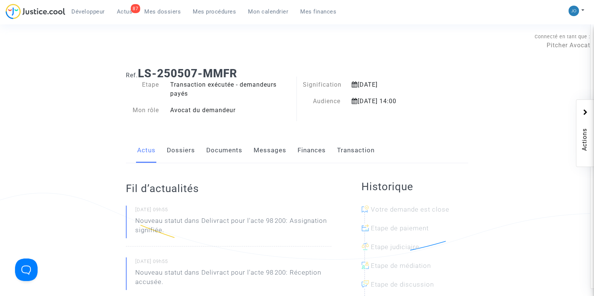
click at [196, 150] on div "Actus Dossiers Documents Messages Finances Transaction" at bounding box center [297, 150] width 342 height 25
click at [169, 150] on link "Dossiers" at bounding box center [181, 150] width 28 height 25
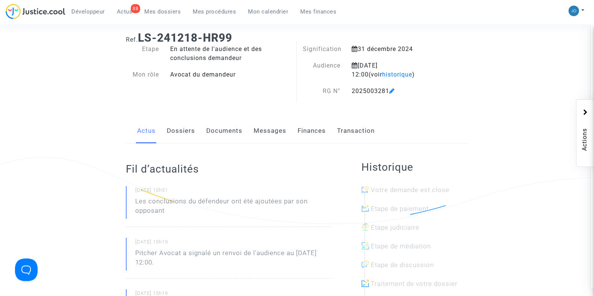
scroll to position [36, 0]
click at [214, 123] on link "Documents" at bounding box center [224, 130] width 36 height 25
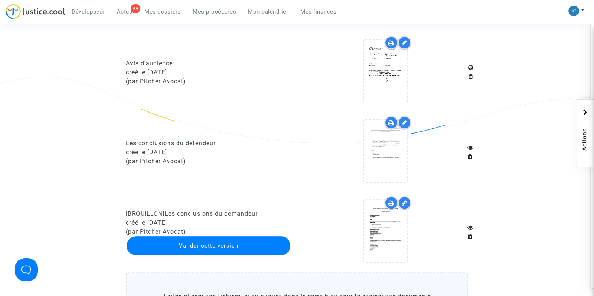
scroll to position [778, 0]
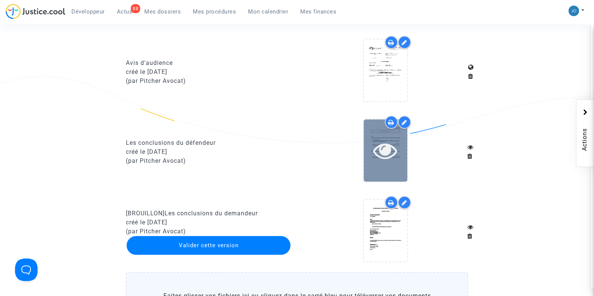
click at [383, 143] on icon at bounding box center [385, 151] width 24 height 24
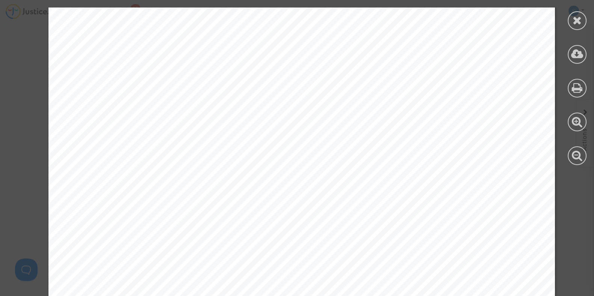
scroll to position [2314, 0]
click at [575, 25] on icon at bounding box center [577, 20] width 9 height 11
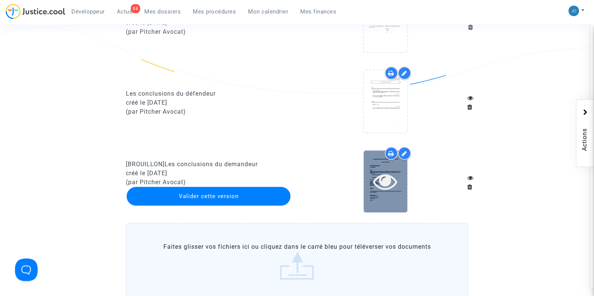
scroll to position [830, 0]
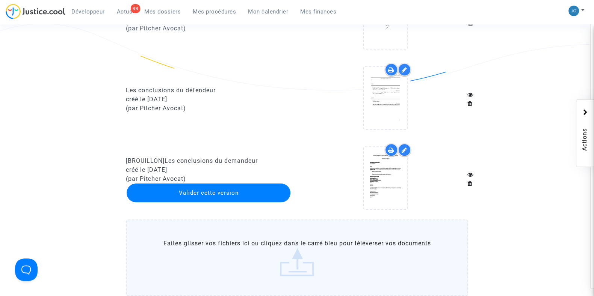
click at [402, 147] on icon at bounding box center [405, 150] width 6 height 6
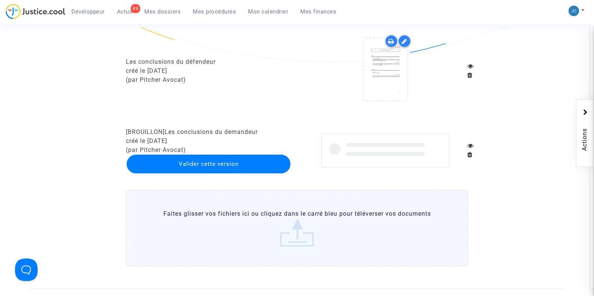
scroll to position [860, 0]
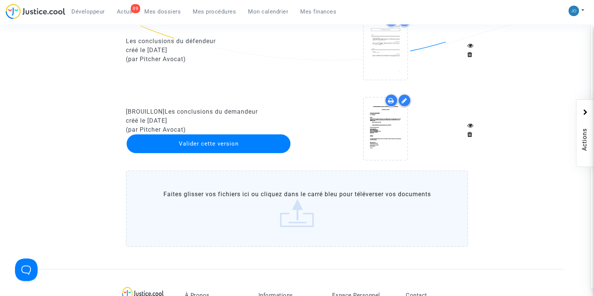
click at [404, 107] on div at bounding box center [404, 100] width 13 height 13
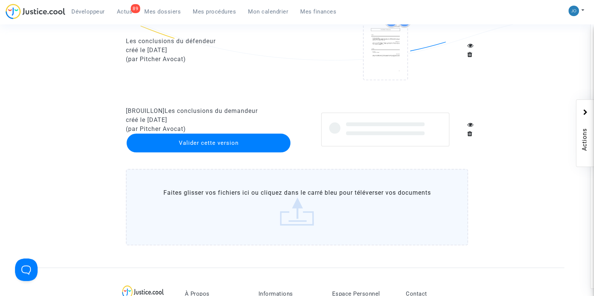
click at [363, 144] on div at bounding box center [385, 130] width 128 height 34
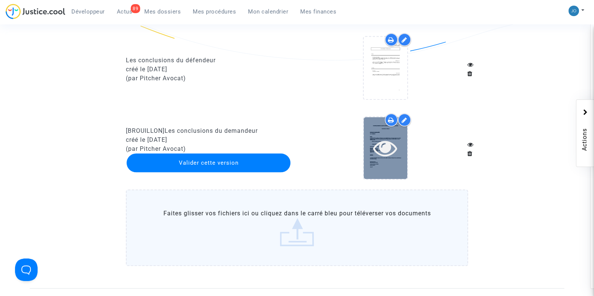
click at [390, 138] on icon at bounding box center [385, 148] width 24 height 24
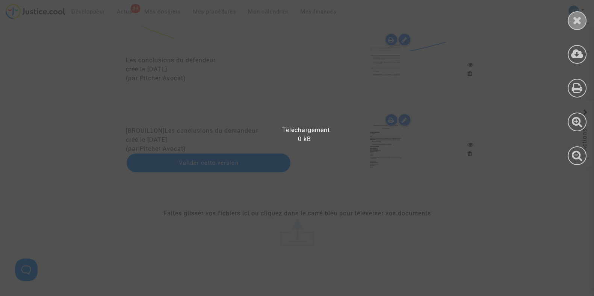
click at [585, 25] on div at bounding box center [577, 20] width 19 height 19
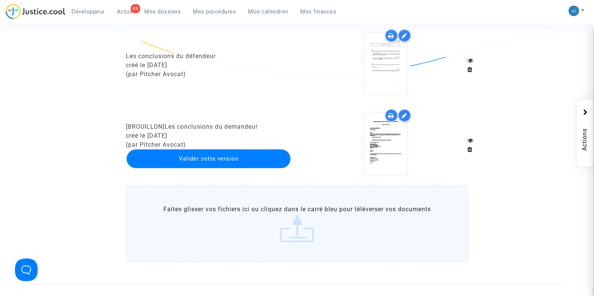
scroll to position [848, 0]
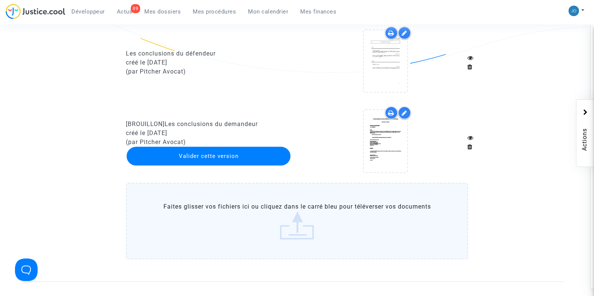
click at [401, 119] on div at bounding box center [404, 112] width 13 height 13
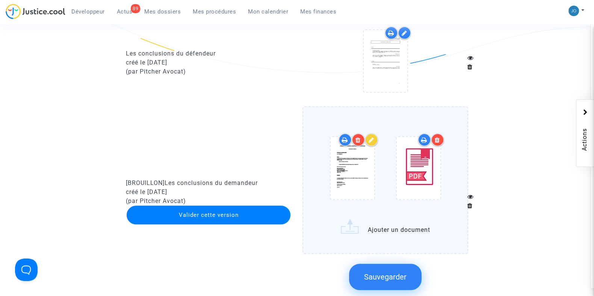
click at [373, 143] on icon at bounding box center [372, 140] width 6 height 6
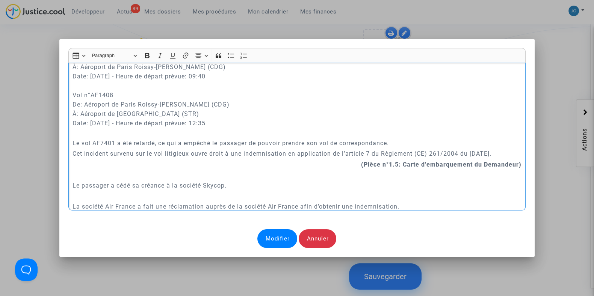
scroll to position [469, 0]
click at [394, 143] on p "Le vol AF7401 a été retardé, ce qui a empêché le passager de pouvoir prendre so…" at bounding box center [297, 141] width 449 height 9
click at [152, 145] on p "Le vol AF7401 a été retardé, ce qui a empêché le passager de pouvoir prendre so…" at bounding box center [297, 141] width 449 height 9
click at [448, 143] on p "Le vol AF7401 a été retardé de 1h15, ce qui a empêché le passager de pouvoir pr…" at bounding box center [297, 141] width 449 height 9
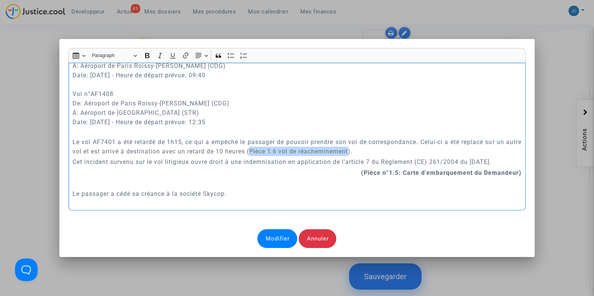
drag, startPoint x: 364, startPoint y: 152, endPoint x: 265, endPoint y: 149, distance: 99.6
click at [265, 149] on p "Le vol AF7401 a été retardé de 1h15, ce qui a empêché le passager de pouvoir pr…" at bounding box center [297, 146] width 449 height 19
click at [148, 60] on button "Bold (CTRL+B) Bold" at bounding box center [147, 55] width 11 height 11
click at [158, 56] on icon "Editor toolbar" at bounding box center [160, 56] width 8 height 8
click at [332, 199] on div "A MADAME, MONSIEUR LE JUGE DU TRIBUNAL DE COMMERCE DE TOULOUSE Conclusions en r…" at bounding box center [296, 137] width 457 height 148
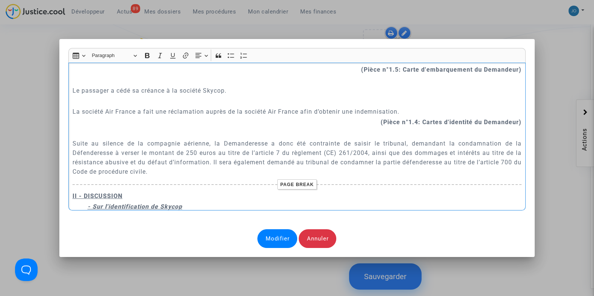
scroll to position [572, 0]
click at [134, 116] on p "La société Air France a fait une réclamation auprès de la société Air France af…" at bounding box center [297, 112] width 449 height 9
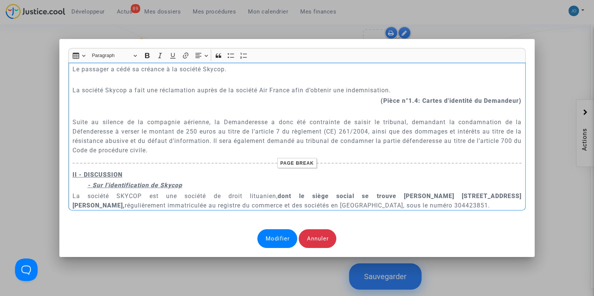
scroll to position [594, 0]
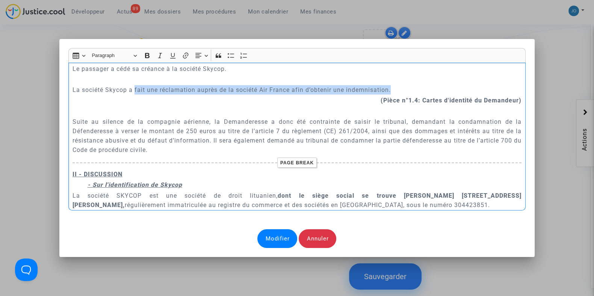
drag, startPoint x: 391, startPoint y: 89, endPoint x: 132, endPoint y: 90, distance: 258.8
click at [132, 90] on p "La société Skycop a fait une réclamation auprès de la société Air France afin d…" at bounding box center [297, 89] width 449 height 9
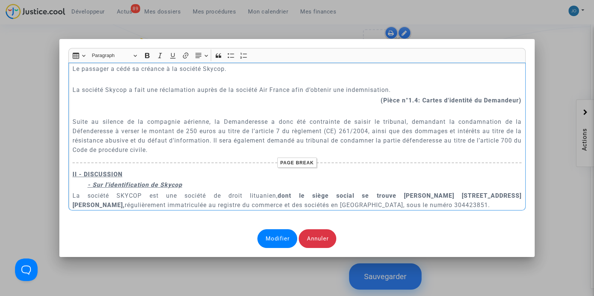
click at [168, 124] on p "Suite au silence de la compagnie aérienne, la Demanderesse a donc été contraint…" at bounding box center [297, 136] width 449 height 38
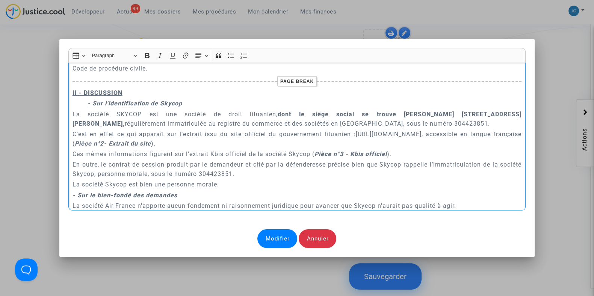
scroll to position [677, 0]
click at [156, 93] on p "II - DISCUSSION" at bounding box center [297, 92] width 449 height 9
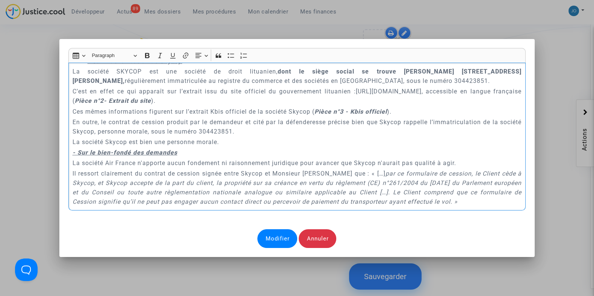
scroll to position [760, 0]
click at [239, 142] on p "La société Skycop est bien une personne morale." at bounding box center [297, 141] width 449 height 9
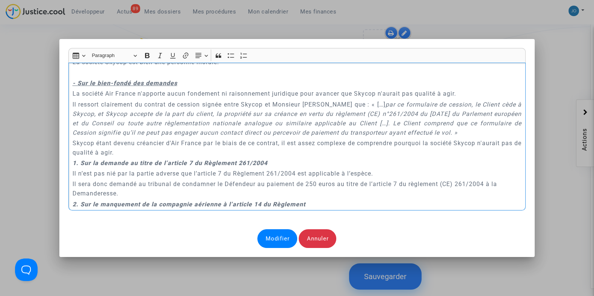
scroll to position [840, 0]
click at [122, 151] on p "Skycop étant devenu créancier d'Air France par le biais de ce contrat, il est a…" at bounding box center [297, 147] width 449 height 19
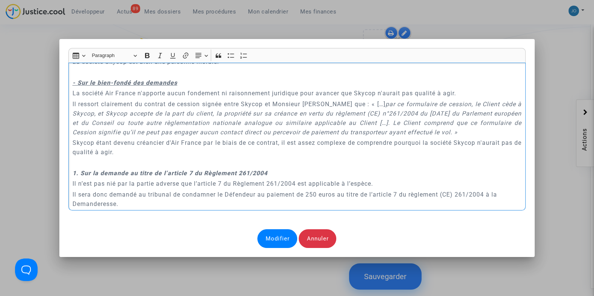
click at [68, 184] on div "A MADAME, MONSIEUR LE JUGE DU TRIBUNAL DE COMMERCE DE TOULOUSE Conclusions en r…" at bounding box center [296, 137] width 457 height 148
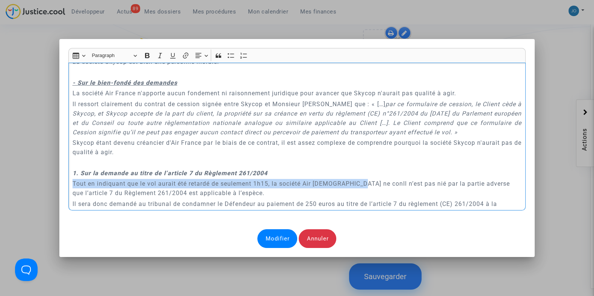
drag, startPoint x: 68, startPoint y: 183, endPoint x: 357, endPoint y: 185, distance: 288.5
click at [357, 185] on div "A MADAME, MONSIEUR LE JUGE DU TRIBUNAL DE COMMERCE DE TOULOUSE Conclusions en r…" at bounding box center [296, 137] width 457 height 148
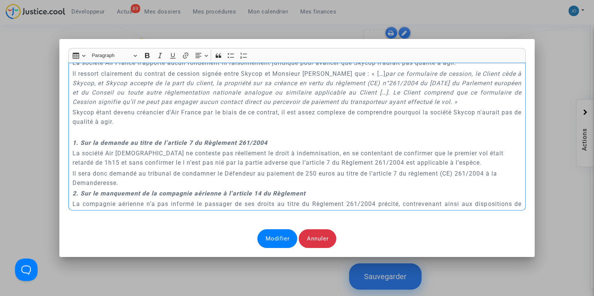
scroll to position [872, 0]
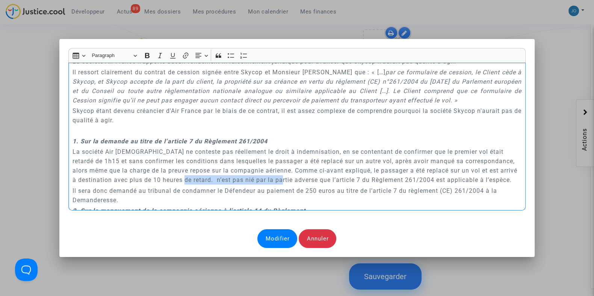
drag, startPoint x: 276, startPoint y: 181, endPoint x: 174, endPoint y: 181, distance: 102.2
click at [174, 181] on p "La société Air France ne conteste pas réellement le droit à indemnisation, en s…" at bounding box center [297, 166] width 449 height 38
click at [417, 178] on p "La société Air France ne conteste pas réellement le droit à indemnisation, en s…" at bounding box center [297, 166] width 449 height 38
click at [341, 179] on p "La société Air France ne conteste pas réellement le droit à indemnisation, en s…" at bounding box center [297, 166] width 449 height 38
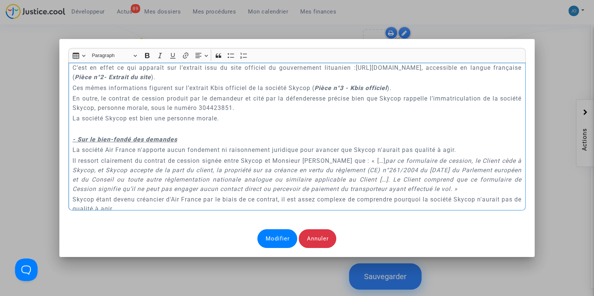
scroll to position [787, 0]
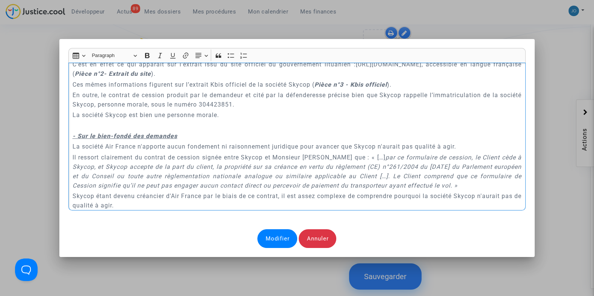
click at [252, 119] on p "La société Skycop est bien une personne morale." at bounding box center [297, 114] width 449 height 9
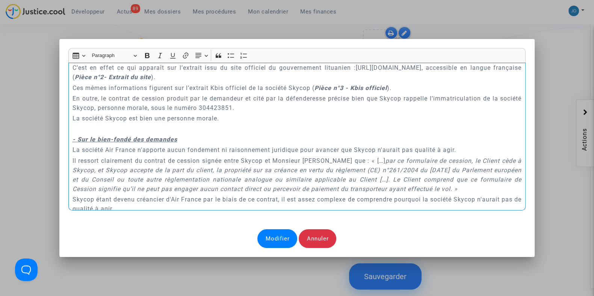
scroll to position [789, 0]
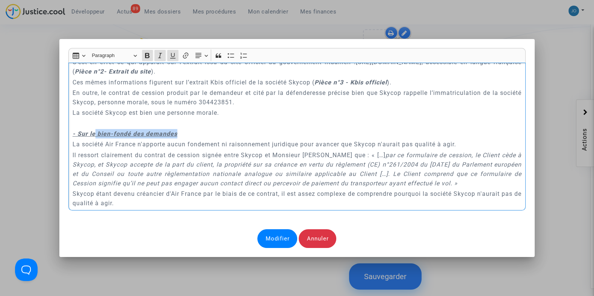
drag, startPoint x: 190, startPoint y: 130, endPoint x: 92, endPoint y: 133, distance: 97.7
click at [92, 133] on p "- Sur le bien-fondé des demandes" at bounding box center [297, 133] width 449 height 9
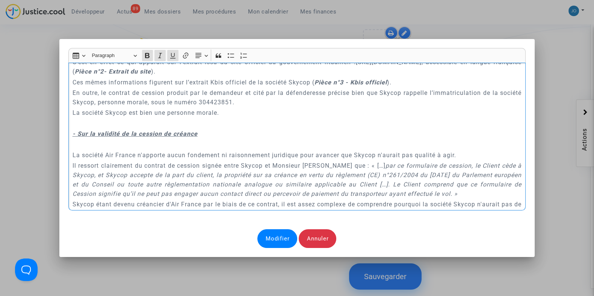
click at [92, 133] on u "- Sur la validité de la cession de créance" at bounding box center [135, 133] width 125 height 7
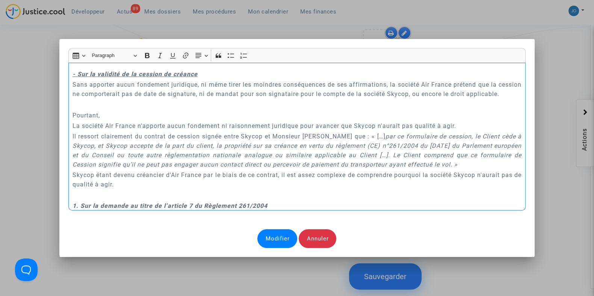
scroll to position [849, 0]
click at [103, 130] on p "La société Air France n'apporte aucun fondement ni raisonnement juridique pour …" at bounding box center [297, 125] width 449 height 9
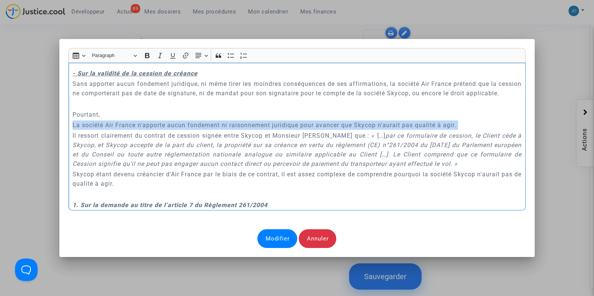
click at [103, 130] on p "La société Air France n'apporte aucun fondement ni raisonnement juridique pour …" at bounding box center [297, 125] width 449 height 9
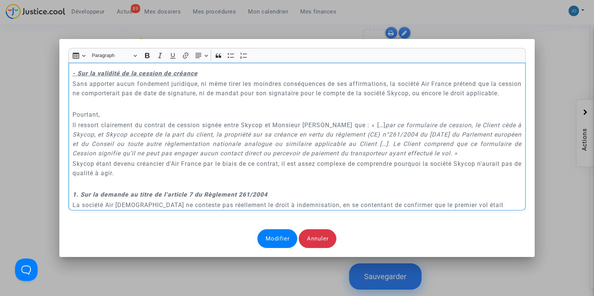
click at [76, 135] on p "Il ressort clairement du contrat de cession signée entre Skycop et Monsieur Rob…" at bounding box center [297, 140] width 449 height 38
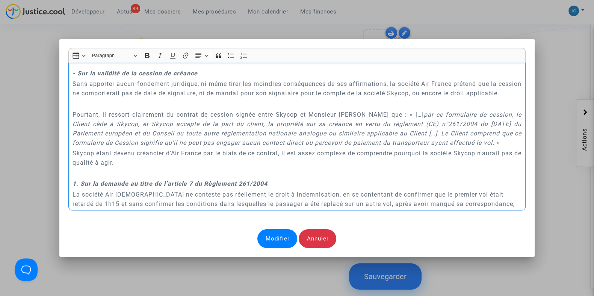
click at [242, 167] on p "Skycop étant devenu créancier d'Air France par le biais de ce contrat, il est a…" at bounding box center [297, 158] width 449 height 19
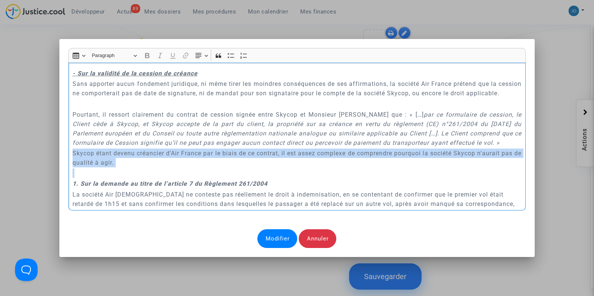
click at [242, 167] on p "Skycop étant devenu créancier d'Air France par le biais de ce contrat, il est a…" at bounding box center [297, 158] width 449 height 19
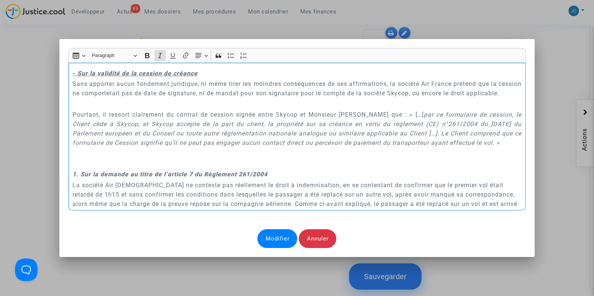
drag, startPoint x: 501, startPoint y: 155, endPoint x: 434, endPoint y: 144, distance: 68.6
click at [434, 144] on p "Pourtant, il ressort clairement du contrat de cession signée entre Skycop et Mo…" at bounding box center [297, 129] width 449 height 38
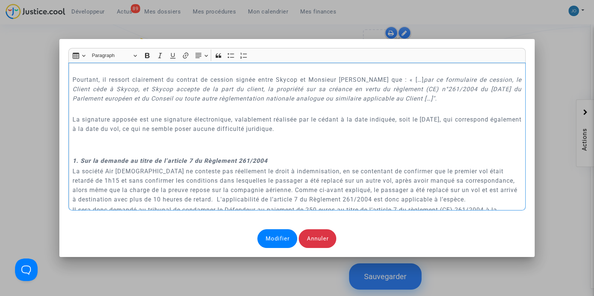
scroll to position [887, 0]
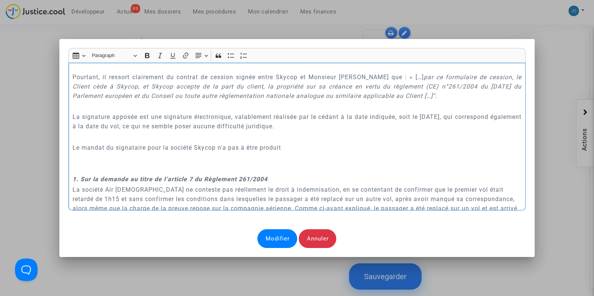
click at [242, 153] on p "Le mandat du signataire pour la société Skycop n'a pas à être produit" at bounding box center [297, 147] width 449 height 9
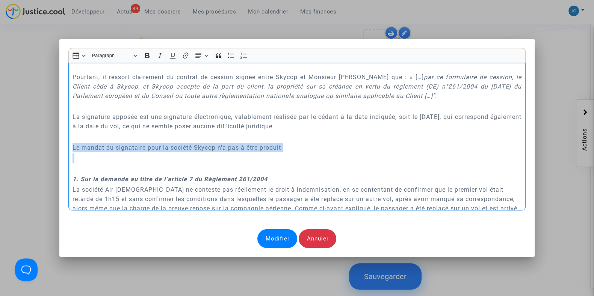
click at [242, 153] on p "Le mandat du signataire pour la société Skycop n'a pas à être produit" at bounding box center [297, 147] width 449 height 9
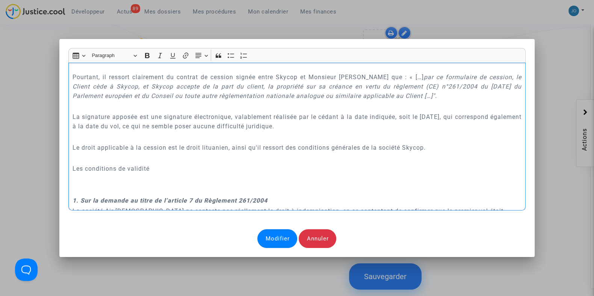
click at [145, 174] on p "Les conditions de validité" at bounding box center [297, 168] width 449 height 9
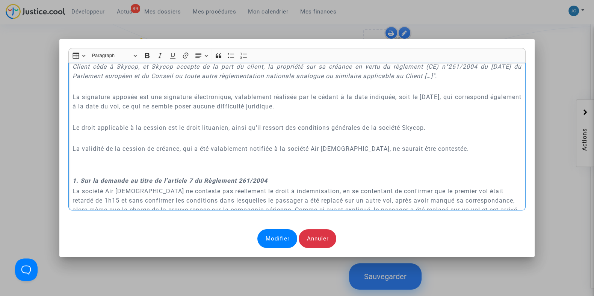
scroll to position [909, 0]
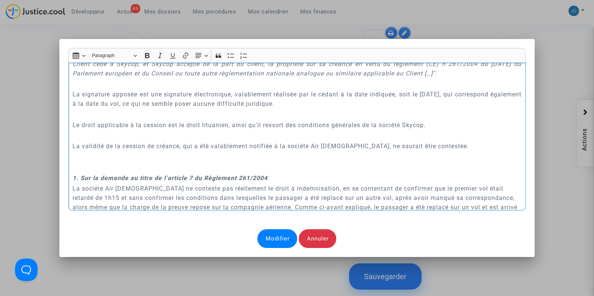
click at [145, 172] on p "Rich Text Editor, main" at bounding box center [297, 167] width 449 height 9
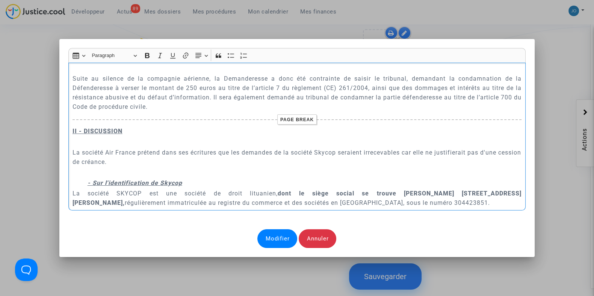
scroll to position [639, 0]
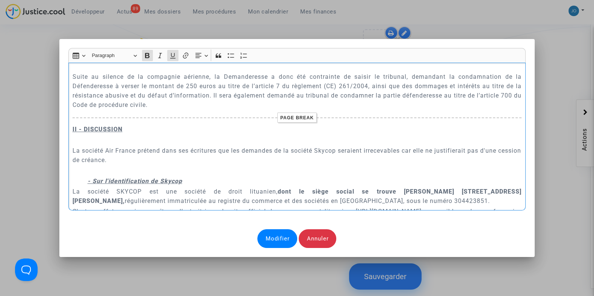
click at [164, 142] on p "Rich Text Editor, main" at bounding box center [297, 139] width 449 height 9
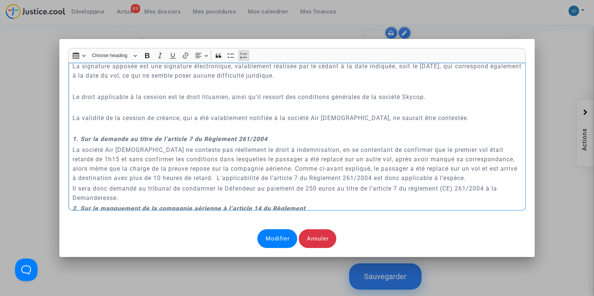
scroll to position [954, 0]
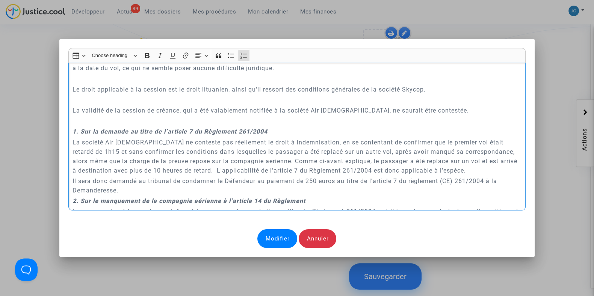
click at [73, 135] on strong "1. Sur la demande au titre de l’article 7 du Règlement 261/2004" at bounding box center [170, 131] width 195 height 7
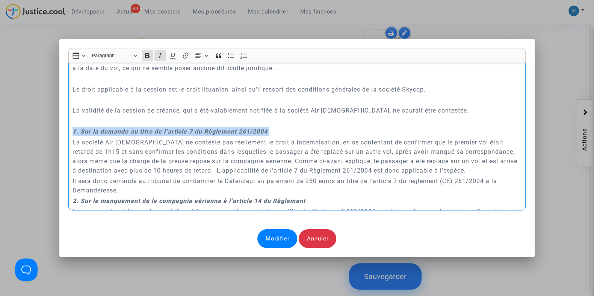
click at [73, 135] on strong "1. Sur la demande au titre de l’article 7 du Règlement 261/2004" at bounding box center [170, 131] width 195 height 7
copy strong "1. Sur la demande au titre de l’article 7 du Règlement 261/2004"
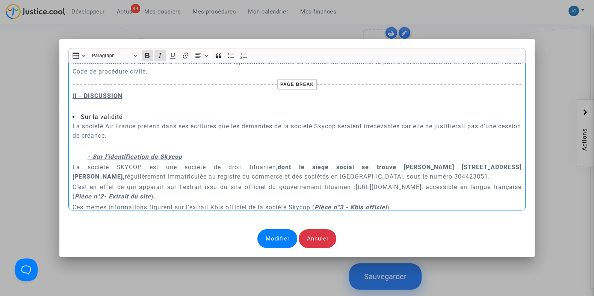
scroll to position [672, 0]
drag, startPoint x: 132, startPoint y: 118, endPoint x: 56, endPoint y: 113, distance: 76.8
click at [56, 113] on div "Rich Text Editor Insert table Insert table Heading Choose heading Paragraph Hea…" at bounding box center [297, 148] width 594 height 296
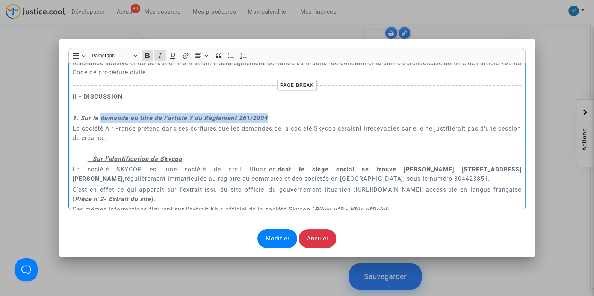
drag, startPoint x: 279, startPoint y: 118, endPoint x: 98, endPoint y: 118, distance: 181.1
click at [98, 118] on p "1. Sur la demande au titre de l’article 7 du Règlement 261/2004" at bounding box center [297, 117] width 449 height 9
click at [135, 136] on p "La société Air France prétend dans ses écritures que les demandes de la société…" at bounding box center [297, 133] width 449 height 19
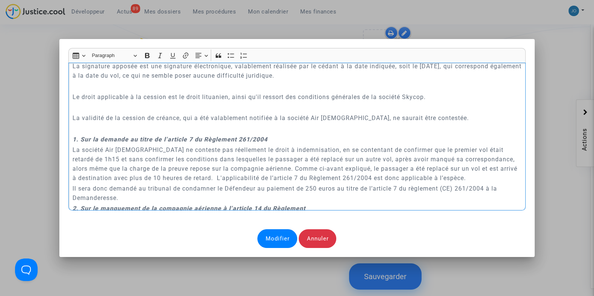
scroll to position [949, 0]
click at [447, 122] on p "La validité de la cession de créance, qui a été valablement notifiée à la socié…" at bounding box center [297, 117] width 449 height 9
click at [74, 143] on strong "1. Sur la demande au titre de l’article 7 du Règlement 261/2004" at bounding box center [170, 139] width 195 height 7
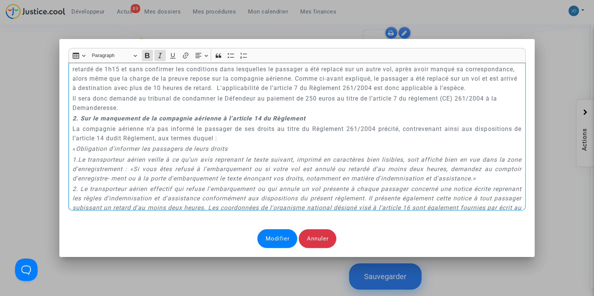
scroll to position [1039, 0]
click at [124, 112] on p "Il sera donc demandé au tribunal de condamner le Défendeur au paiement de 250 e…" at bounding box center [297, 103] width 449 height 19
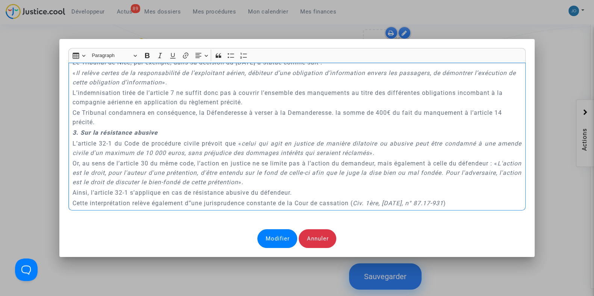
scroll to position [1522, 0]
click at [162, 118] on p "Ce Tribunal condamnera en conséquence, la Défenderesse à verser à la Demanderes…" at bounding box center [297, 116] width 449 height 19
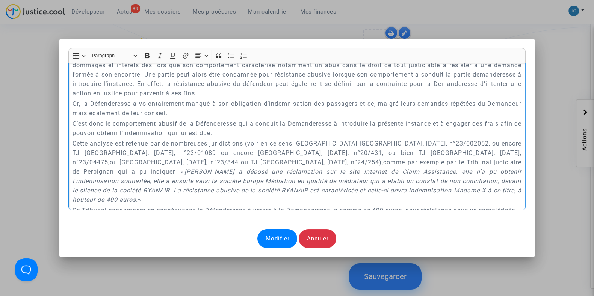
scroll to position [1691, 0]
click at [248, 136] on p "C’est donc le comportement abusif de la Défenderesse qui a conduit la Demandere…" at bounding box center [297, 127] width 449 height 19
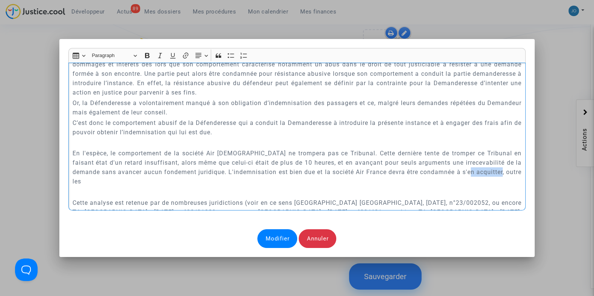
drag, startPoint x: 491, startPoint y: 173, endPoint x: 456, endPoint y: 175, distance: 35.0
click at [456, 175] on p "En l'espèce, le comportement de la société Air France ne trompera pas ce Tribun…" at bounding box center [297, 168] width 449 height 38
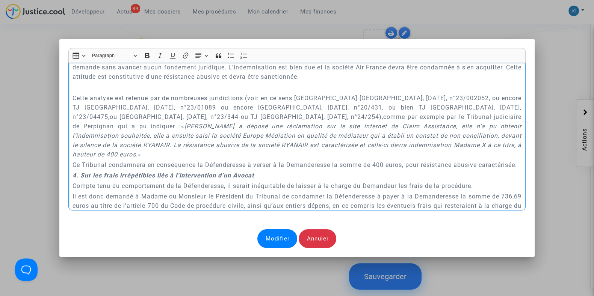
scroll to position [1796, 0]
drag, startPoint x: 114, startPoint y: 153, endPoint x: 66, endPoint y: 98, distance: 73.0
click at [68, 98] on div "A MADAME, MONSIEUR LE JUGE DU TRIBUNAL DE COMMERCE DE TOULOUSE Conclusions en r…" at bounding box center [296, 137] width 457 height 148
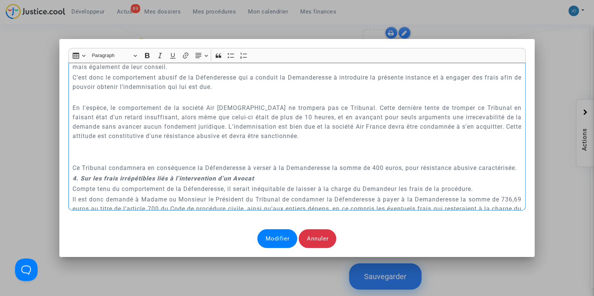
scroll to position [1736, 0]
click at [230, 91] on p "C’est donc le comportement abusif de la Défenderesse qui a conduit la Demandere…" at bounding box center [297, 82] width 449 height 19
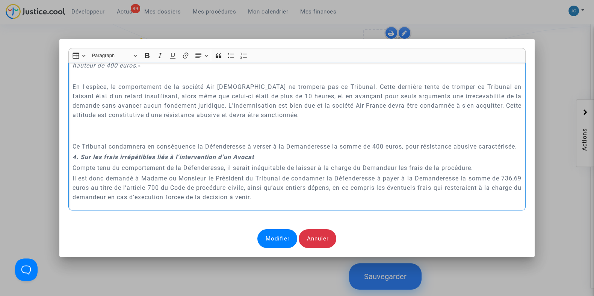
scroll to position [1838, 0]
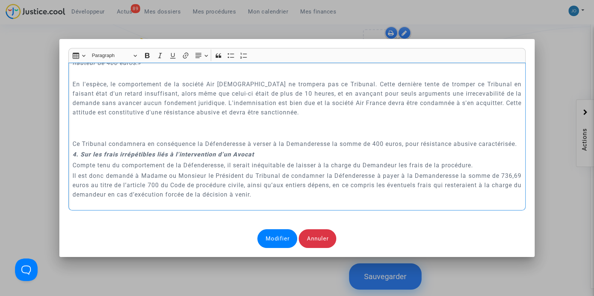
click at [195, 125] on p "Rich Text Editor, main" at bounding box center [297, 122] width 449 height 9
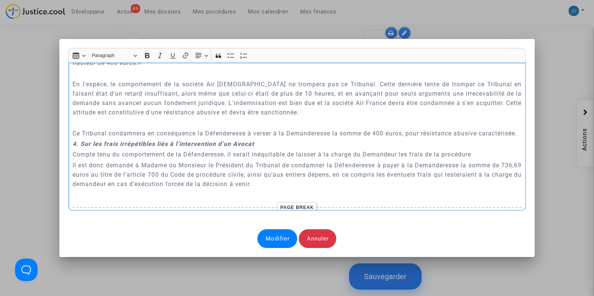
click at [195, 138] on p "Ce Tribunal condamnera en conséquence la Défenderesse à verser à la Demanderess…" at bounding box center [297, 133] width 449 height 9
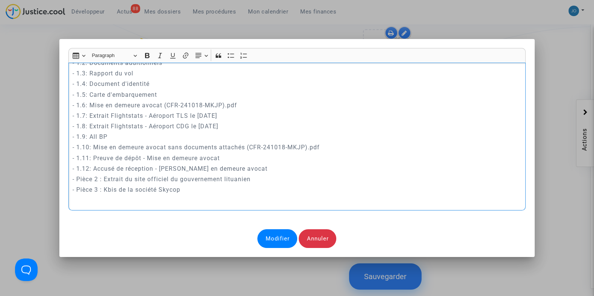
scroll to position [2204, 0]
click at [260, 174] on p "- 1.12: Accusé de réception - Mise en demeure avocat" at bounding box center [297, 168] width 449 height 9
click at [221, 174] on p "- 1.12: Accusé de réception - Mise en demeure avocat" at bounding box center [297, 168] width 449 height 9
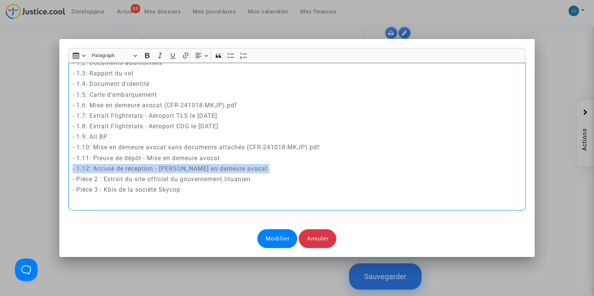
click at [221, 174] on p "- 1.12: Accusé de réception - Mise en demeure avocat" at bounding box center [297, 168] width 449 height 9
copy p "- 1.12: Accusé de réception - Mise en demeure avocat"
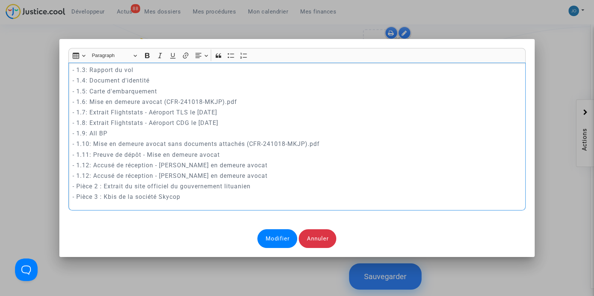
click at [85, 181] on p "- 1.12: Accusé de réception - Mise en demeure avocat" at bounding box center [297, 175] width 449 height 9
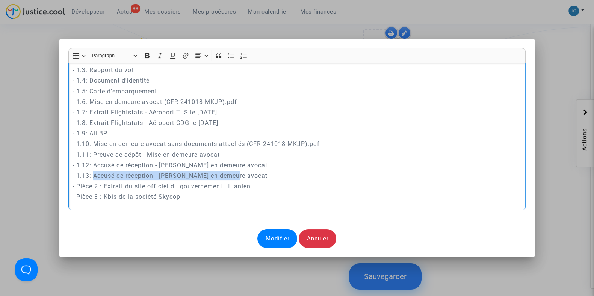
drag, startPoint x: 231, startPoint y: 185, endPoint x: 90, endPoint y: 189, distance: 141.3
click at [90, 181] on p "- 1.13: Accusé de réception - Mise en demeure avocat" at bounding box center [297, 175] width 449 height 9
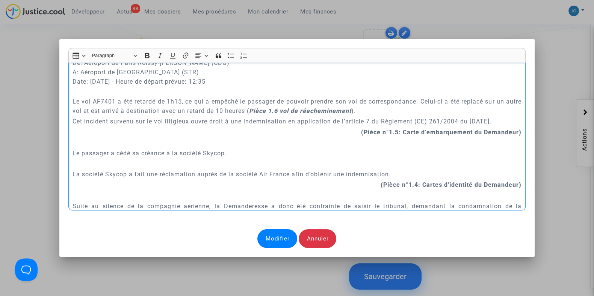
scroll to position [509, 0]
click at [293, 110] on strong "Pièce 1.6 vol de réacheminement" at bounding box center [300, 111] width 102 height 7
click at [284, 168] on p "Rich Text Editor, main" at bounding box center [297, 164] width 449 height 9
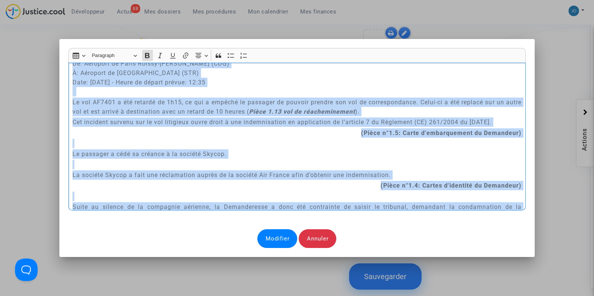
copy div "A MADAME, MONSIEUR LE JUGE DU TRIBUNAL DE COMMERCE DE TOULOUSE Conclusions en r…"
click at [276, 236] on div "Modifier" at bounding box center [277, 239] width 40 height 19
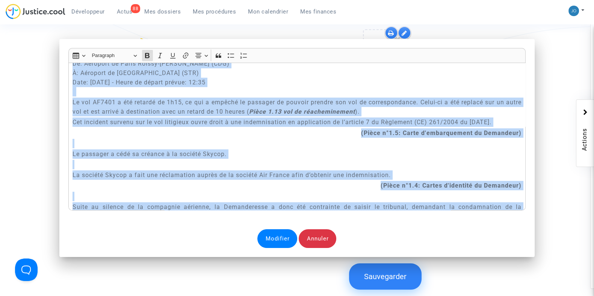
scroll to position [848, 0]
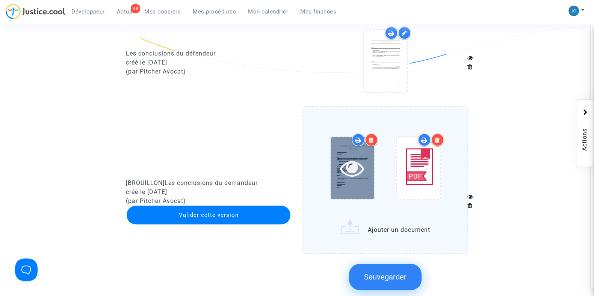
click at [350, 180] on icon at bounding box center [352, 168] width 24 height 24
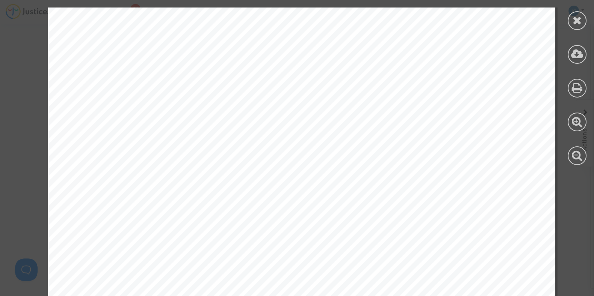
scroll to position [1653, 0]
click at [576, 24] on icon at bounding box center [577, 20] width 9 height 11
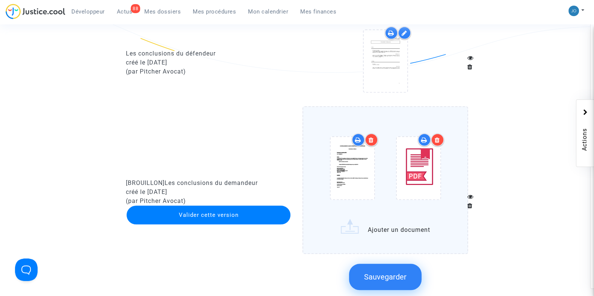
click at [213, 225] on div "Valider cette version" at bounding box center [209, 215] width 164 height 19
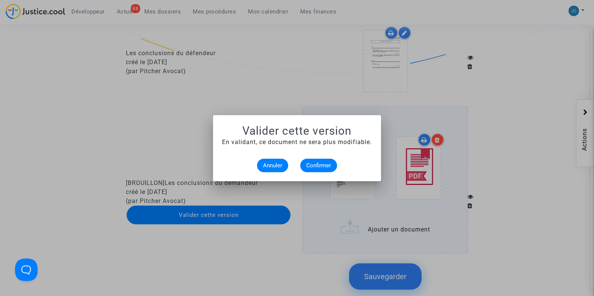
scroll to position [0, 0]
click at [319, 167] on span "Confirmer" at bounding box center [318, 165] width 25 height 7
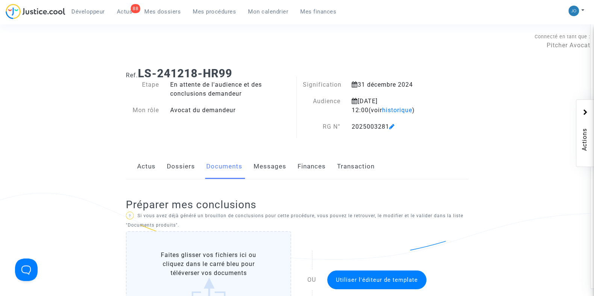
scroll to position [848, 0]
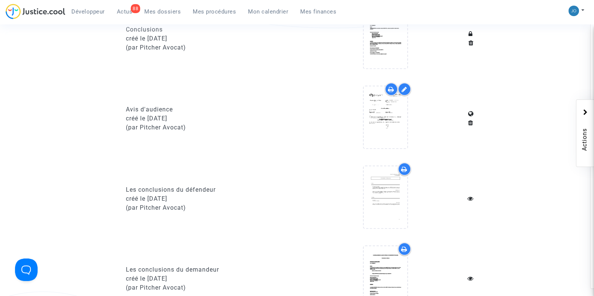
scroll to position [595, 0]
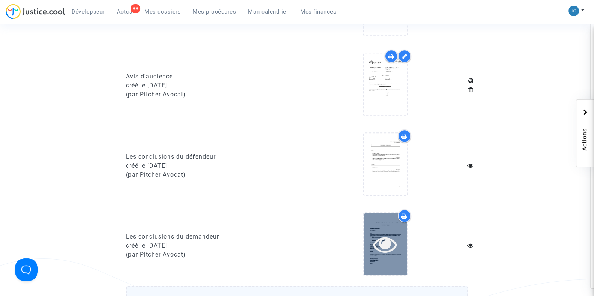
click at [395, 244] on icon at bounding box center [385, 245] width 24 height 24
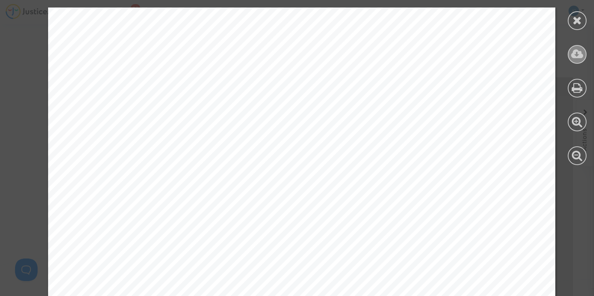
click at [576, 57] on icon at bounding box center [577, 53] width 12 height 11
